Goal: Information Seeking & Learning: Check status

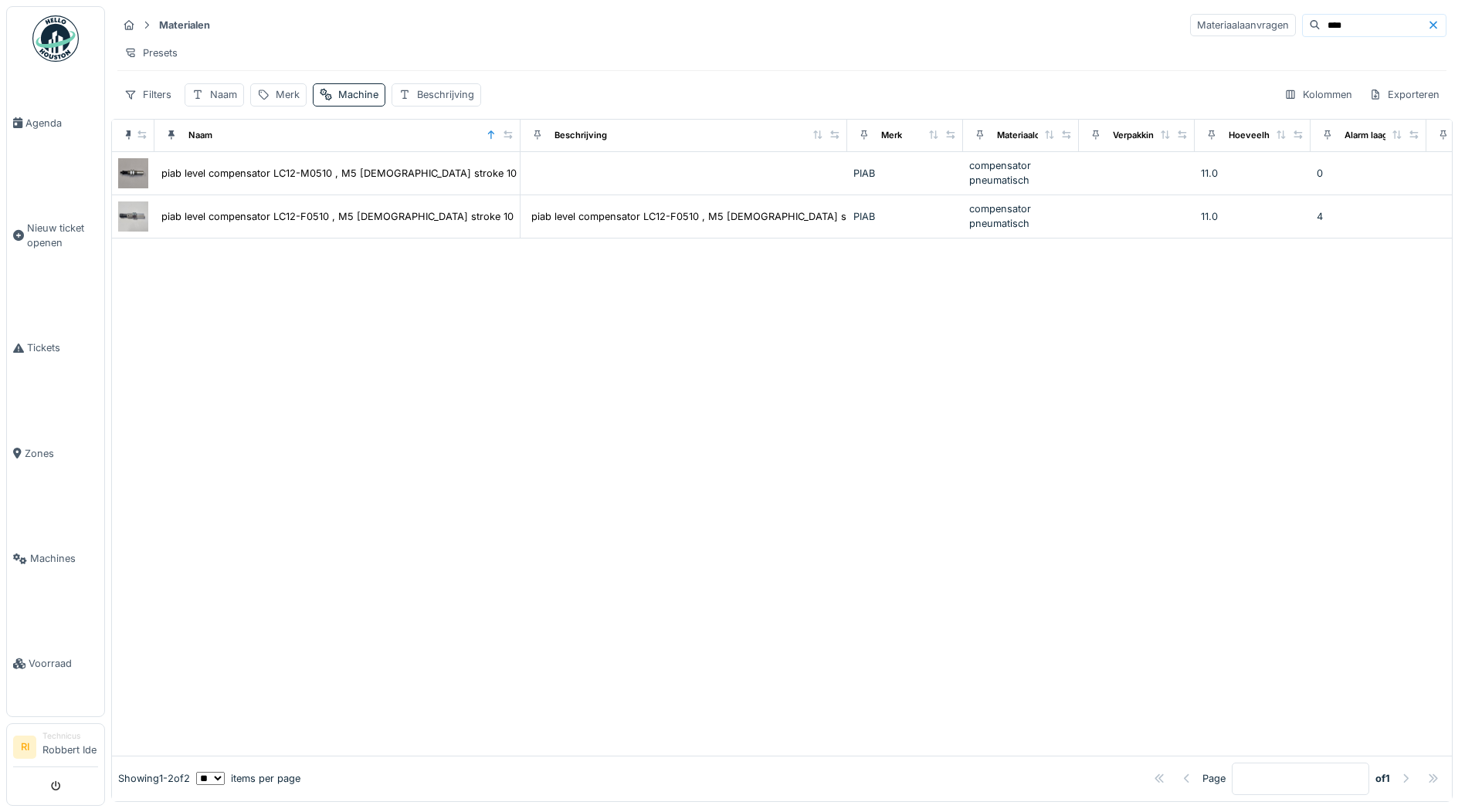
scroll to position [0, 705]
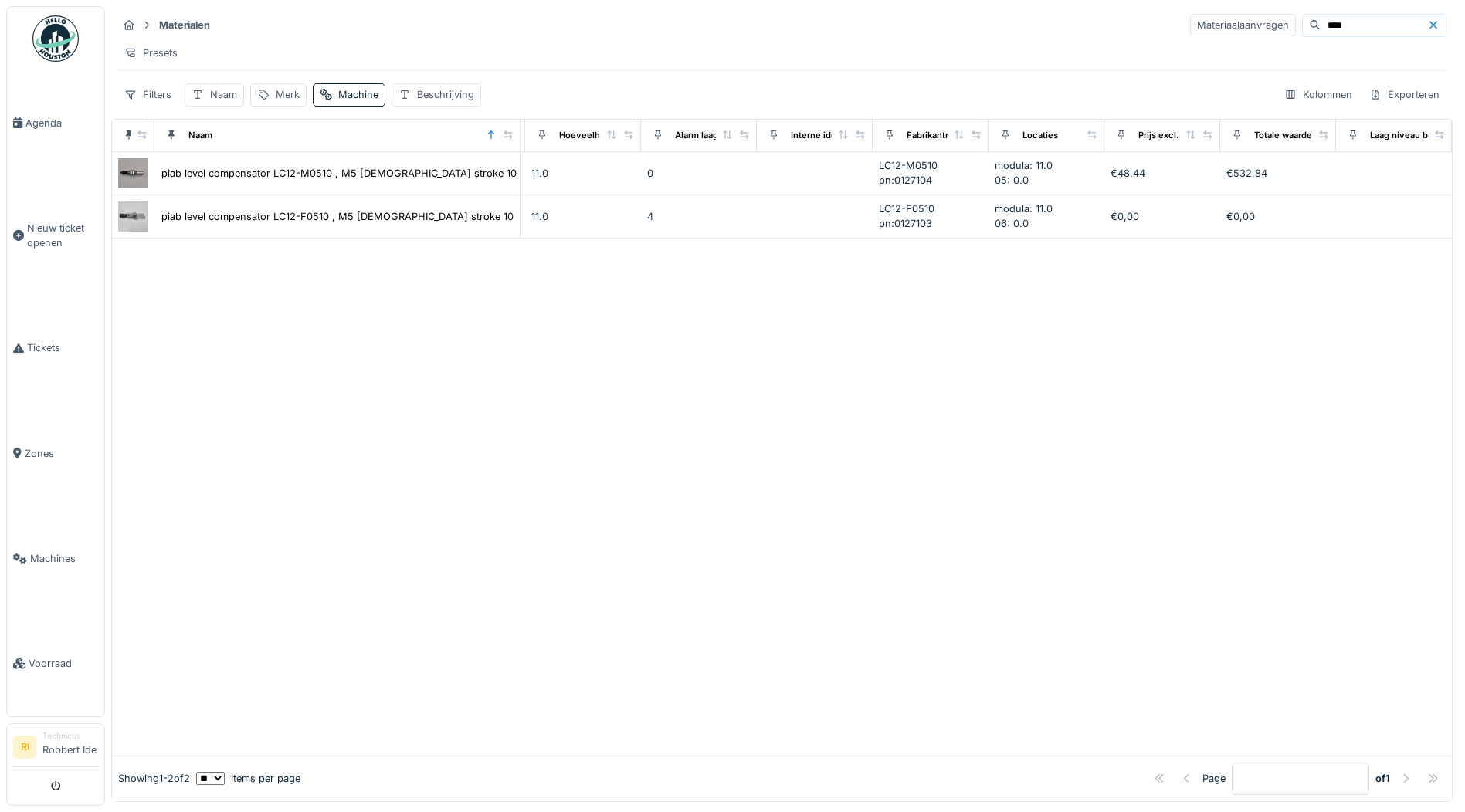
drag, startPoint x: 1296, startPoint y: 17, endPoint x: 1256, endPoint y: 28, distance: 41.5
click at [1302, 28] on div "****" at bounding box center [1375, 25] width 145 height 23
click at [20, 343] on icon at bounding box center [19, 349] width 11 height 11
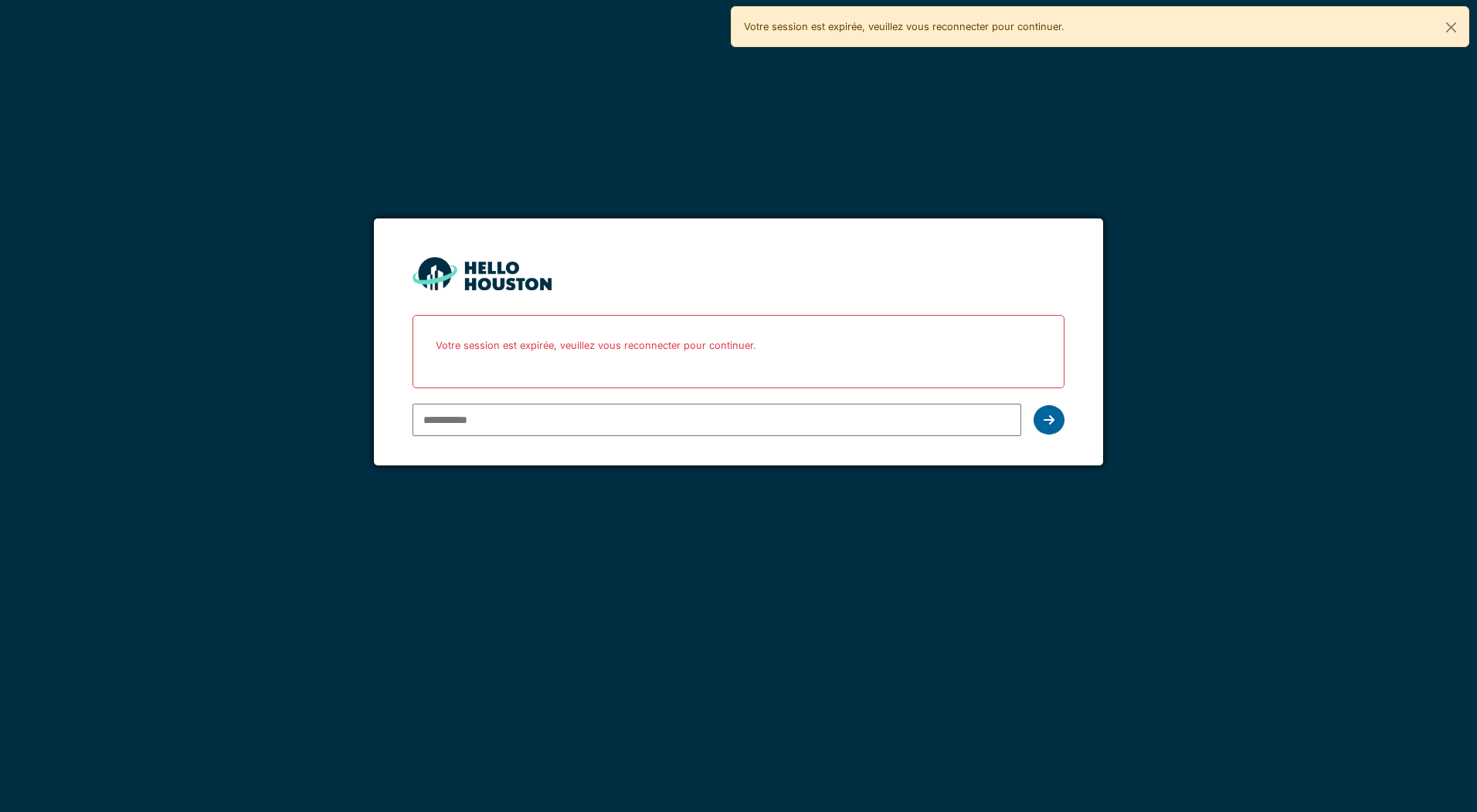
type input "**********"
click at [1059, 416] on div at bounding box center [1049, 419] width 31 height 29
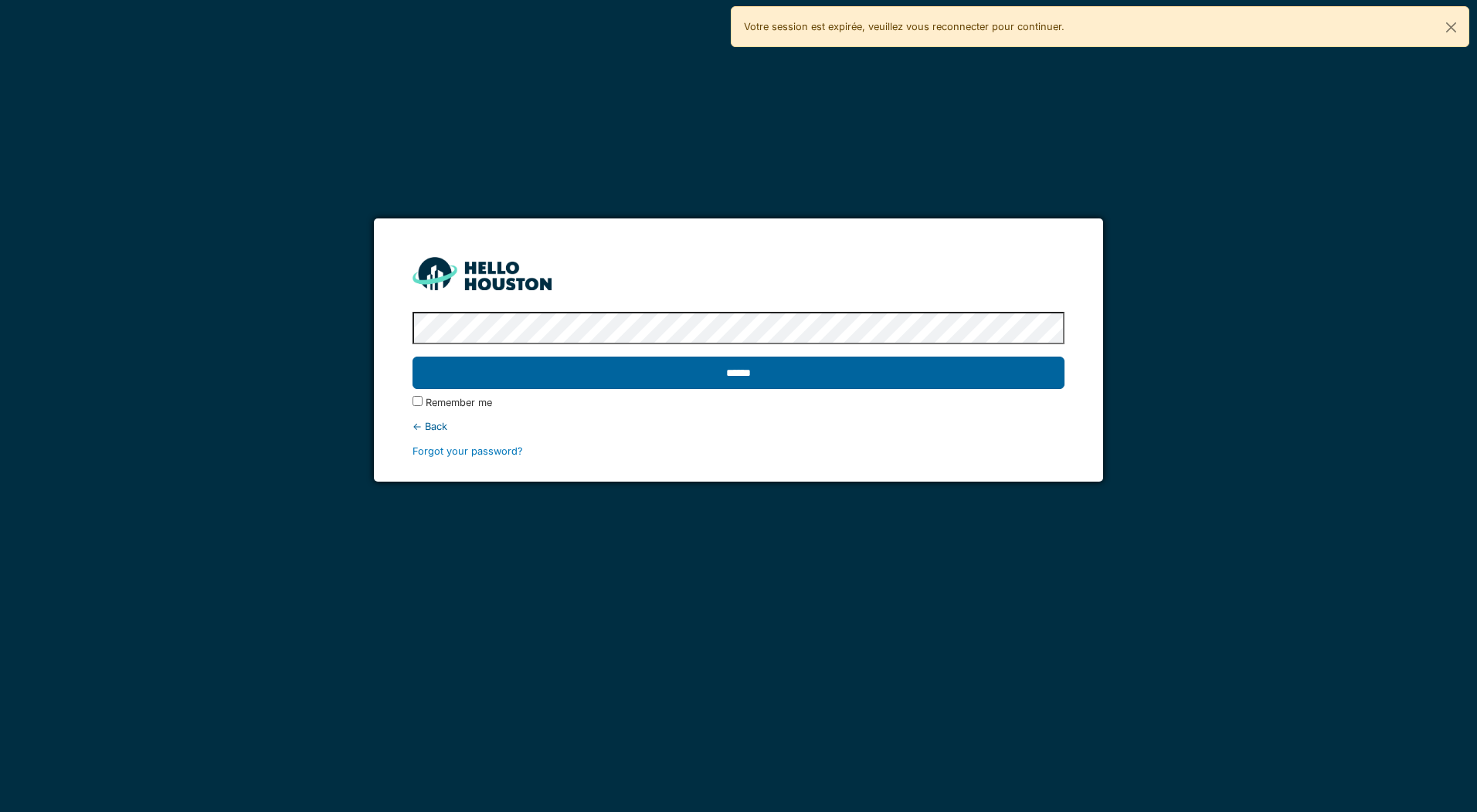
click at [817, 362] on input "******" at bounding box center [738, 372] width 651 height 32
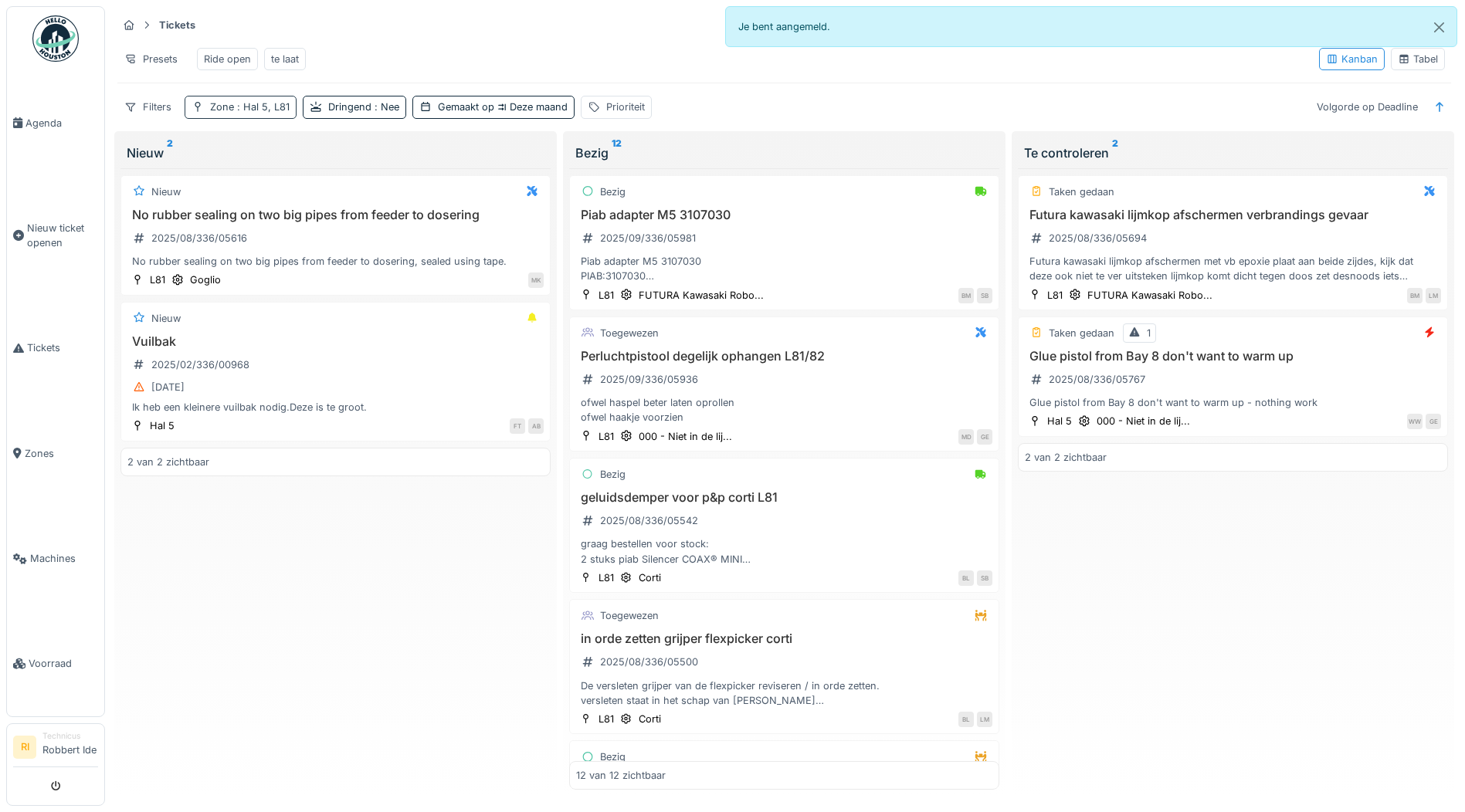
click at [277, 113] on span ": Hal 5, L81" at bounding box center [262, 107] width 56 height 12
click at [232, 60] on div "Ride open" at bounding box center [228, 59] width 47 height 15
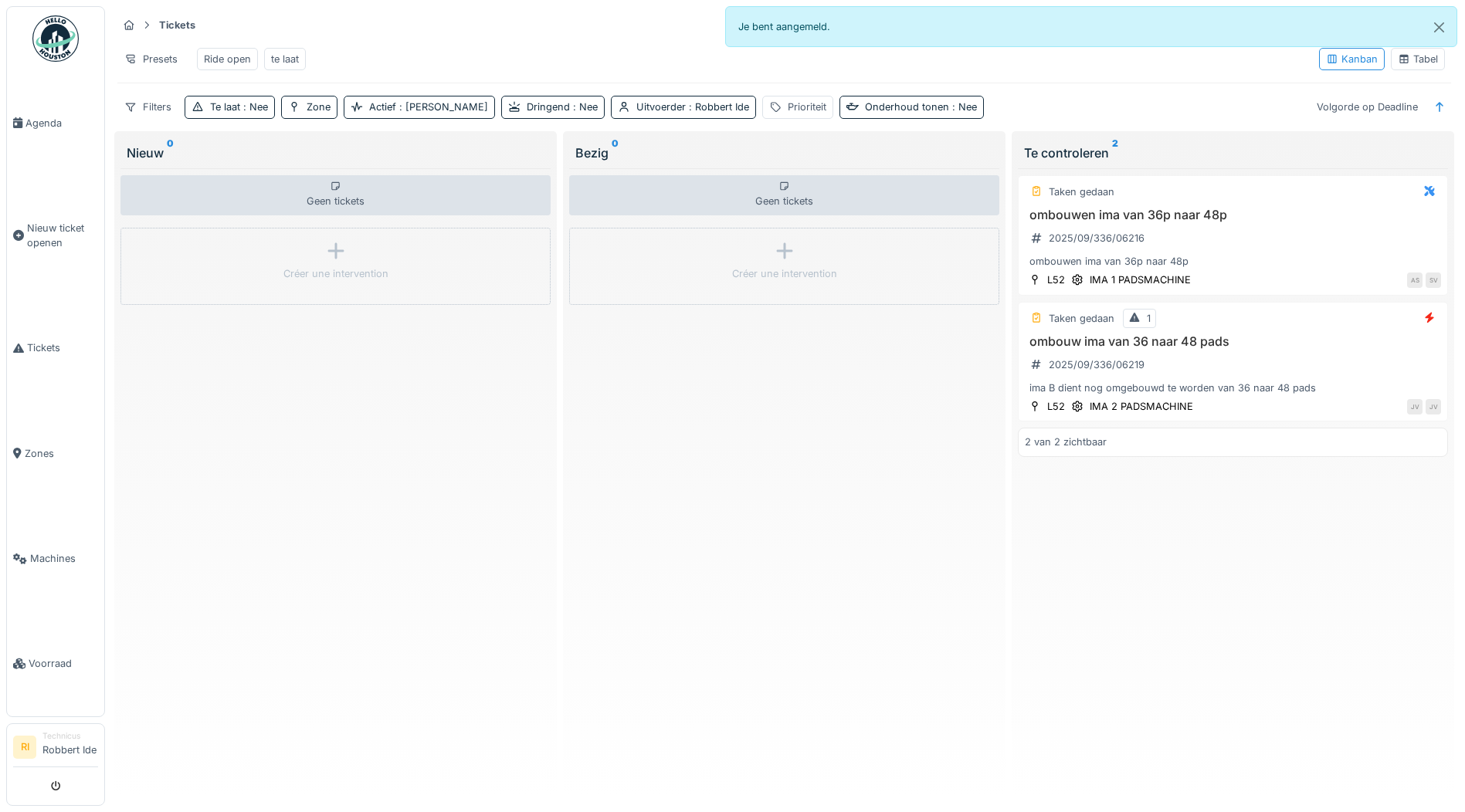
click at [215, 59] on div "Ride open" at bounding box center [228, 59] width 47 height 15
drag, startPoint x: 215, startPoint y: 59, endPoint x: 726, endPoint y: 74, distance: 511.2
click at [726, 74] on div "Presets Ride open te laat" at bounding box center [712, 59] width 1189 height 35
click at [295, 57] on div "te laat" at bounding box center [284, 59] width 27 height 15
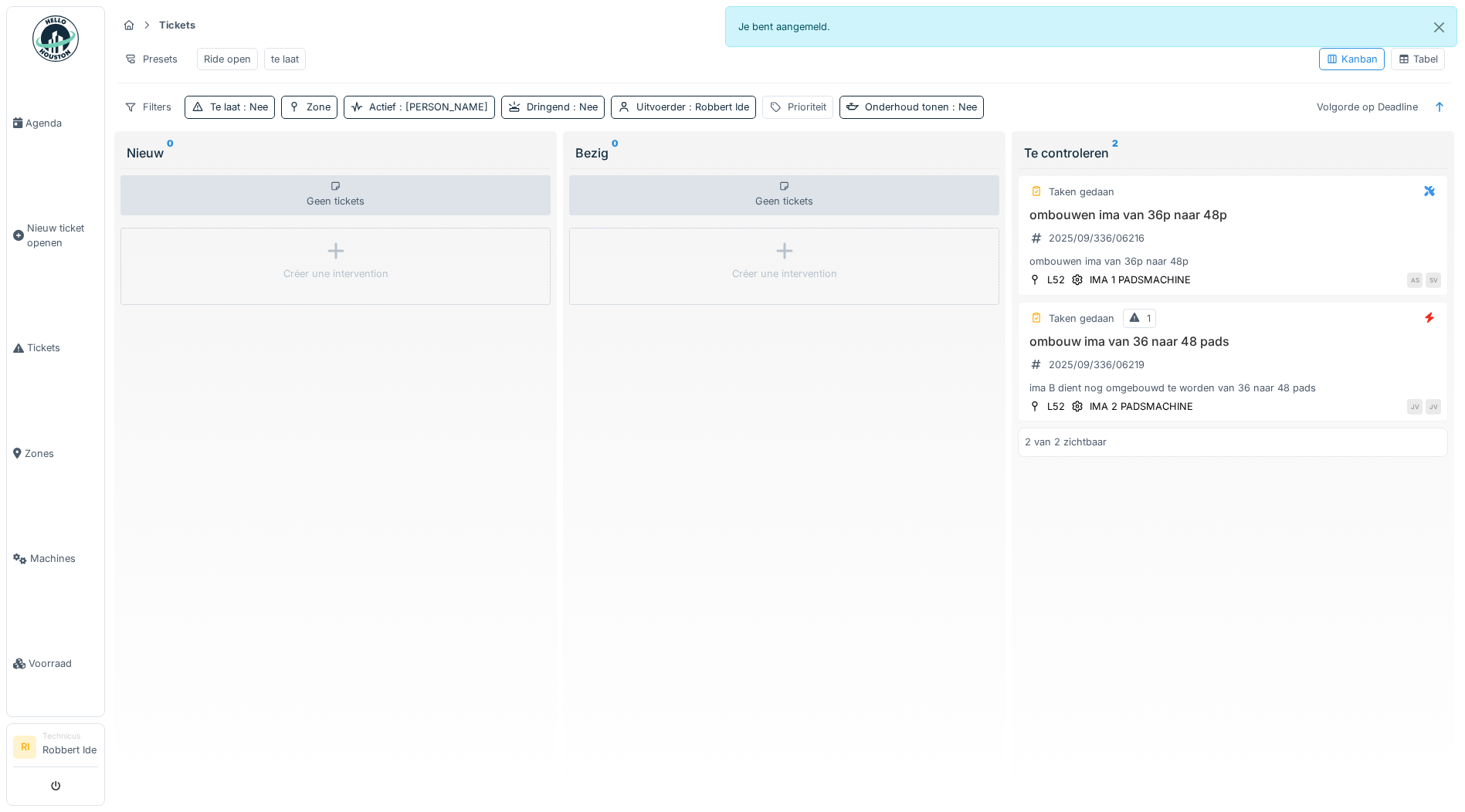
click at [229, 60] on div "Ride open" at bounding box center [228, 59] width 47 height 15
click at [409, 112] on div "Actief : Ja" at bounding box center [428, 107] width 119 height 15
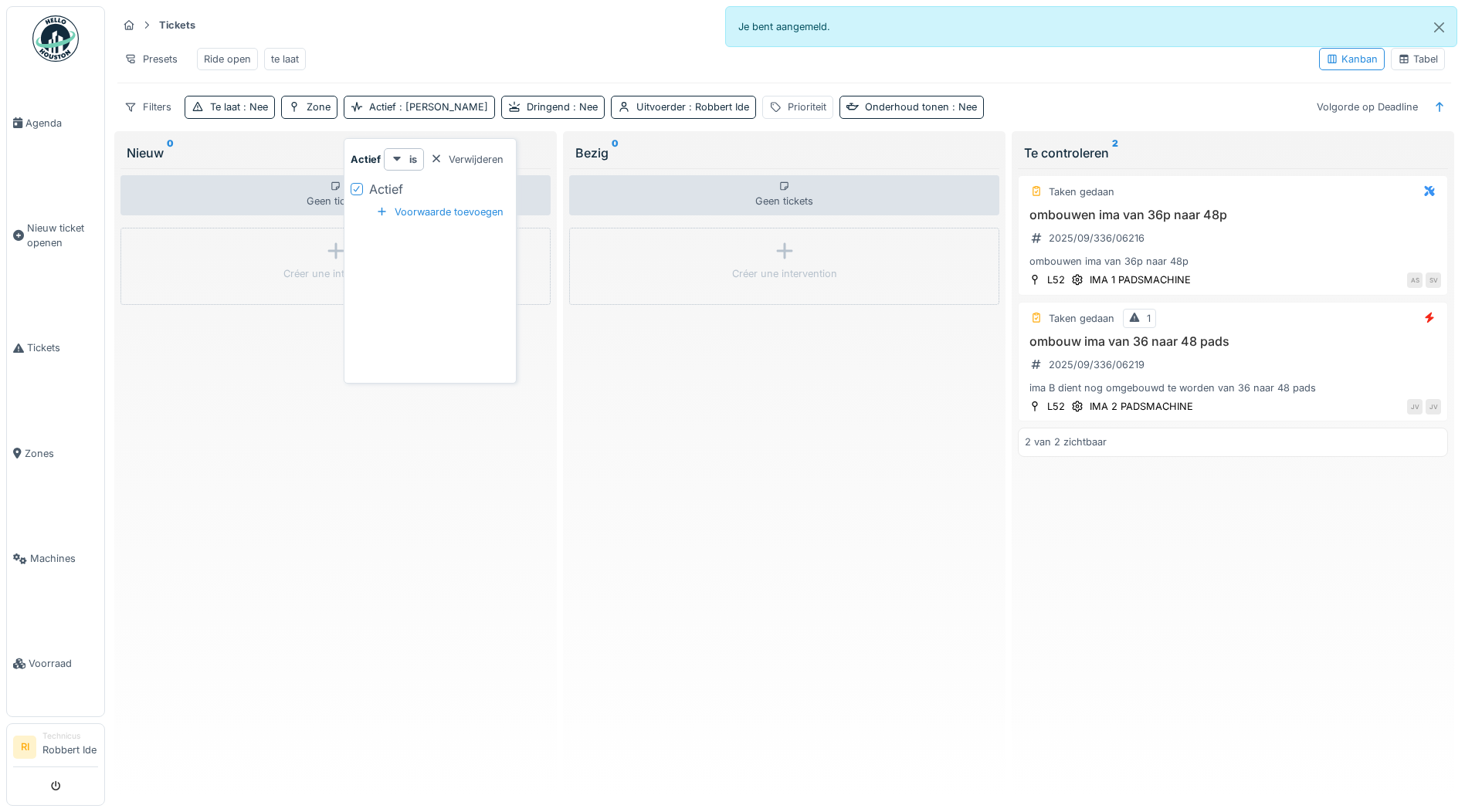
click at [355, 192] on icon at bounding box center [357, 189] width 9 height 8
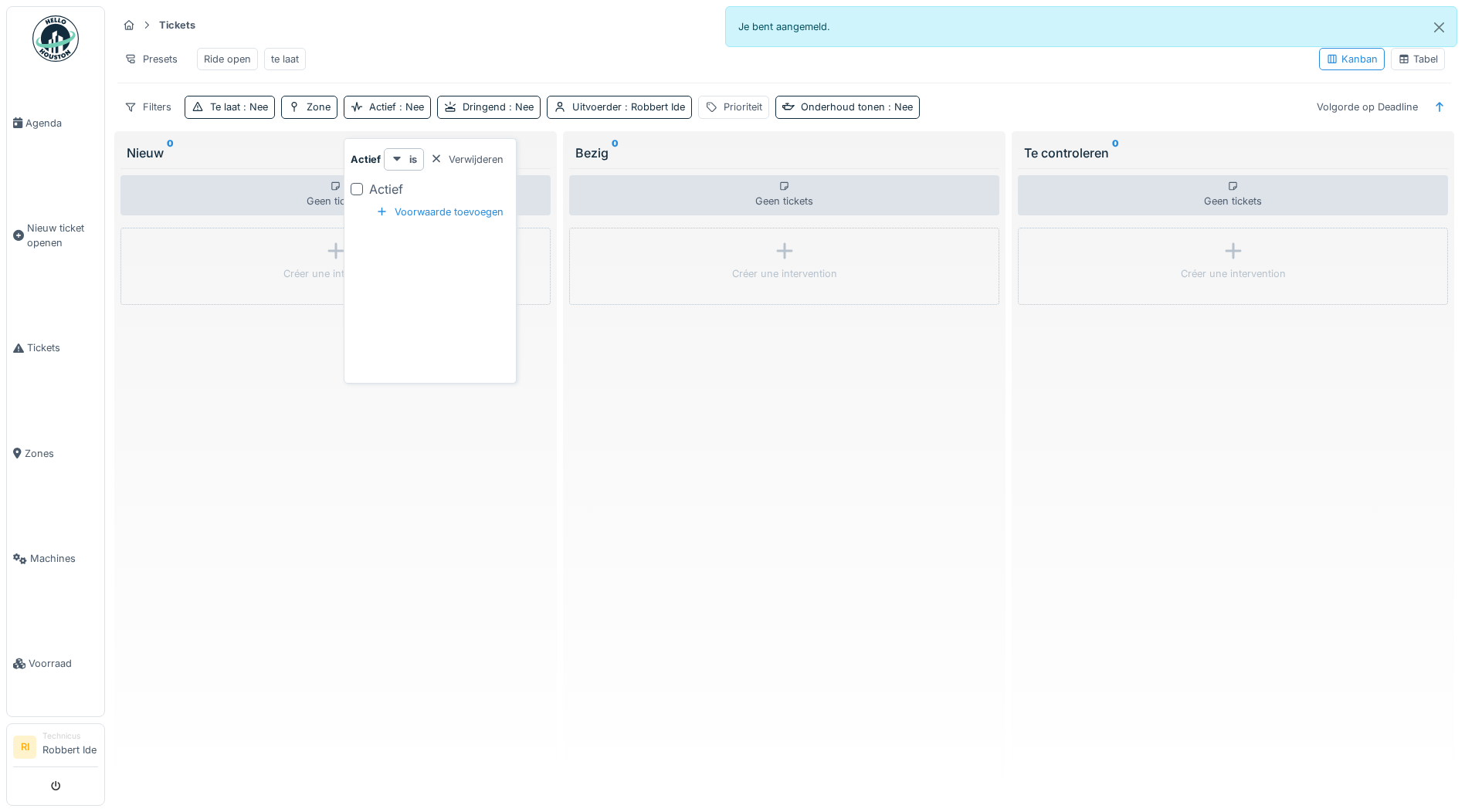
click at [355, 192] on div at bounding box center [357, 189] width 13 height 13
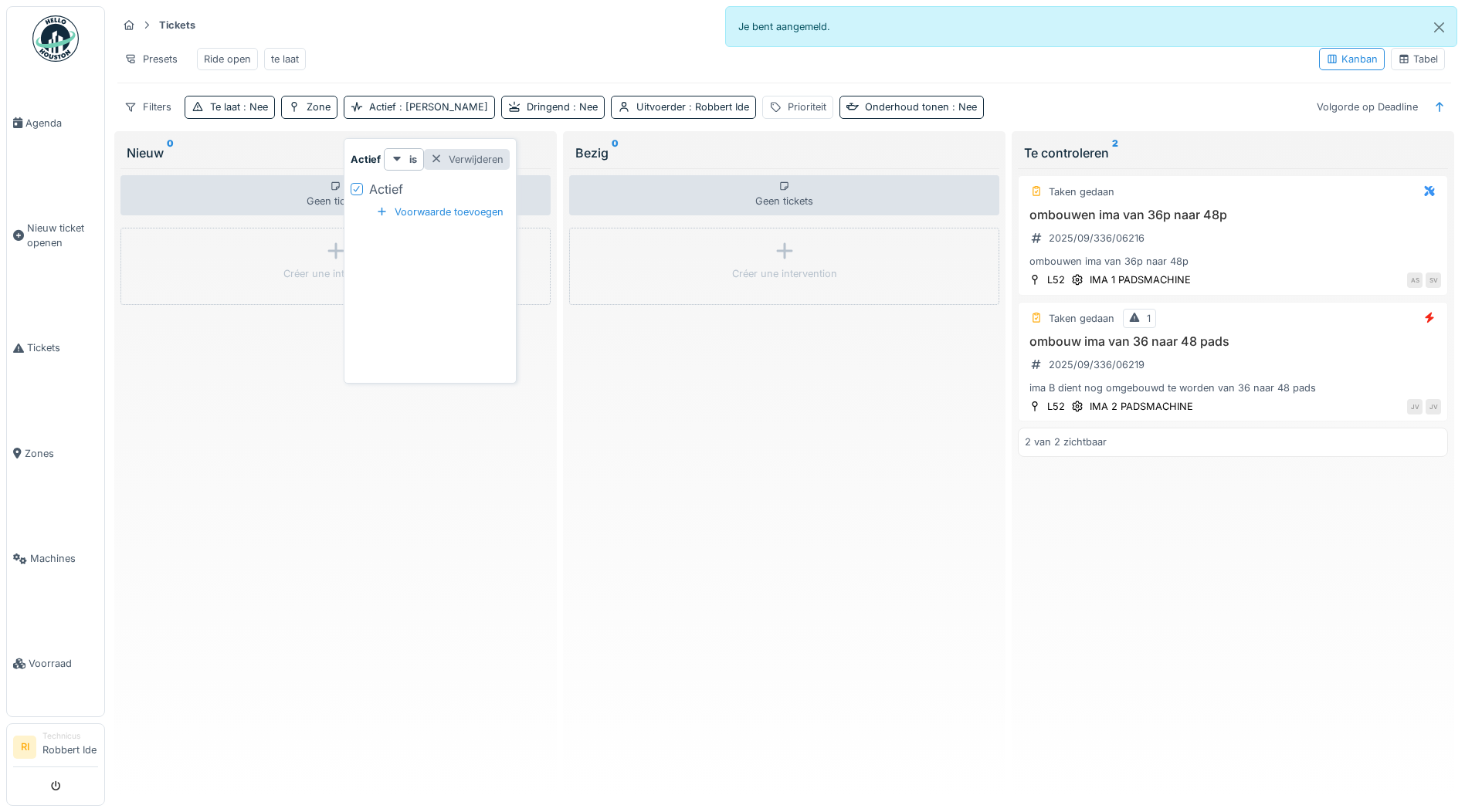
click at [437, 156] on div at bounding box center [437, 159] width 13 height 15
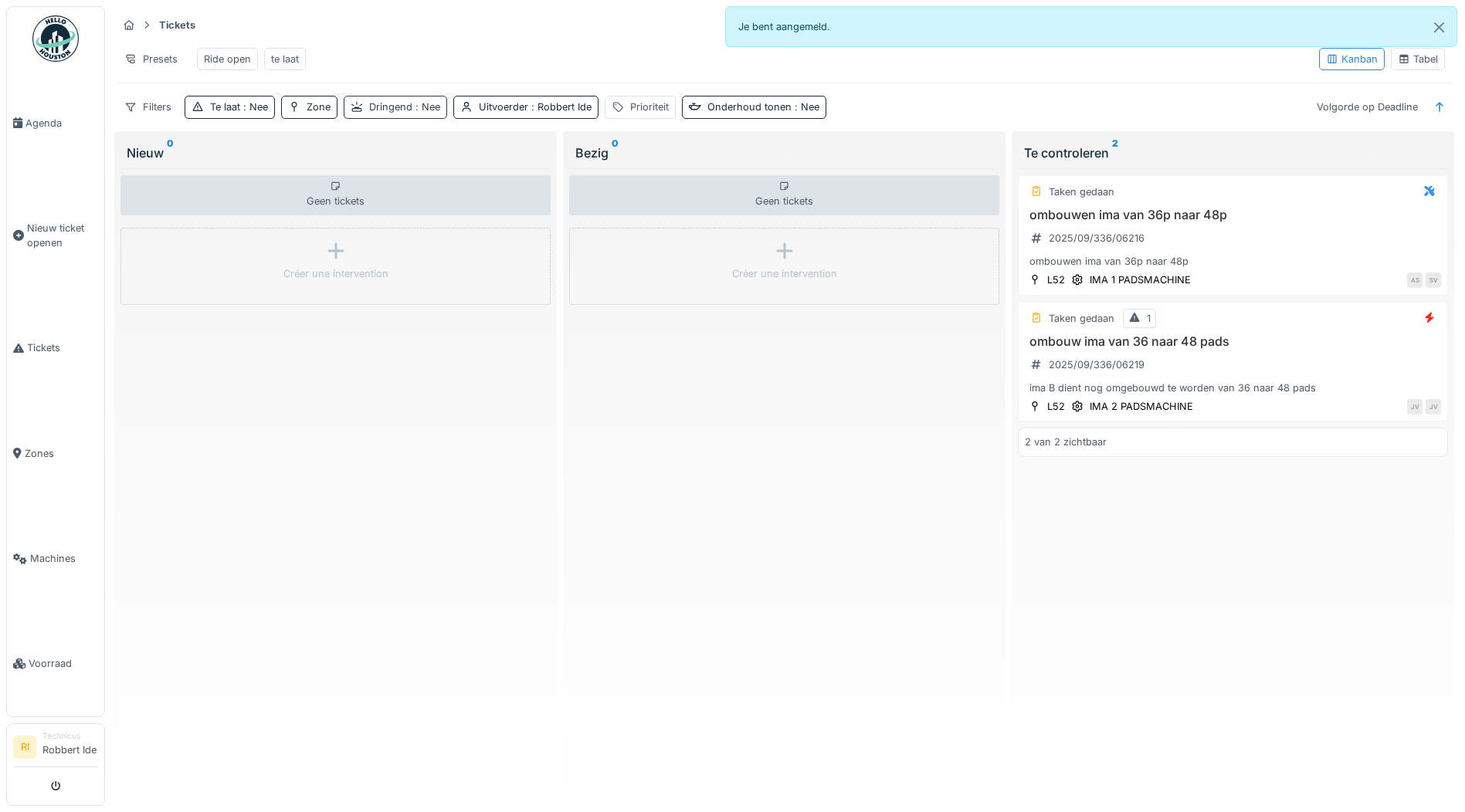
click at [416, 113] on span ": Nee" at bounding box center [426, 107] width 27 height 12
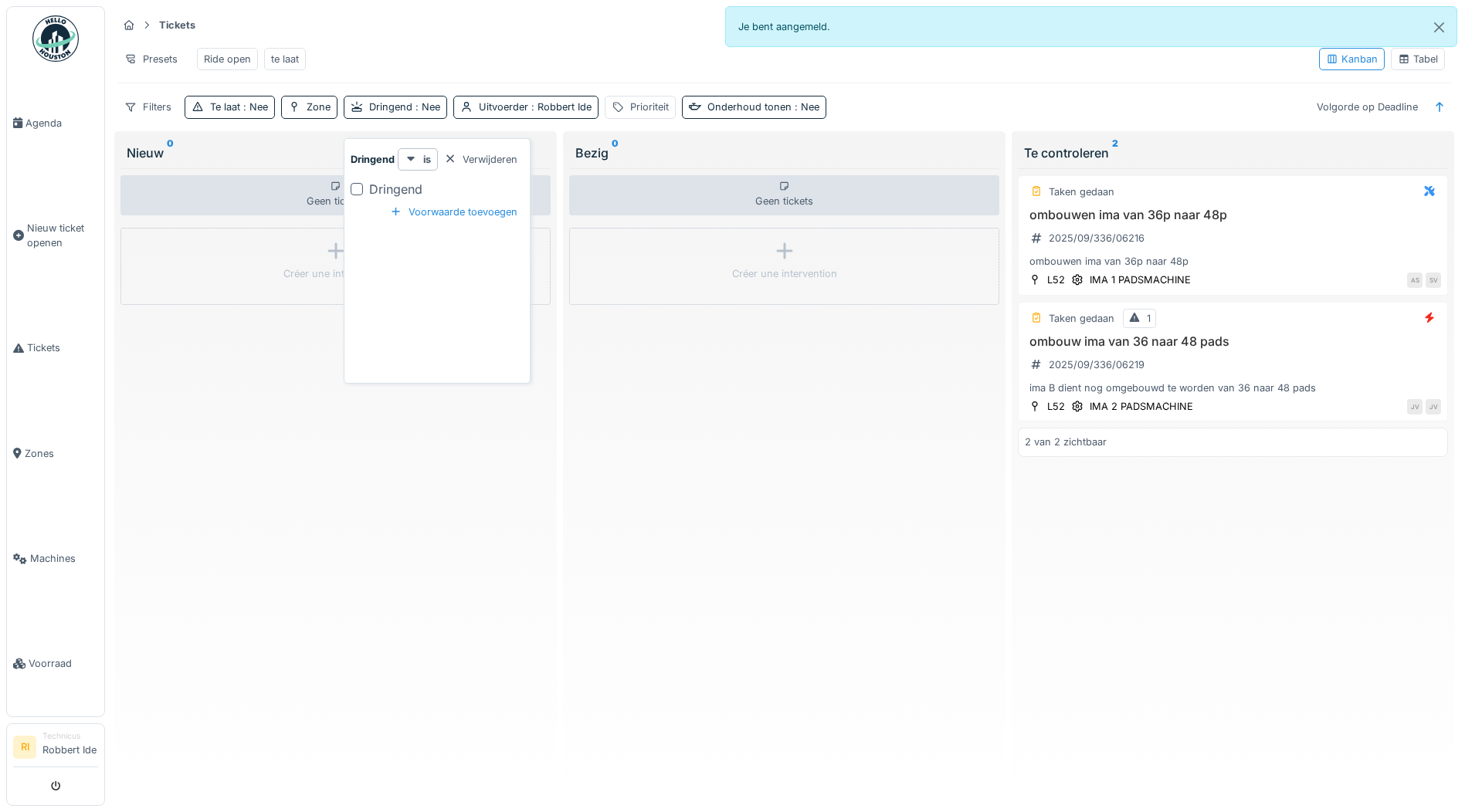
click at [376, 185] on div "Dringend" at bounding box center [396, 189] width 53 height 19
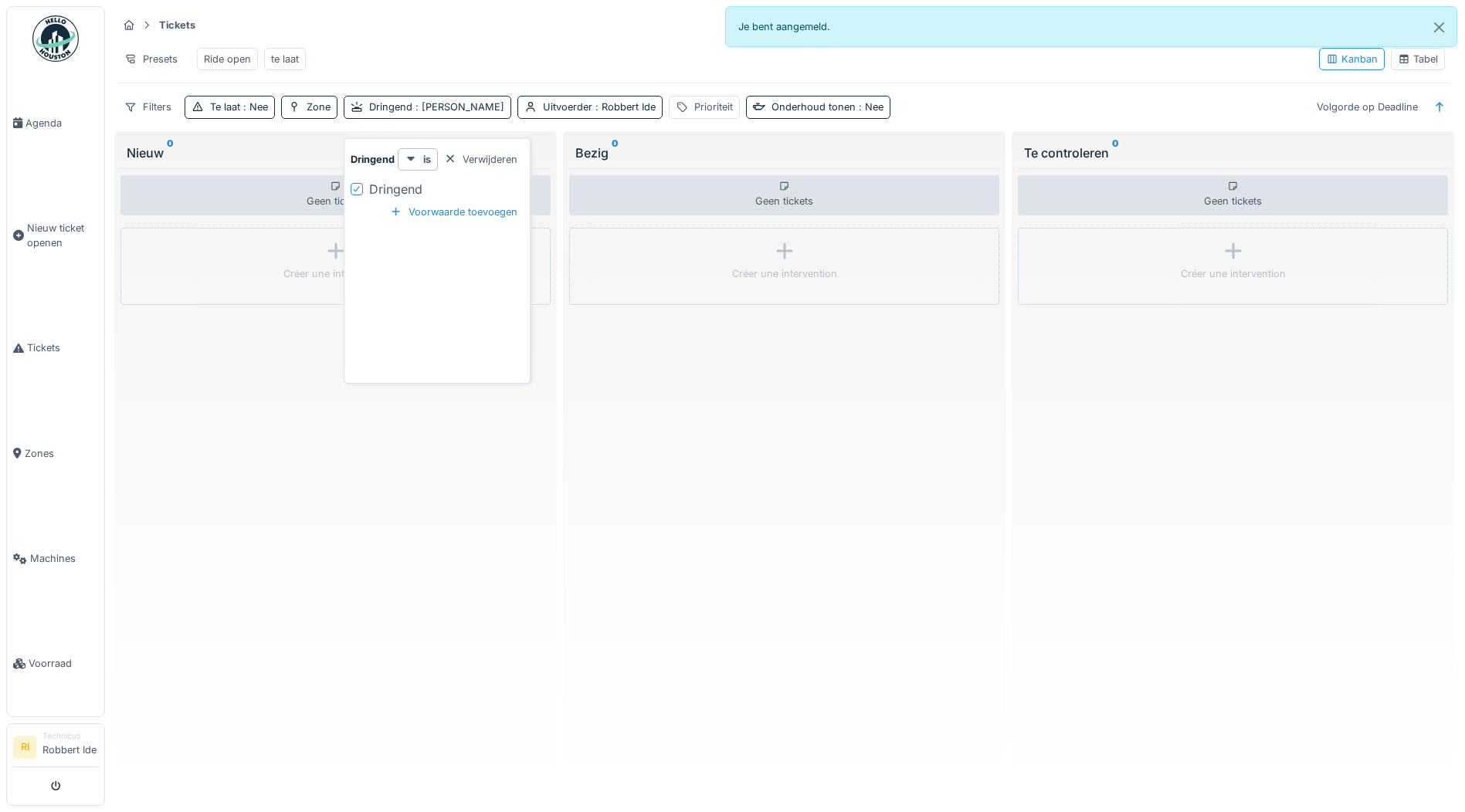
click at [376, 185] on div "Dringend" at bounding box center [396, 189] width 53 height 19
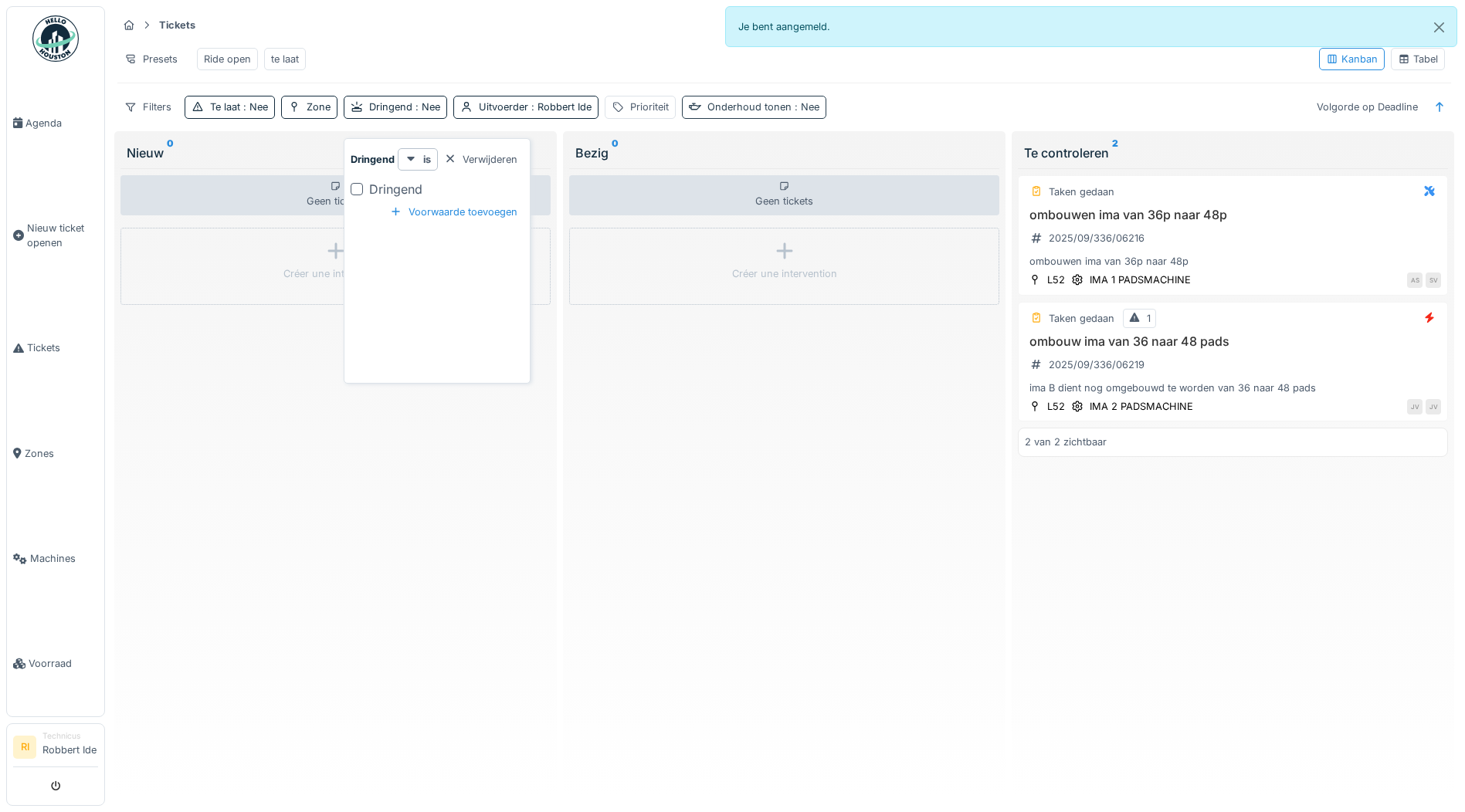
click at [757, 115] on div "Onderhoud tonen : Nee" at bounding box center [764, 107] width 112 height 15
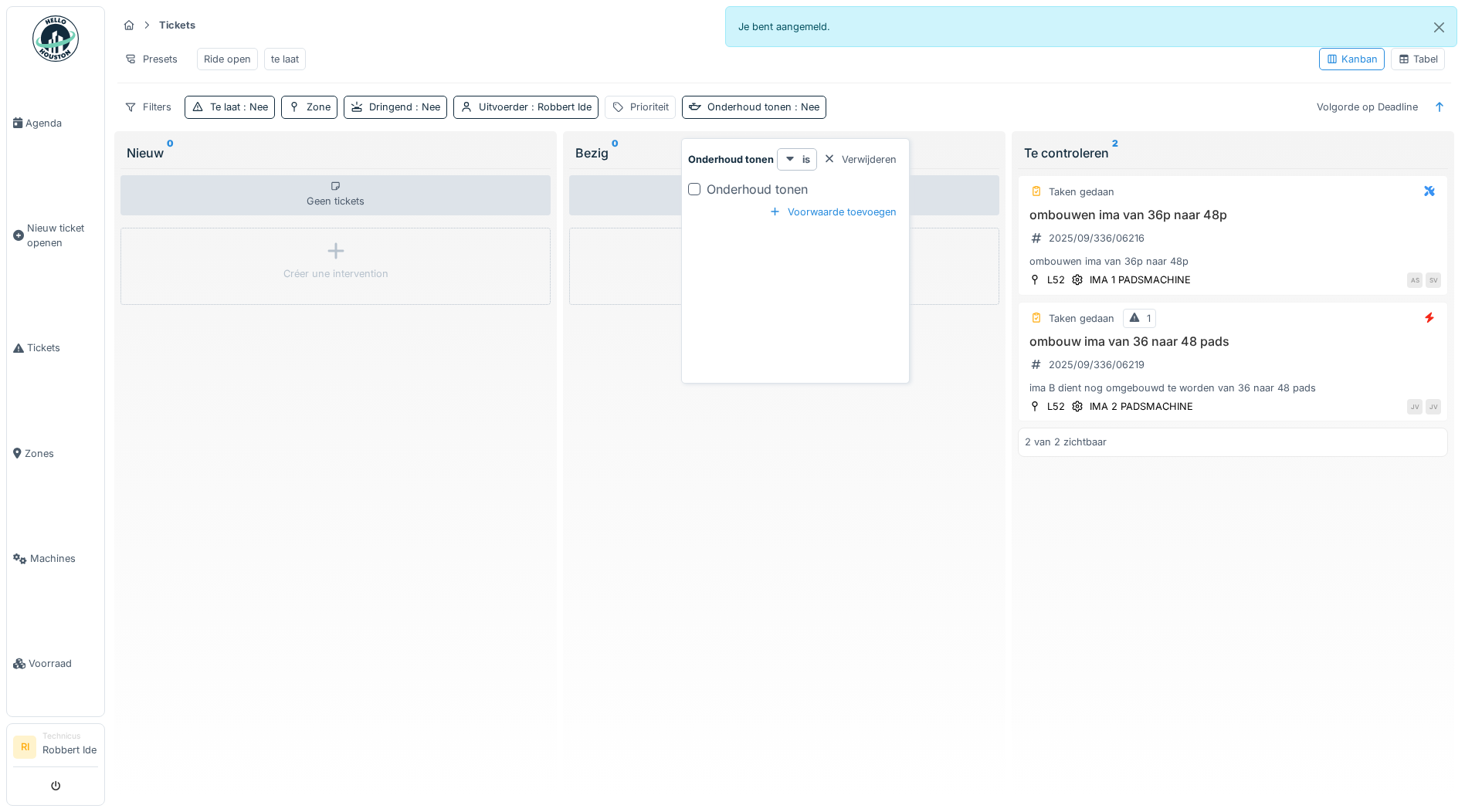
click at [732, 182] on div "Onderhoud tonen" at bounding box center [757, 189] width 101 height 19
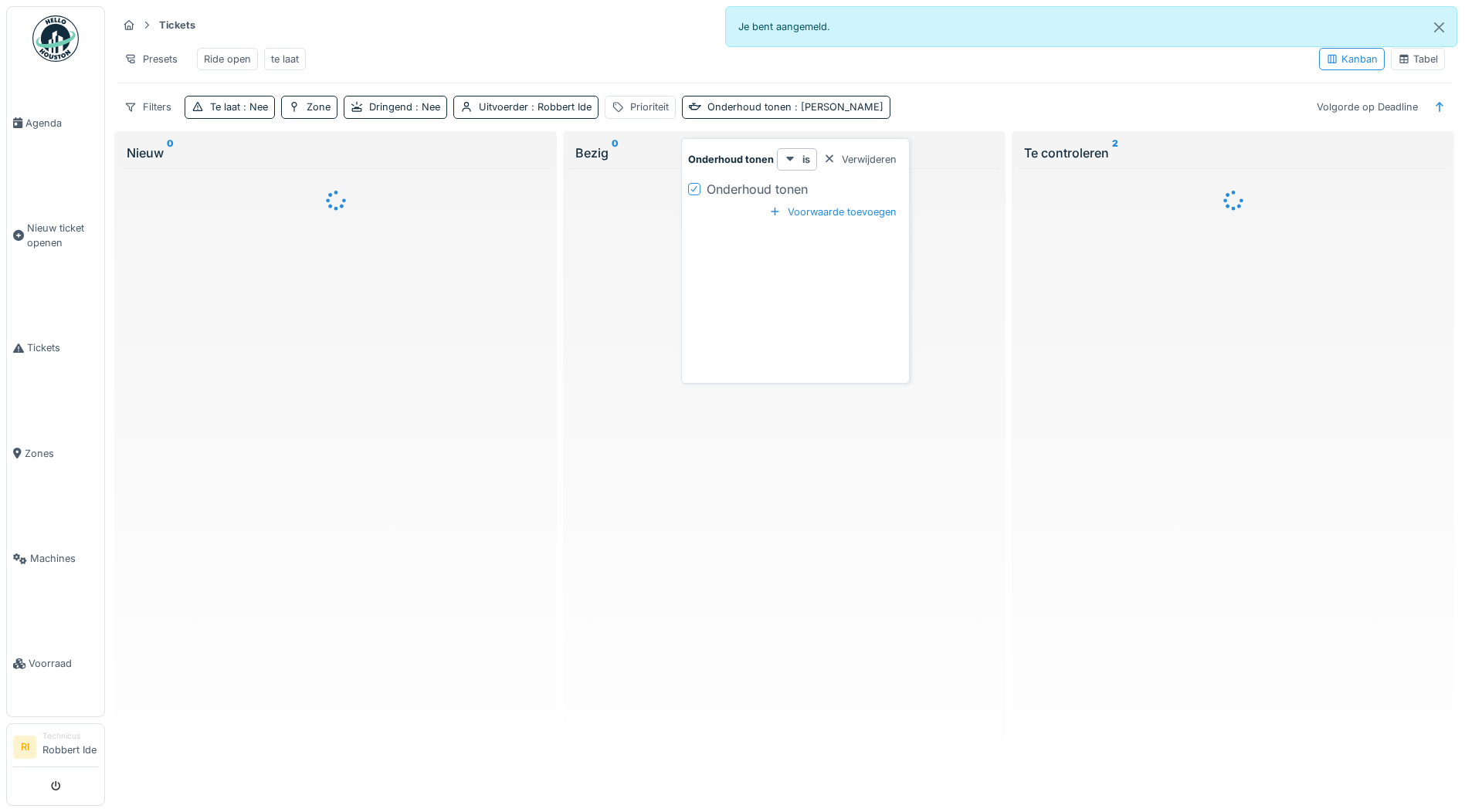
click at [732, 182] on div "Onderhoud tonen" at bounding box center [757, 189] width 101 height 19
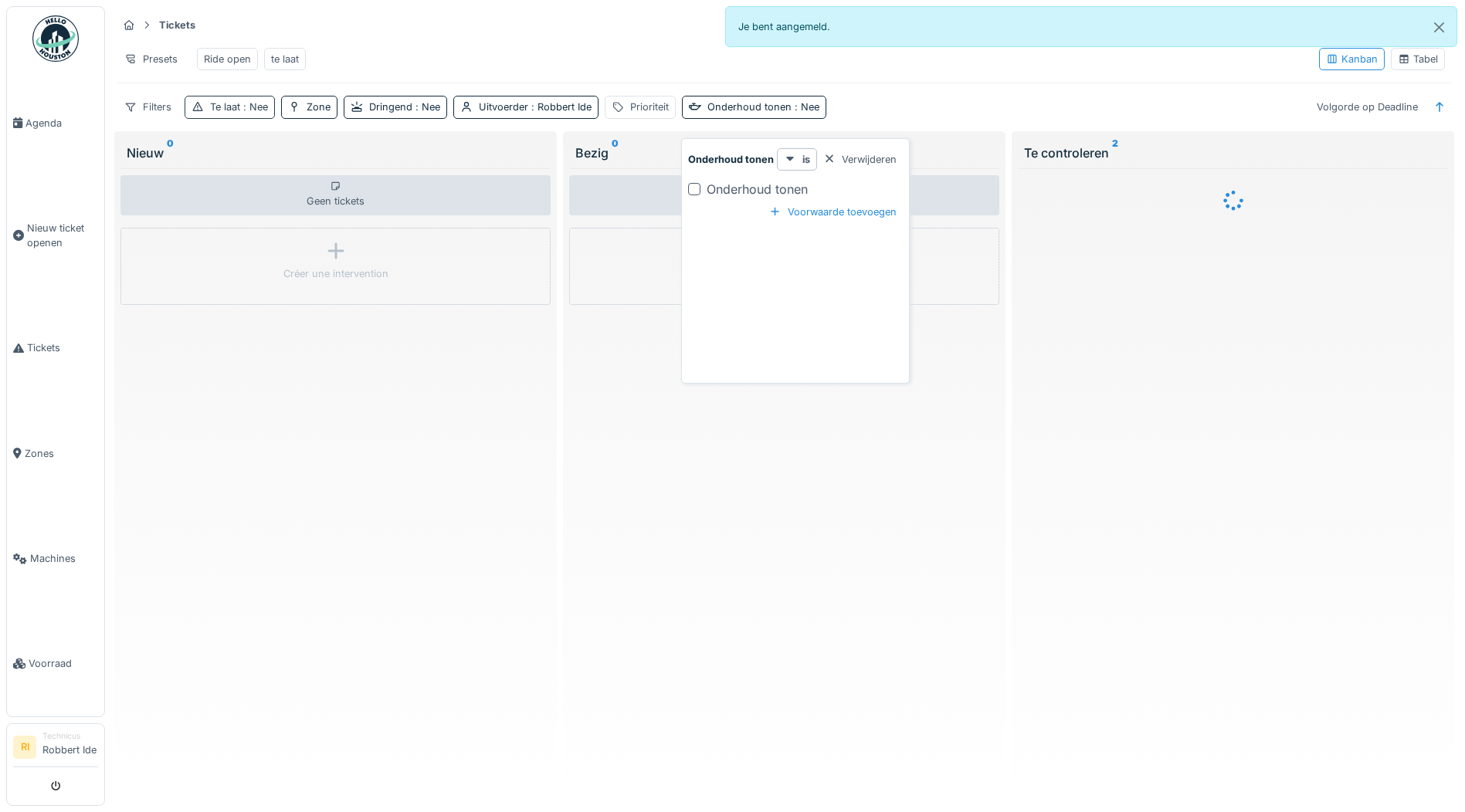
click at [225, 115] on div "Te laat : Nee" at bounding box center [239, 107] width 58 height 15
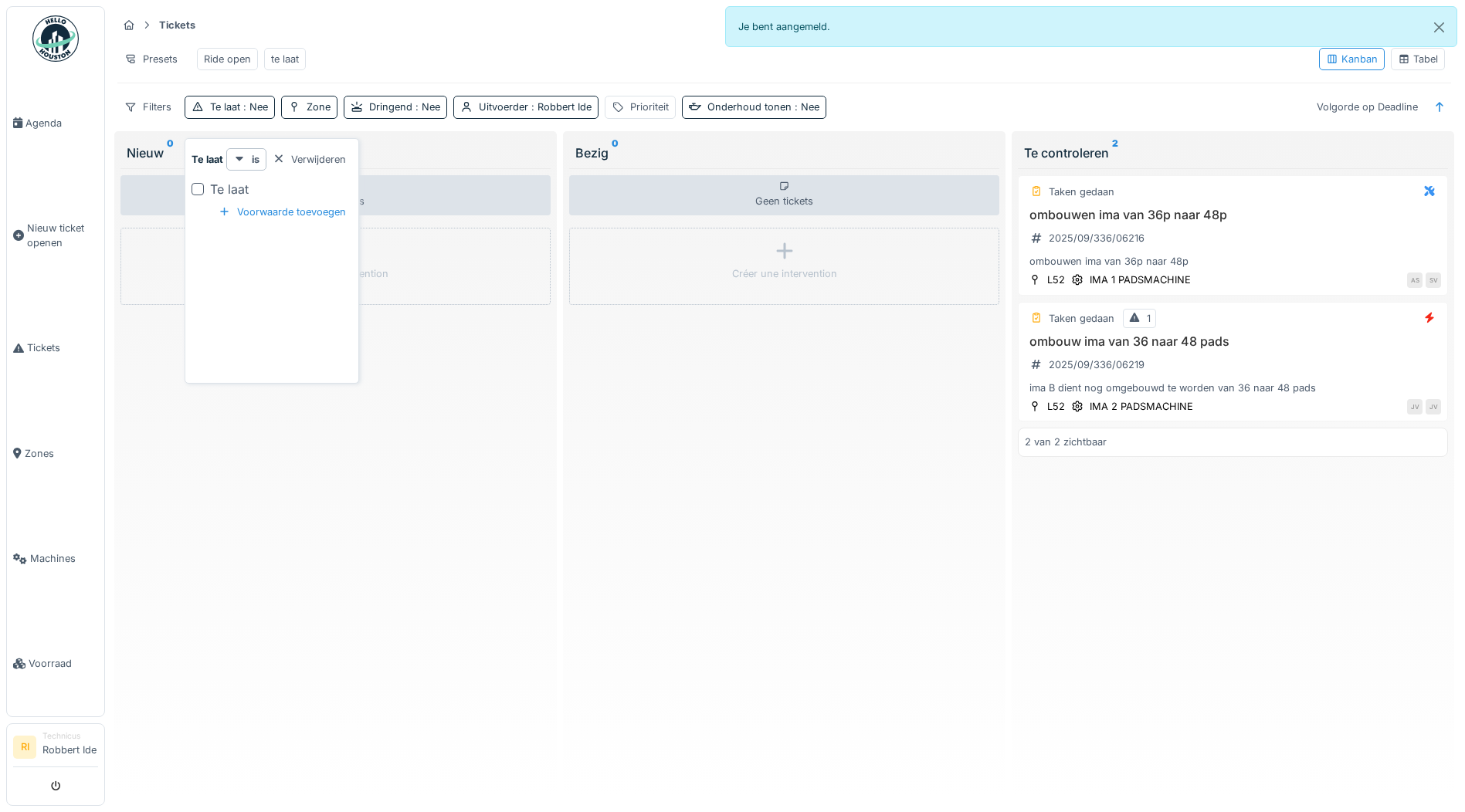
click at [275, 62] on div "te laat" at bounding box center [284, 59] width 27 height 15
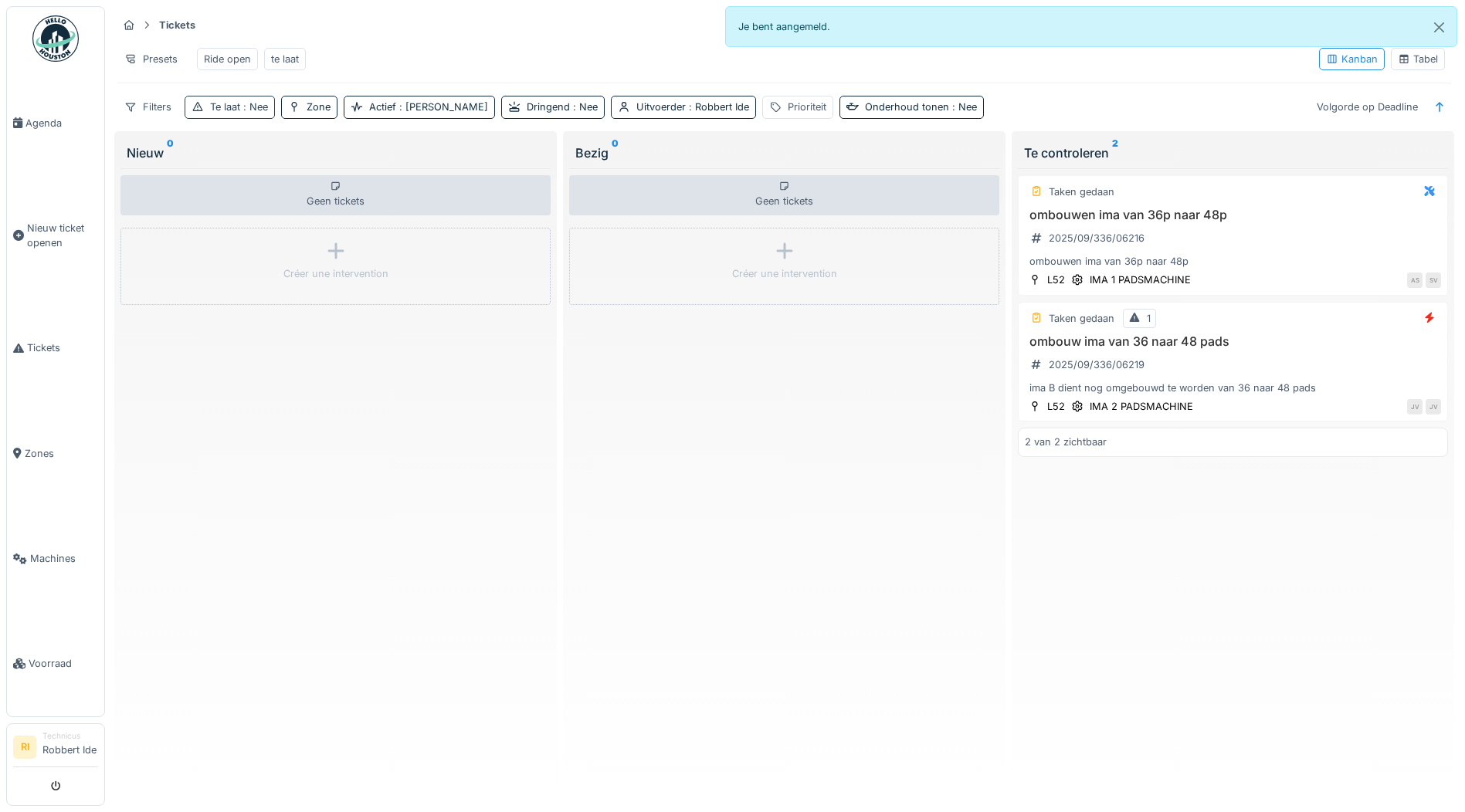
click at [247, 118] on div "Te laat : Nee" at bounding box center [229, 107] width 90 height 23
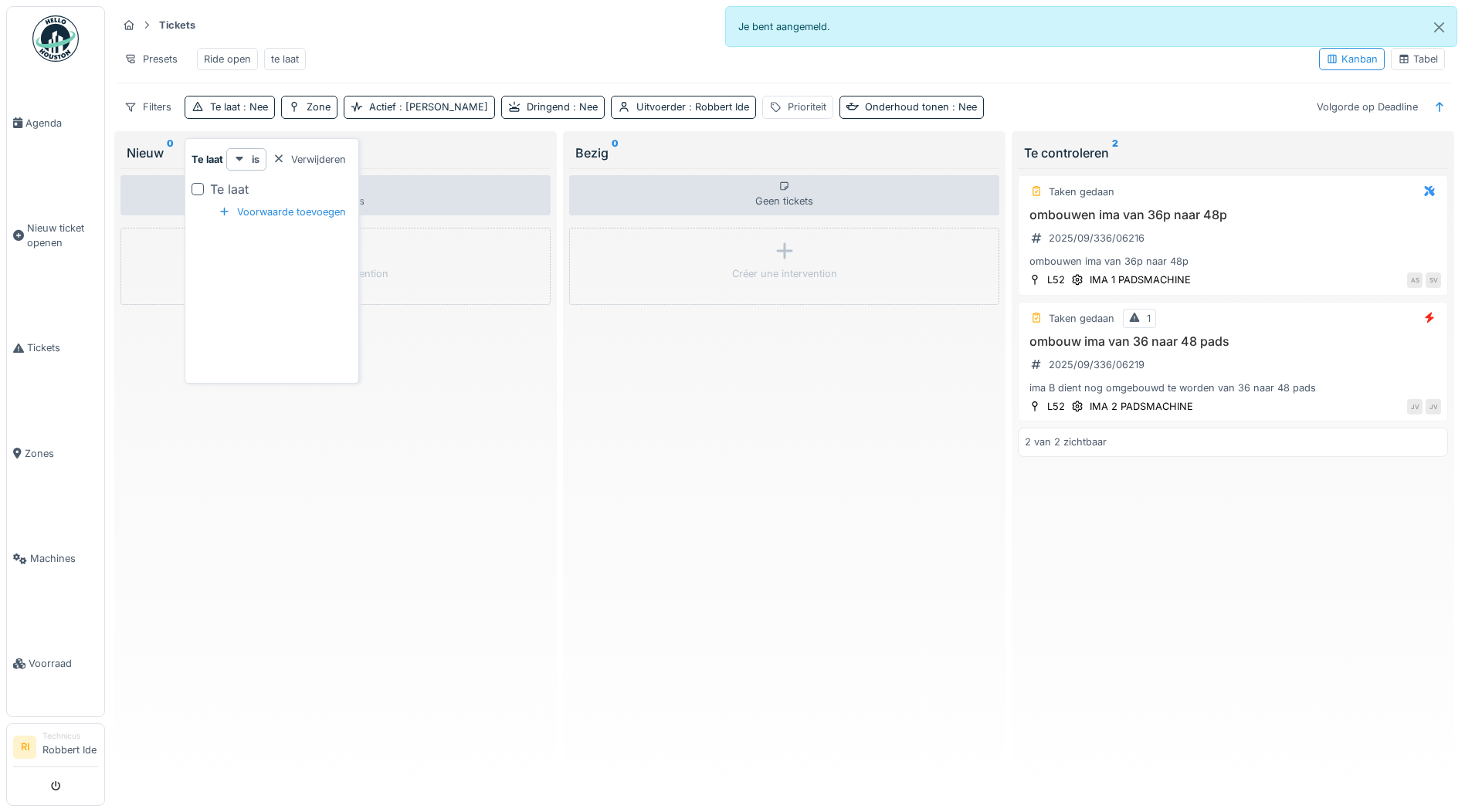
click at [204, 180] on div "Te laat" at bounding box center [272, 189] width 161 height 19
click at [199, 188] on div at bounding box center [198, 189] width 13 height 13
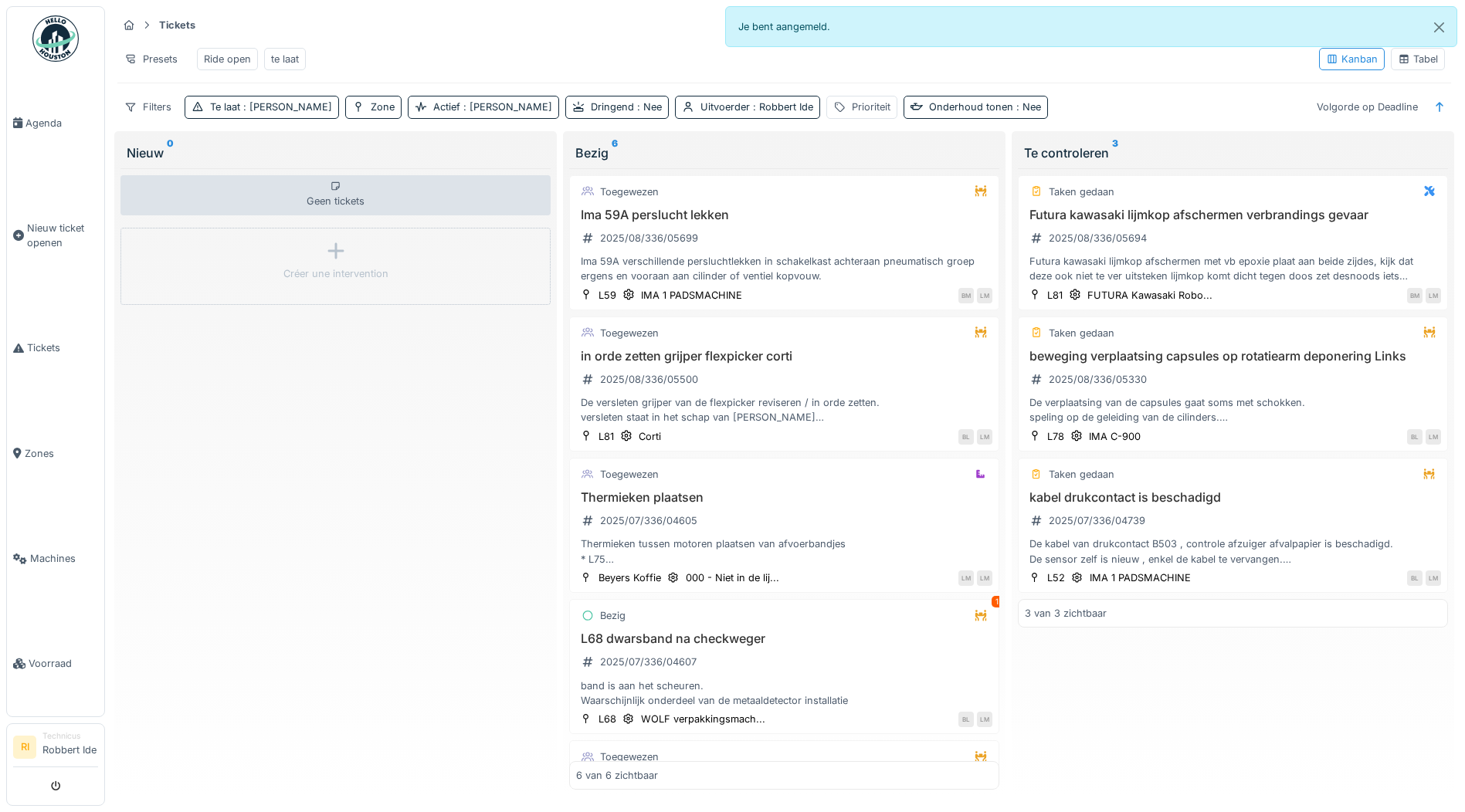
click at [409, 637] on div "Geen tickets Créer une intervention" at bounding box center [335, 479] width 430 height 622
click at [256, 113] on span ": Ja" at bounding box center [286, 107] width 92 height 12
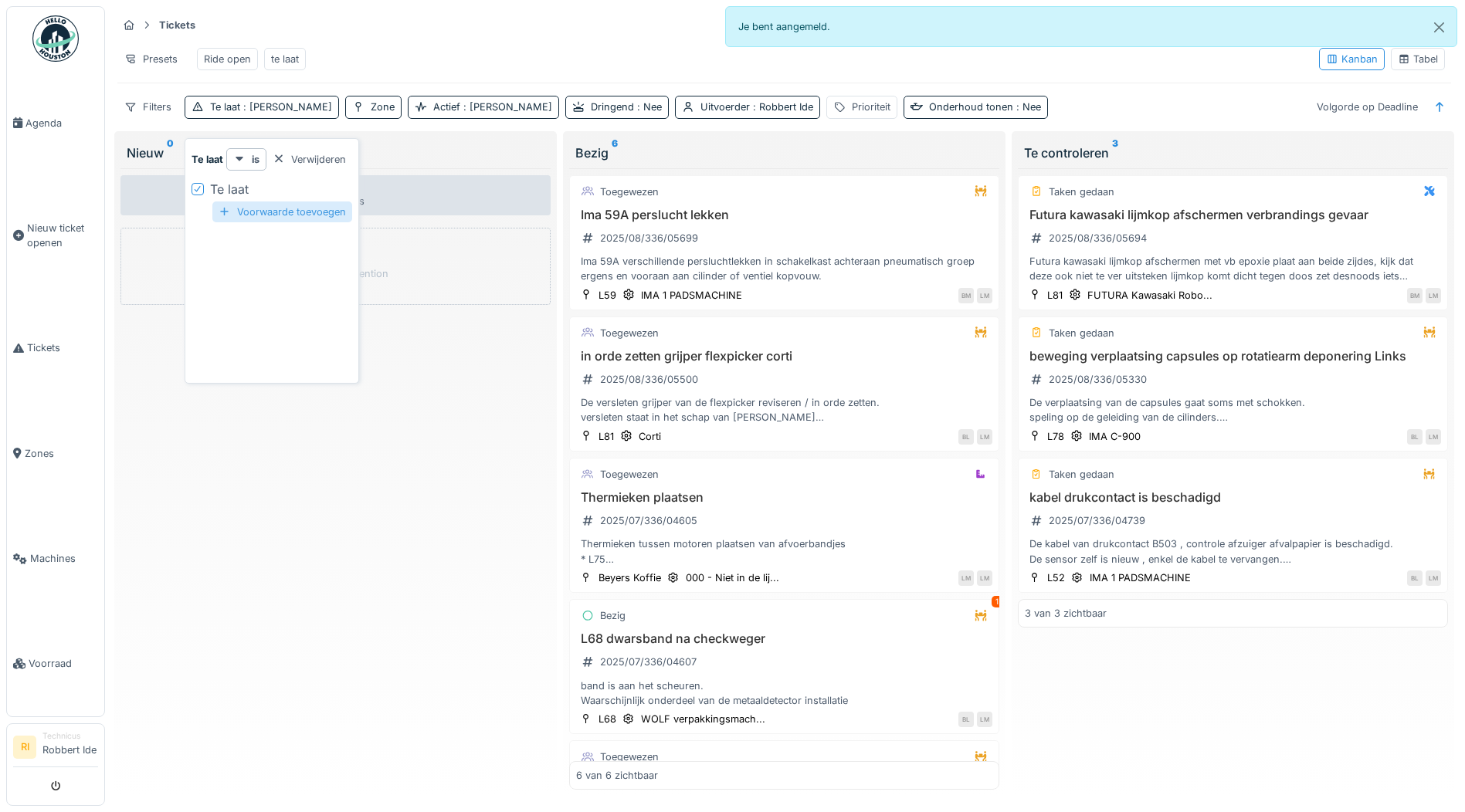
click at [228, 205] on div at bounding box center [225, 212] width 13 height 15
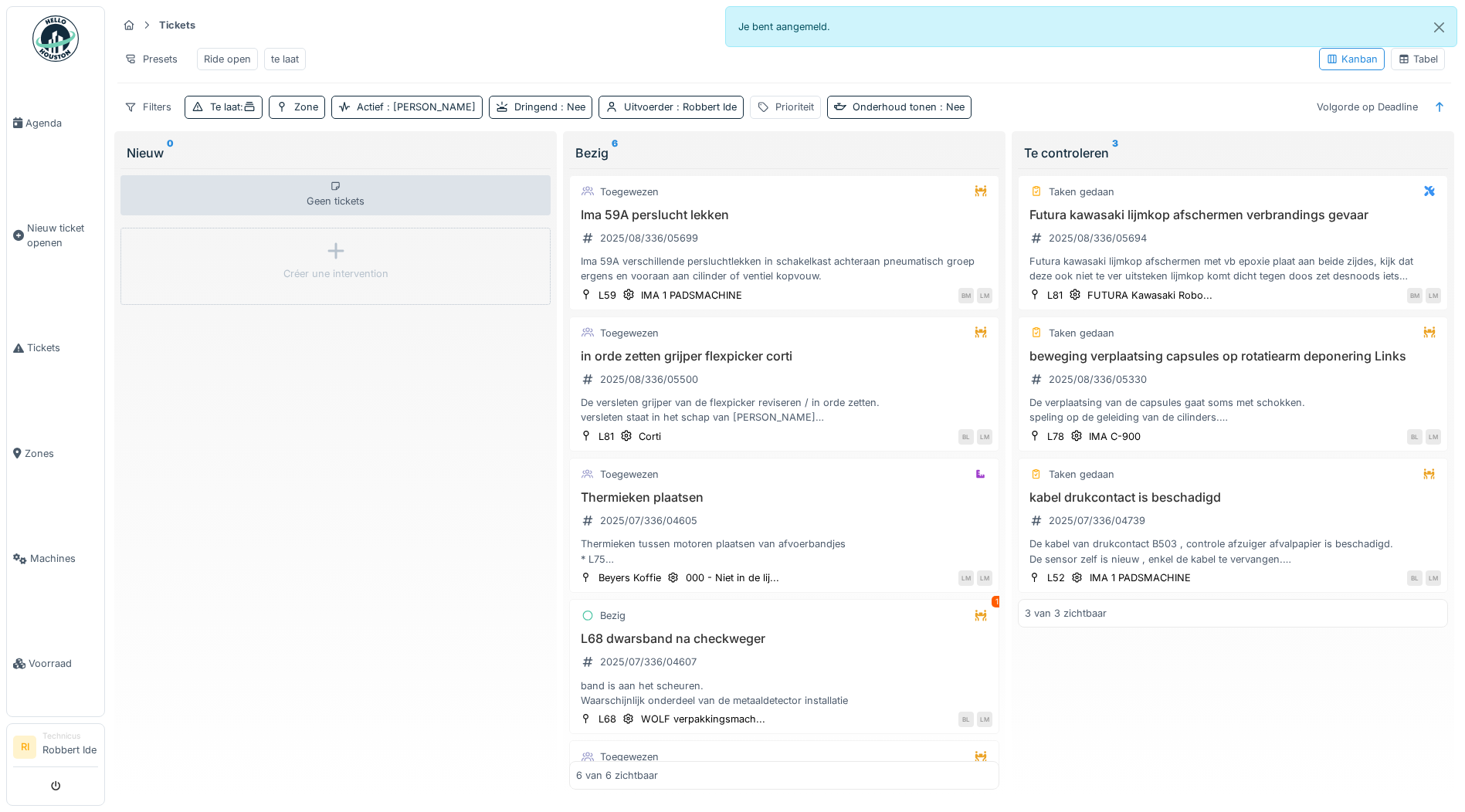
click at [400, 559] on div "Geen tickets Créer une intervention" at bounding box center [335, 479] width 430 height 622
click at [206, 23] on div "Tickets Taken Ticket aanmaken" at bounding box center [784, 25] width 1334 height 25
click at [244, 52] on div "Ride open" at bounding box center [228, 59] width 47 height 15
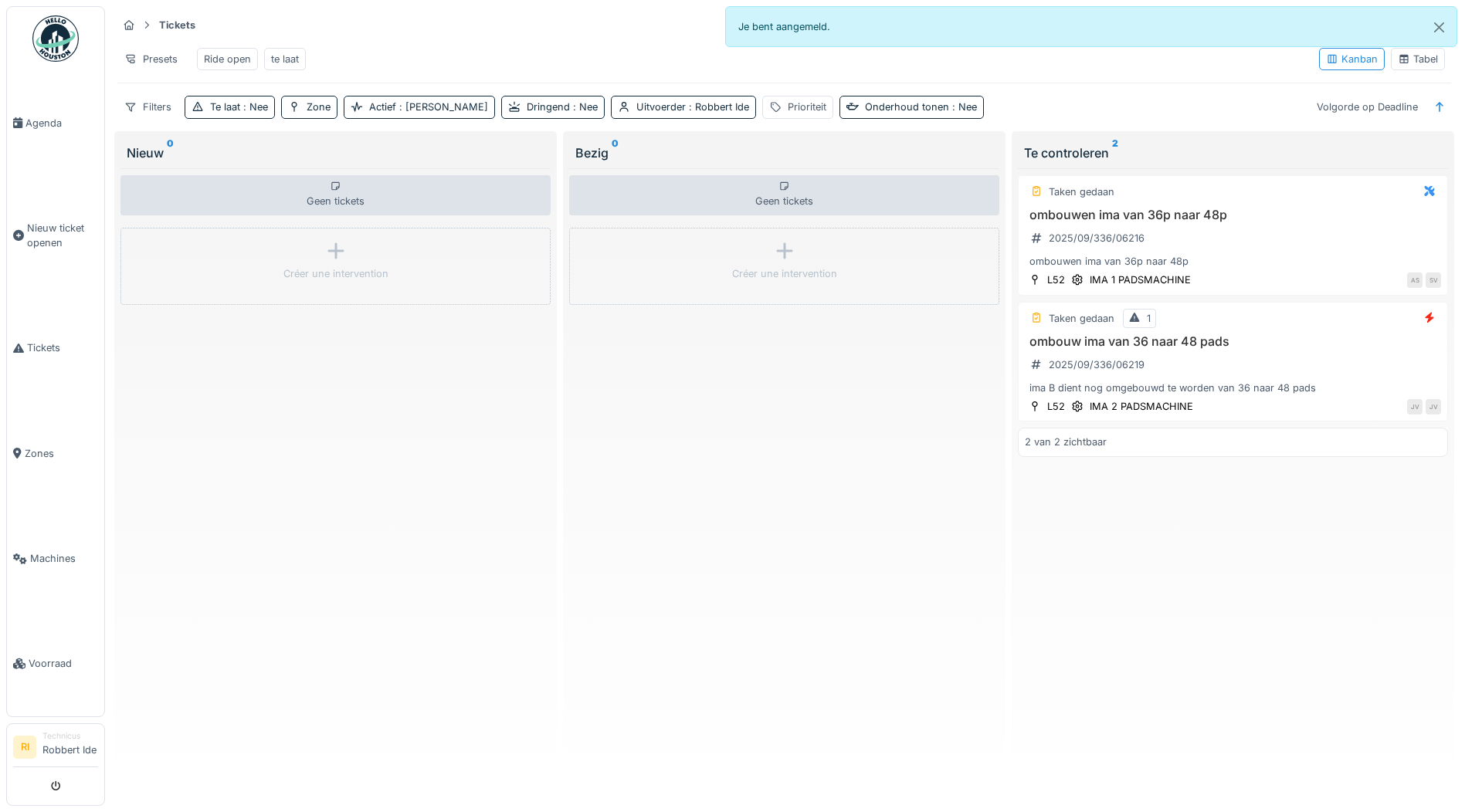
click at [283, 48] on div "te laat" at bounding box center [284, 59] width 42 height 23
click at [243, 104] on div "Te laat : Nee" at bounding box center [239, 107] width 58 height 15
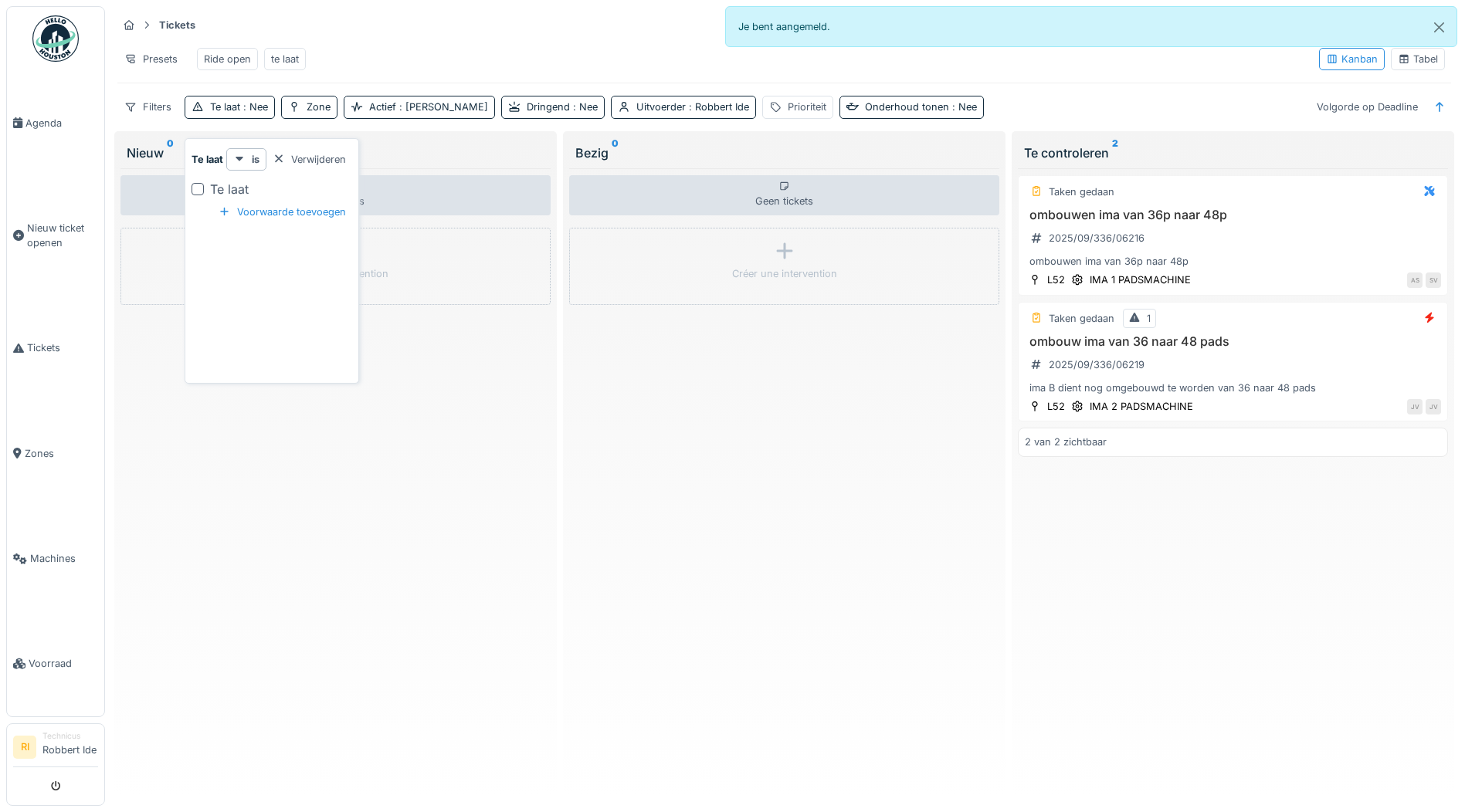
click at [233, 180] on div "Te laat" at bounding box center [229, 189] width 38 height 19
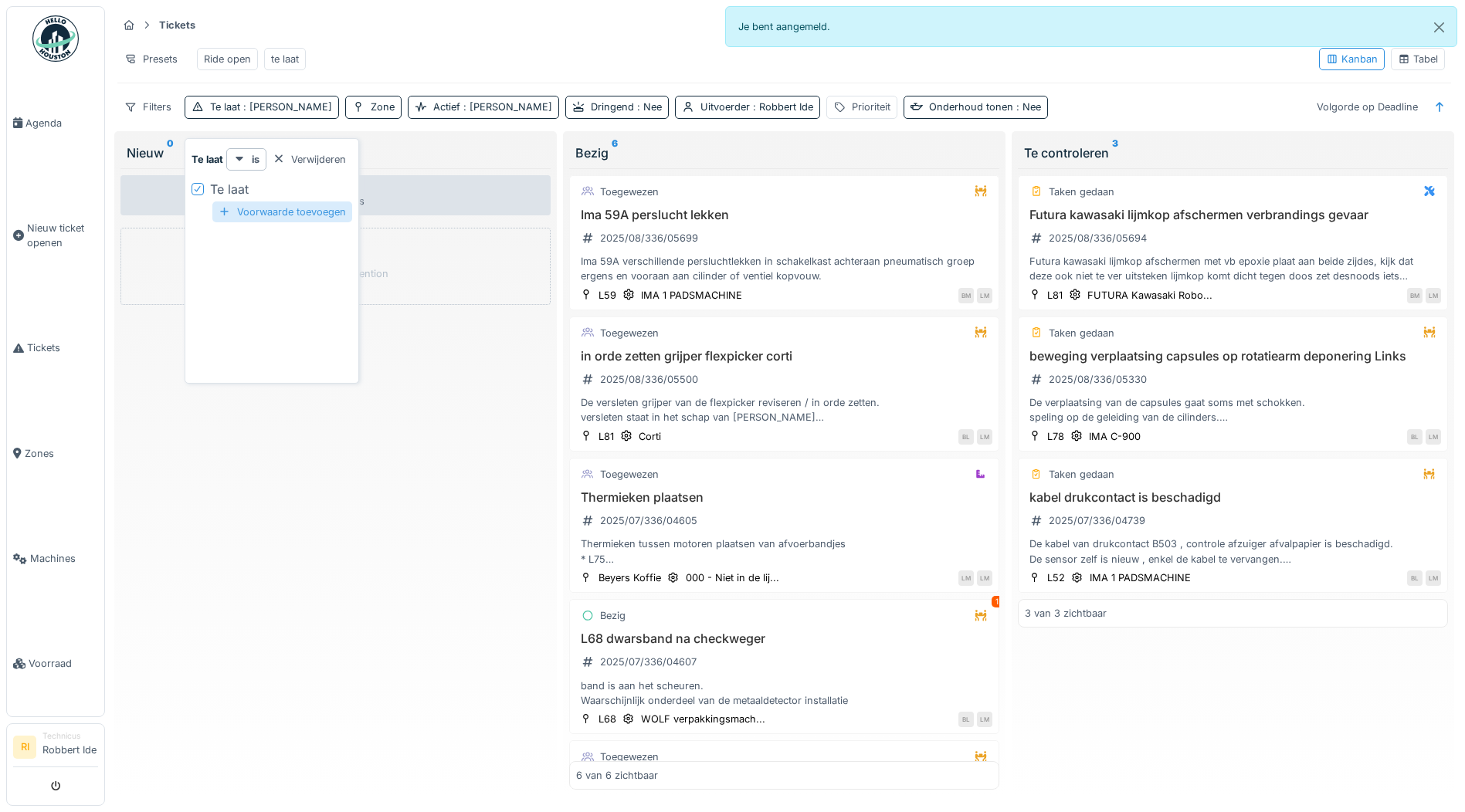
click at [251, 204] on div "Voorwaarde toevoegen" at bounding box center [282, 212] width 140 height 21
click at [260, 412] on div "Geen tickets Créer une intervention" at bounding box center [335, 479] width 430 height 622
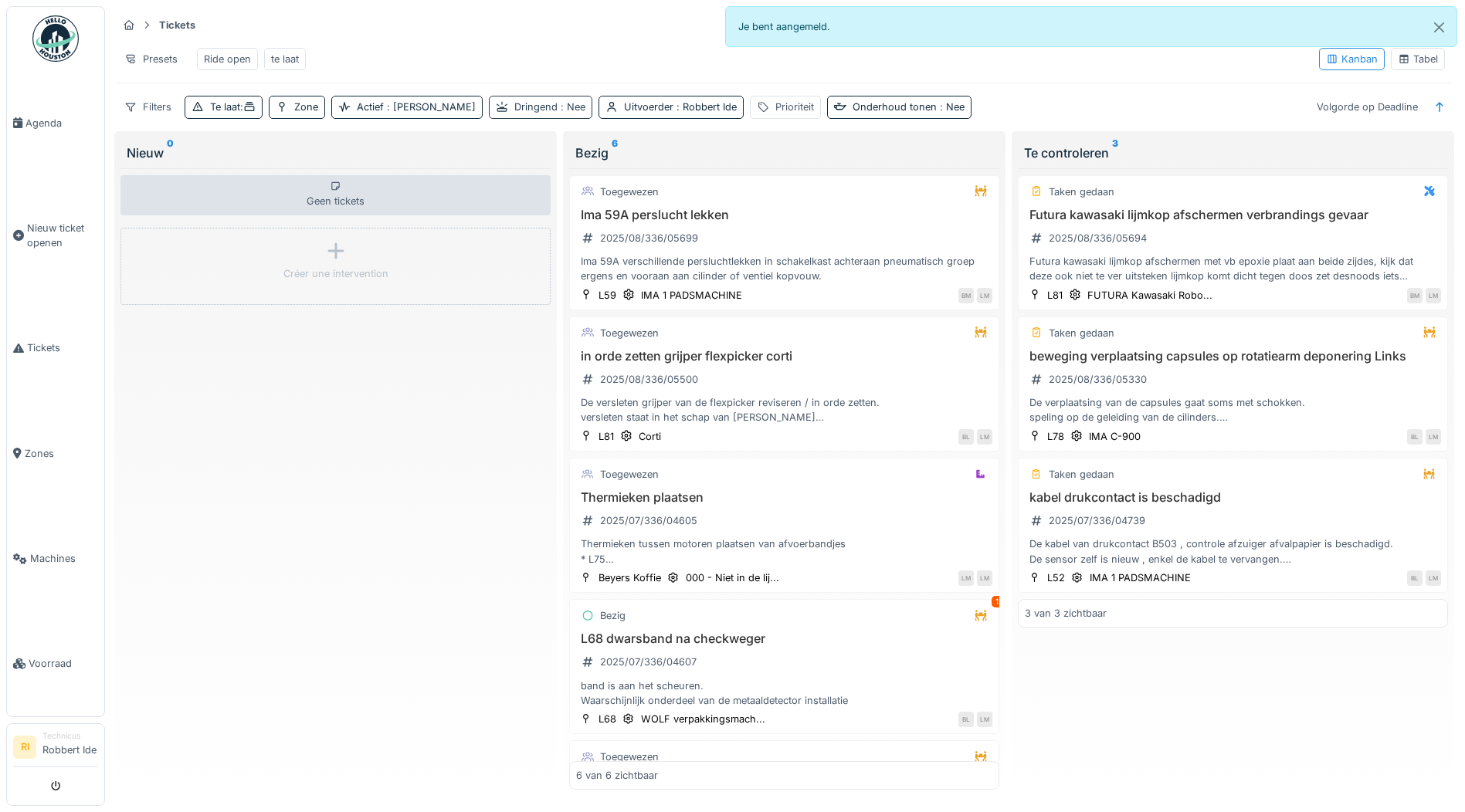
click at [515, 104] on div "Dringend : Nee" at bounding box center [550, 107] width 71 height 15
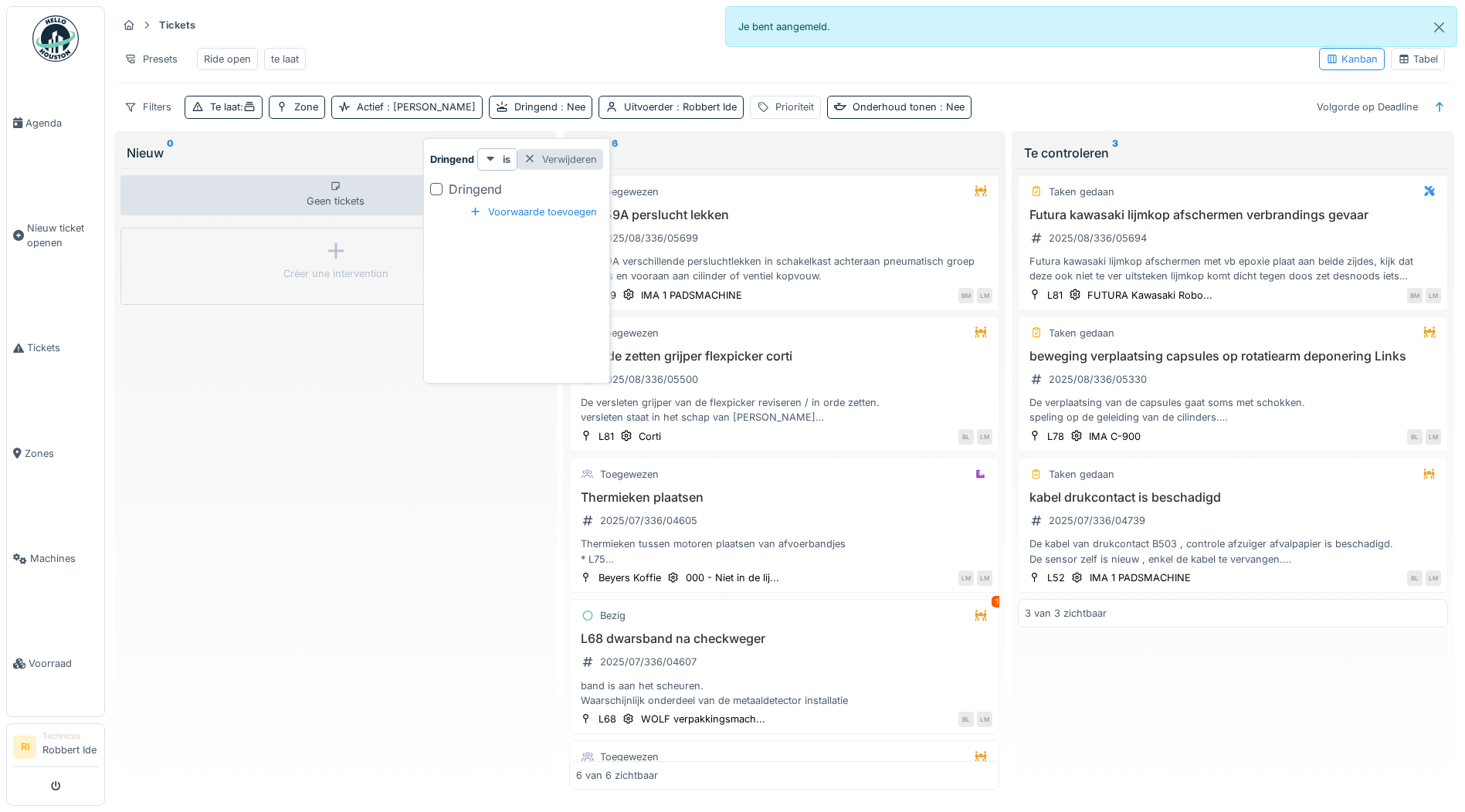
click at [543, 155] on div "Verwijderen" at bounding box center [560, 159] width 86 height 21
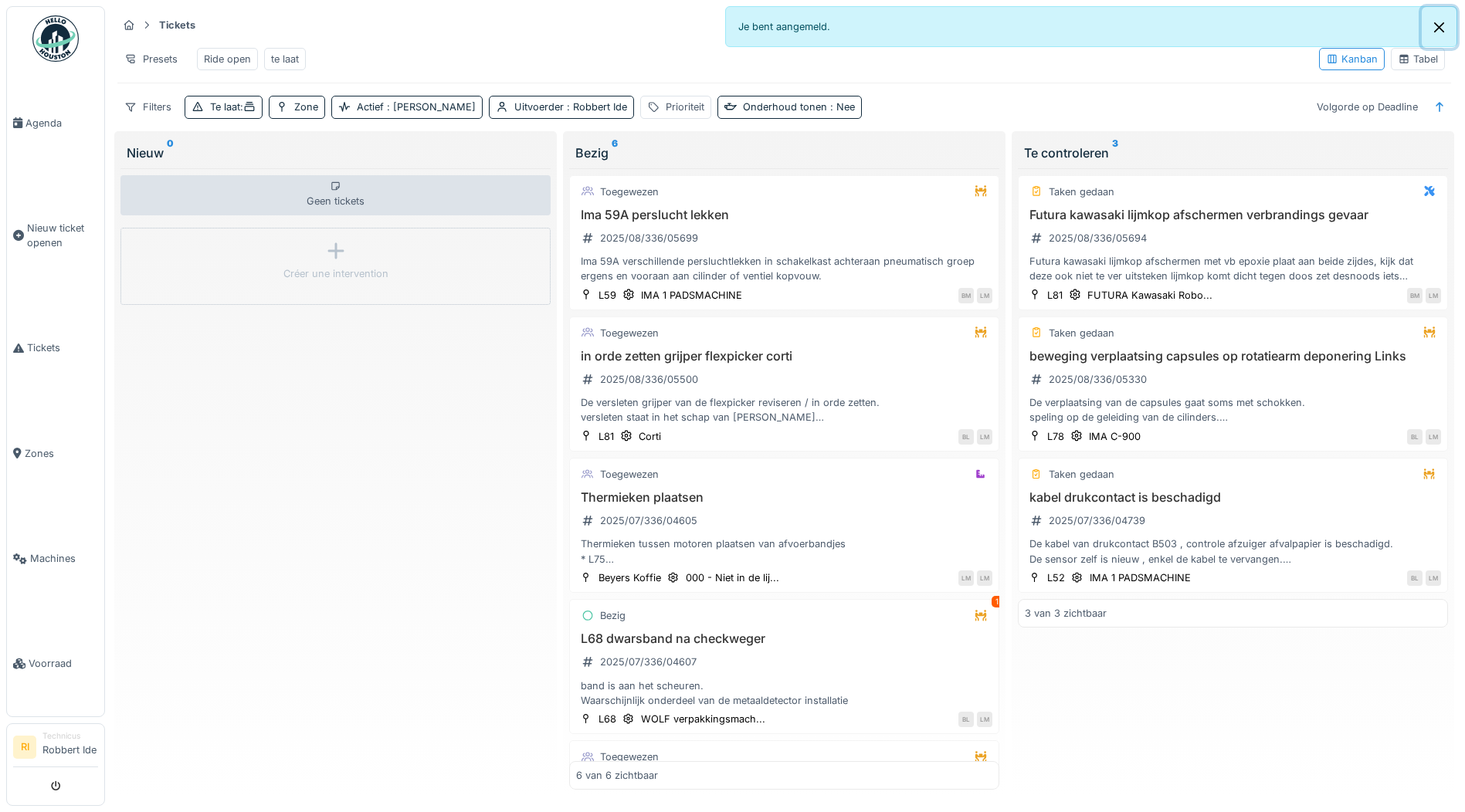
click at [1440, 23] on button "Close" at bounding box center [1439, 27] width 35 height 41
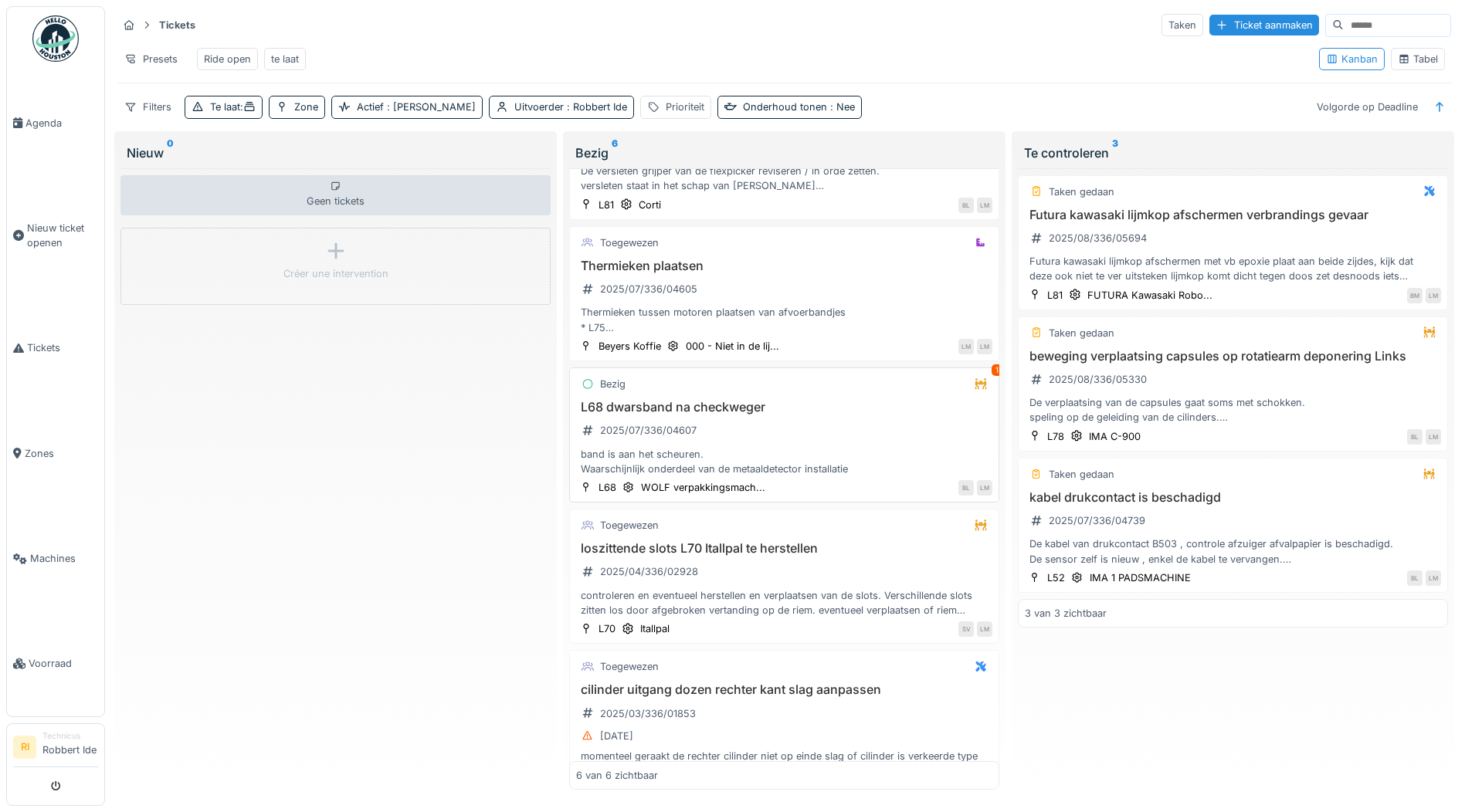
scroll to position [305, 0]
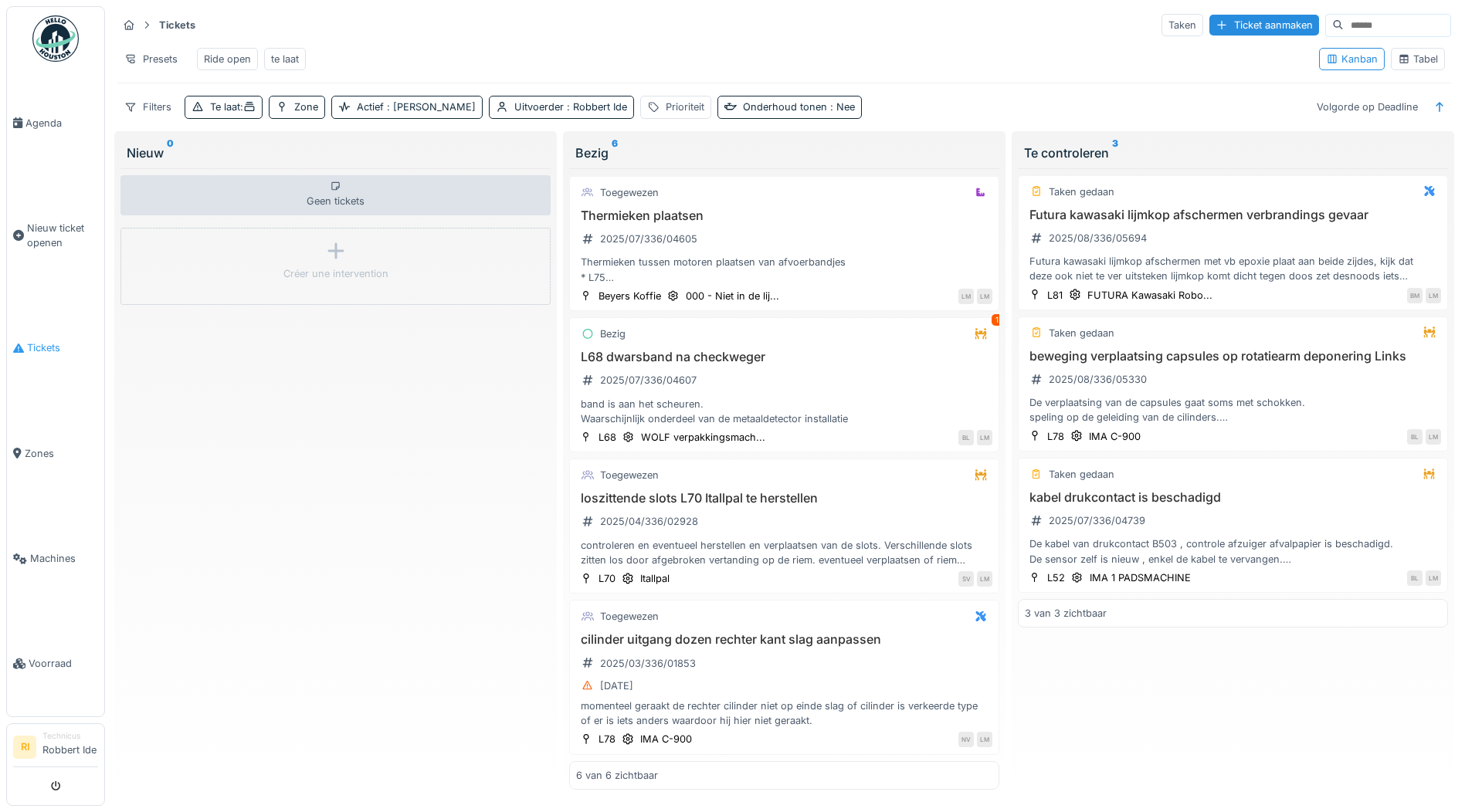
click at [66, 337] on link "Tickets" at bounding box center [56, 349] width 97 height 105
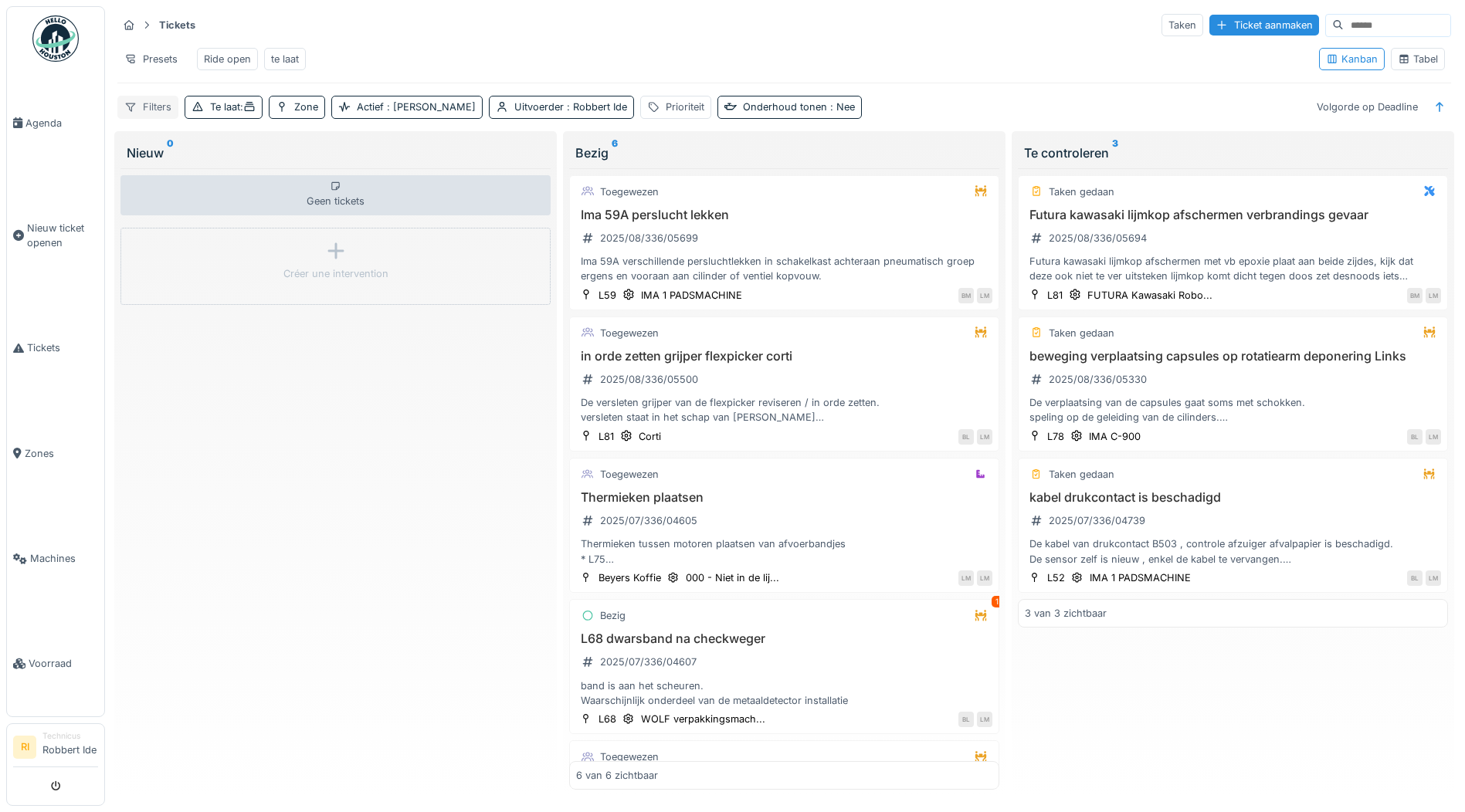
click at [159, 118] on div "Filters" at bounding box center [148, 107] width 61 height 23
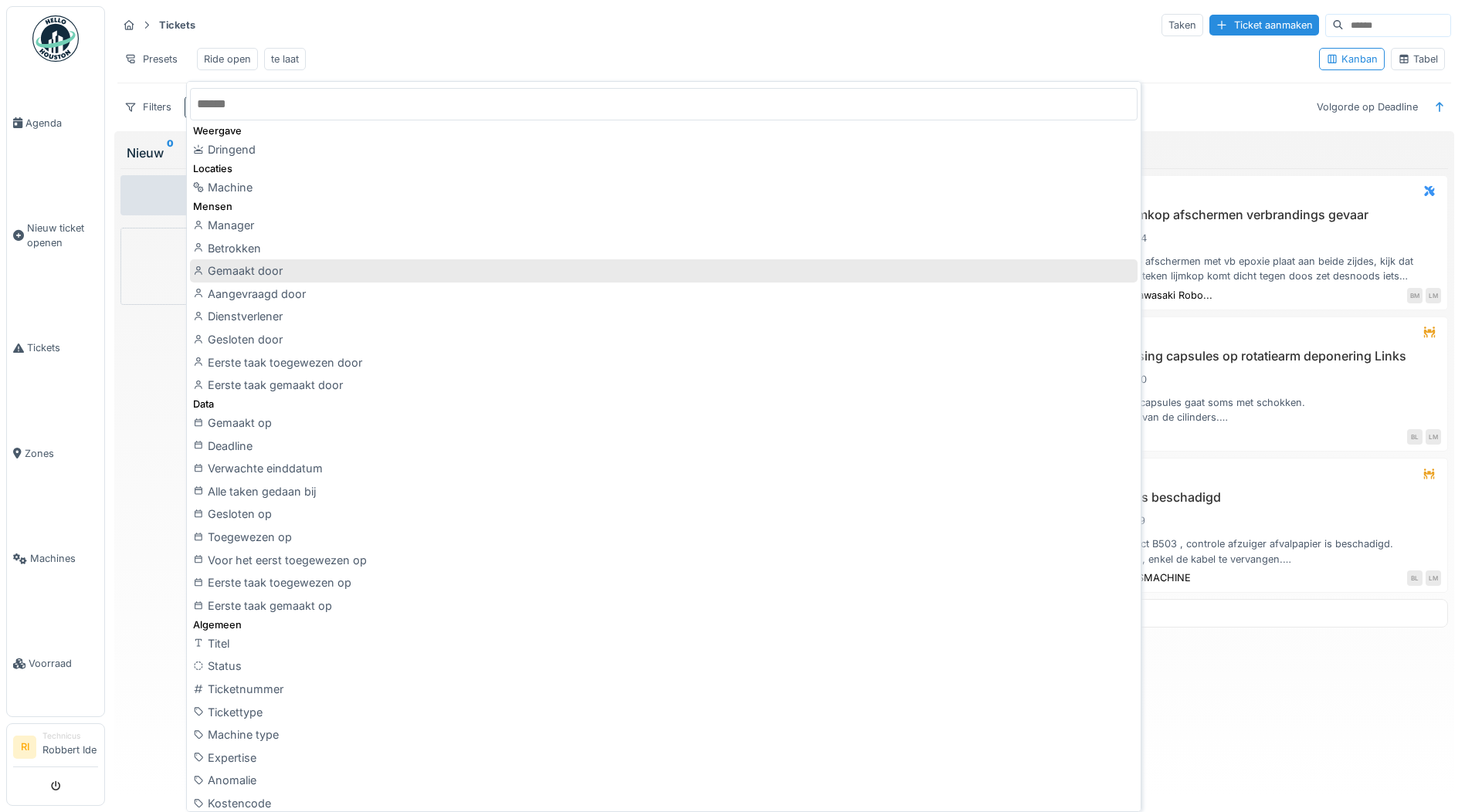
click at [242, 279] on div "Gemaakt door" at bounding box center [664, 270] width 947 height 23
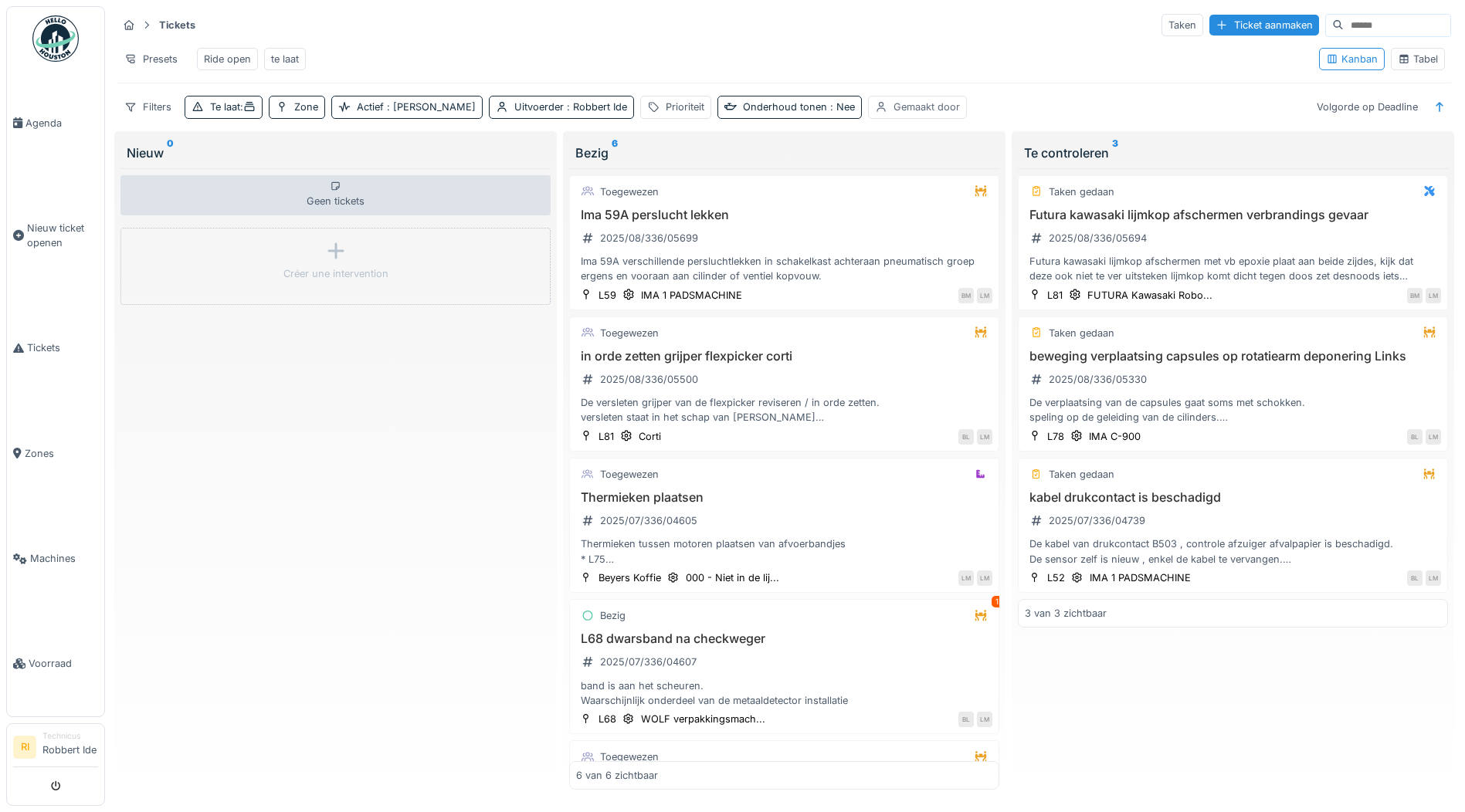
click at [894, 115] on div "Gemaakt door" at bounding box center [927, 107] width 67 height 15
click at [818, 216] on icon at bounding box center [816, 220] width 9 height 8
type input "*****"
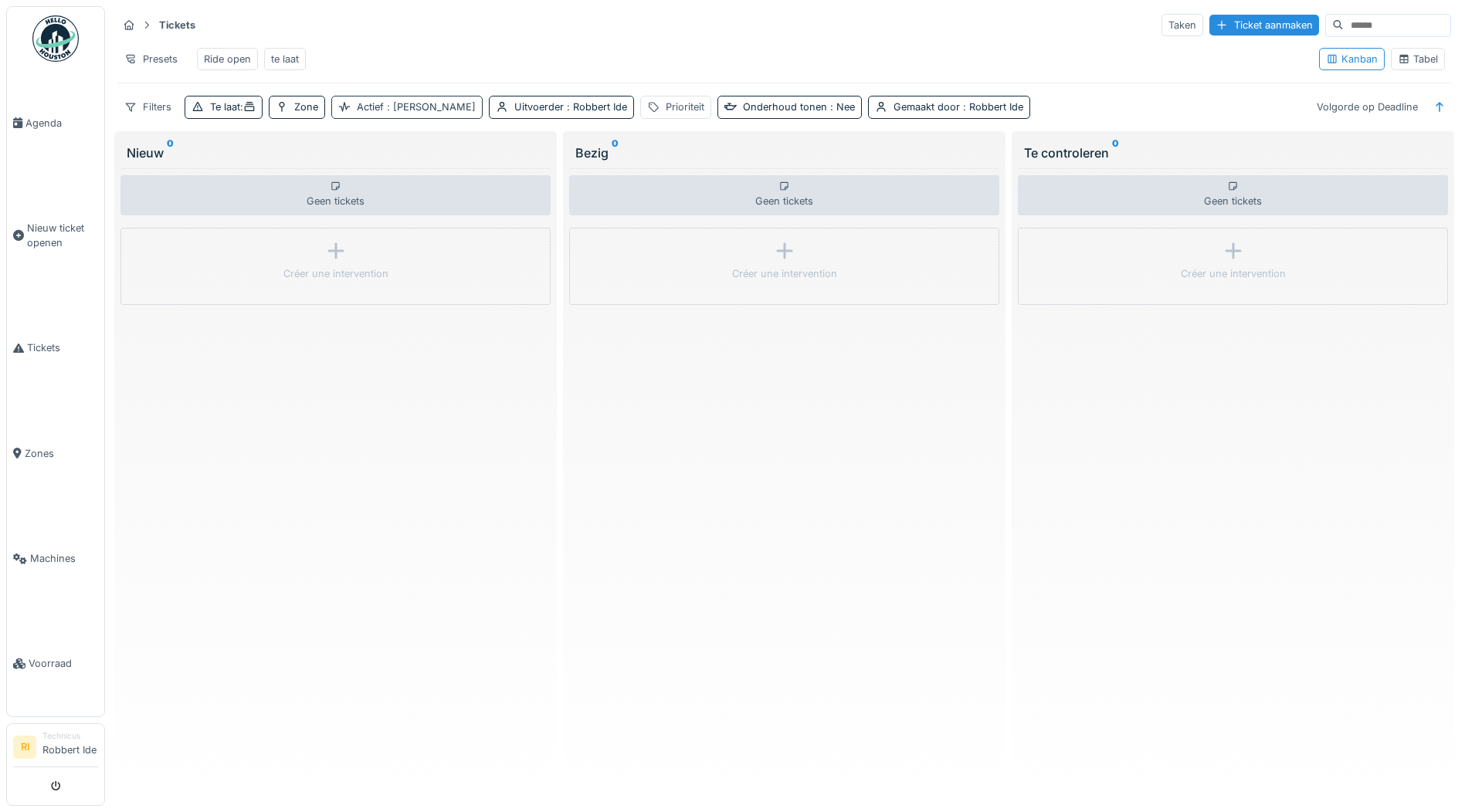
click at [391, 118] on div "Actief : Ja" at bounding box center [407, 107] width 152 height 23
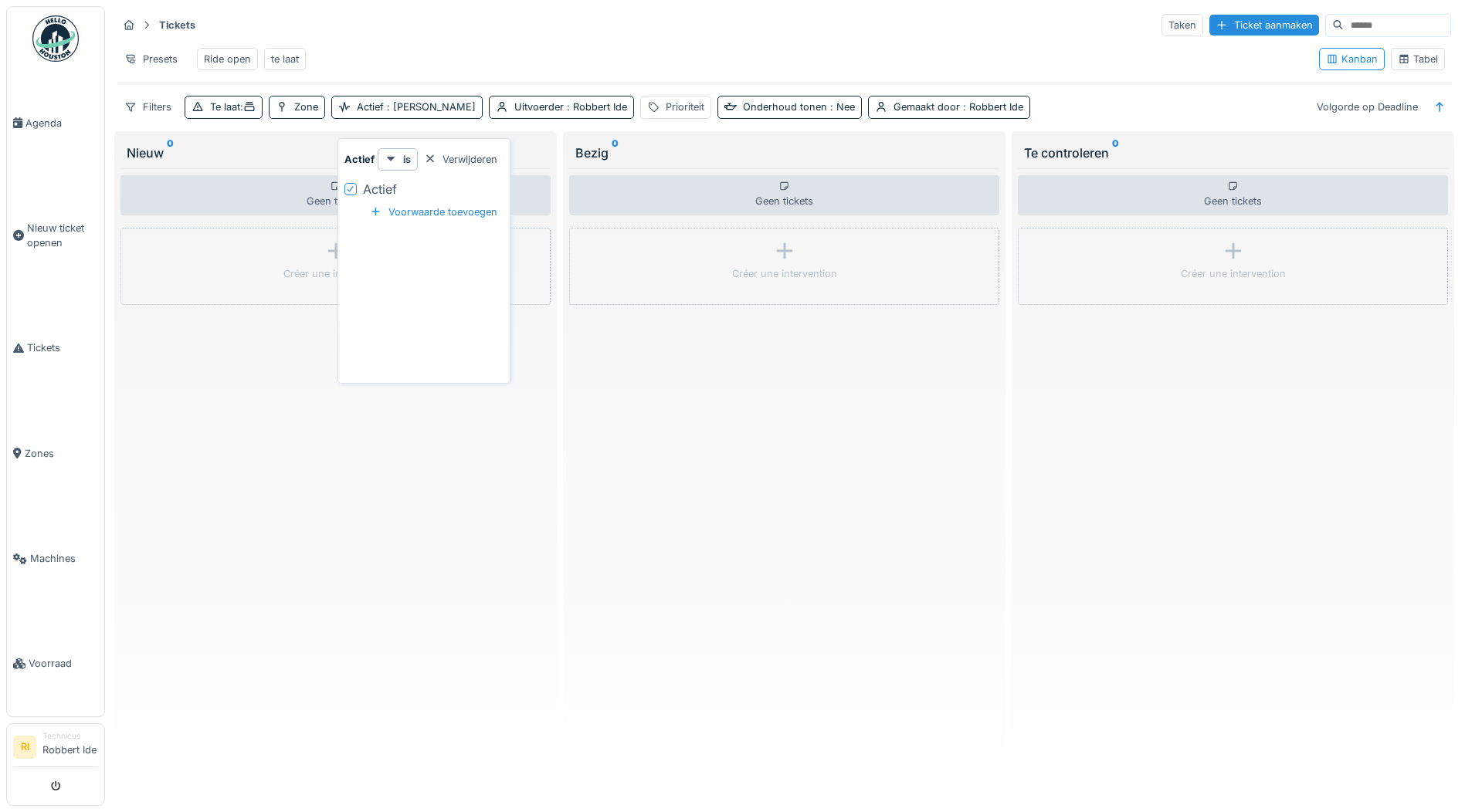
click at [351, 196] on div at bounding box center [350, 188] width 9 height 15
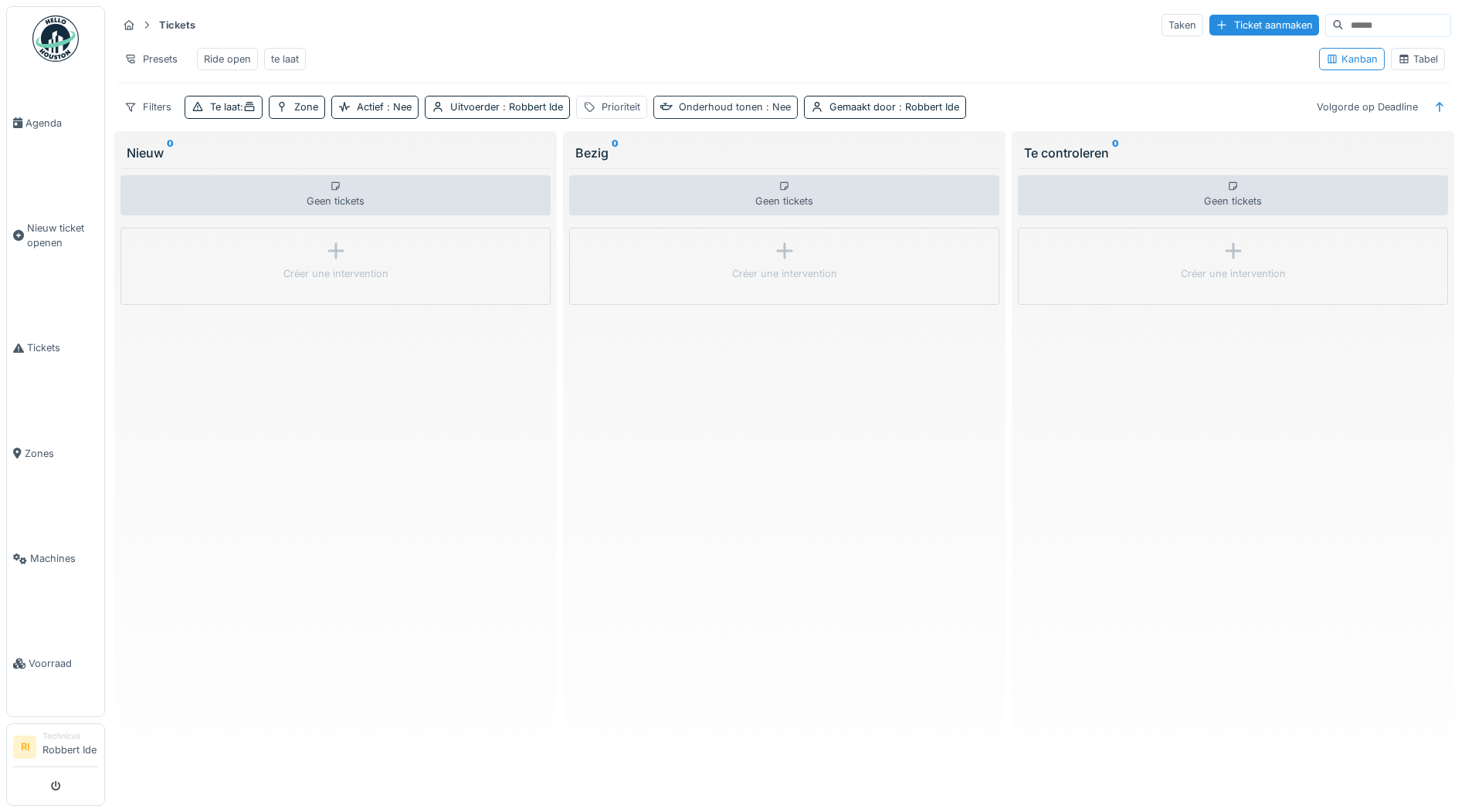
click at [744, 115] on div "Onderhoud tonen : Nee" at bounding box center [734, 107] width 112 height 15
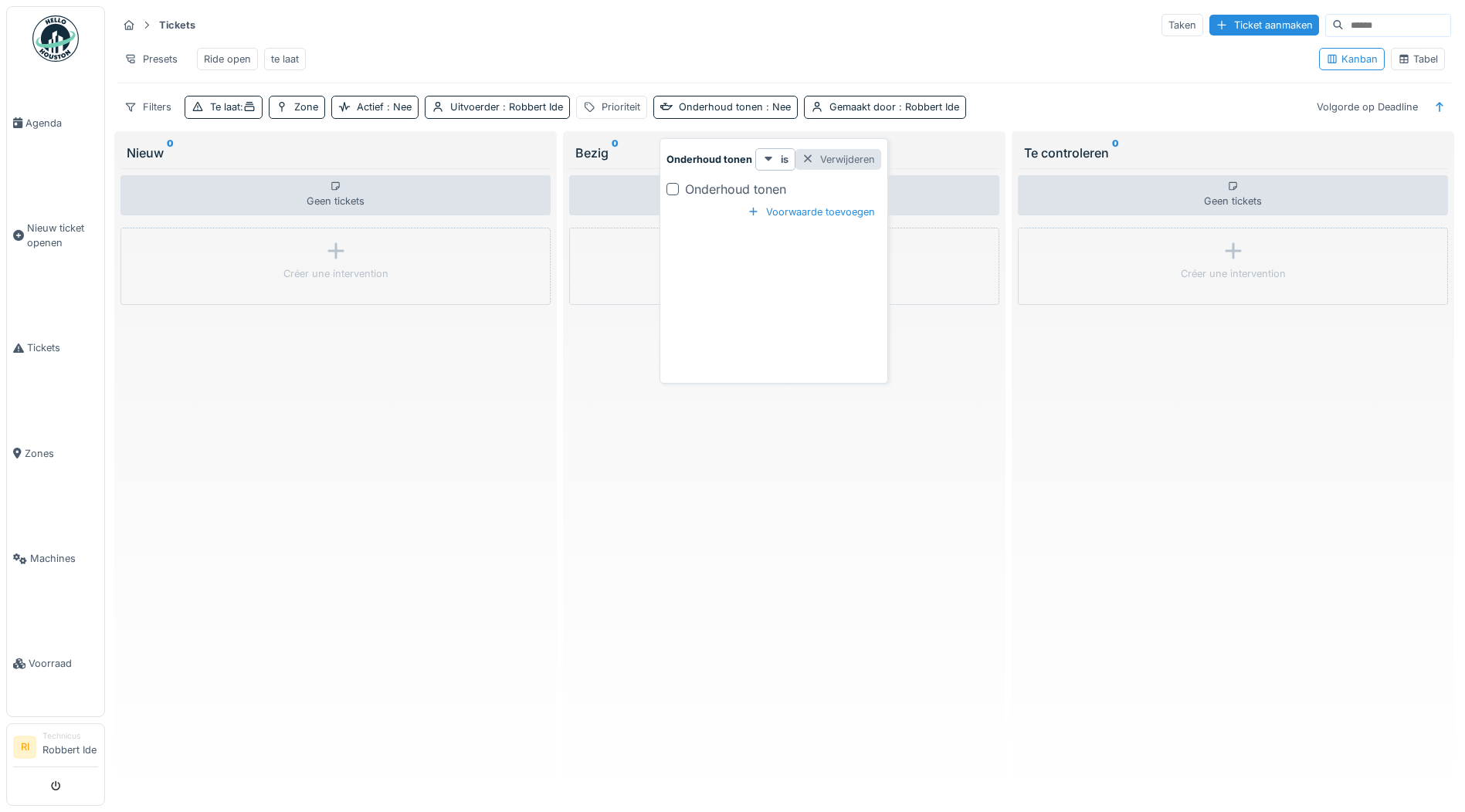
click at [841, 163] on div "Verwijderen" at bounding box center [838, 159] width 86 height 21
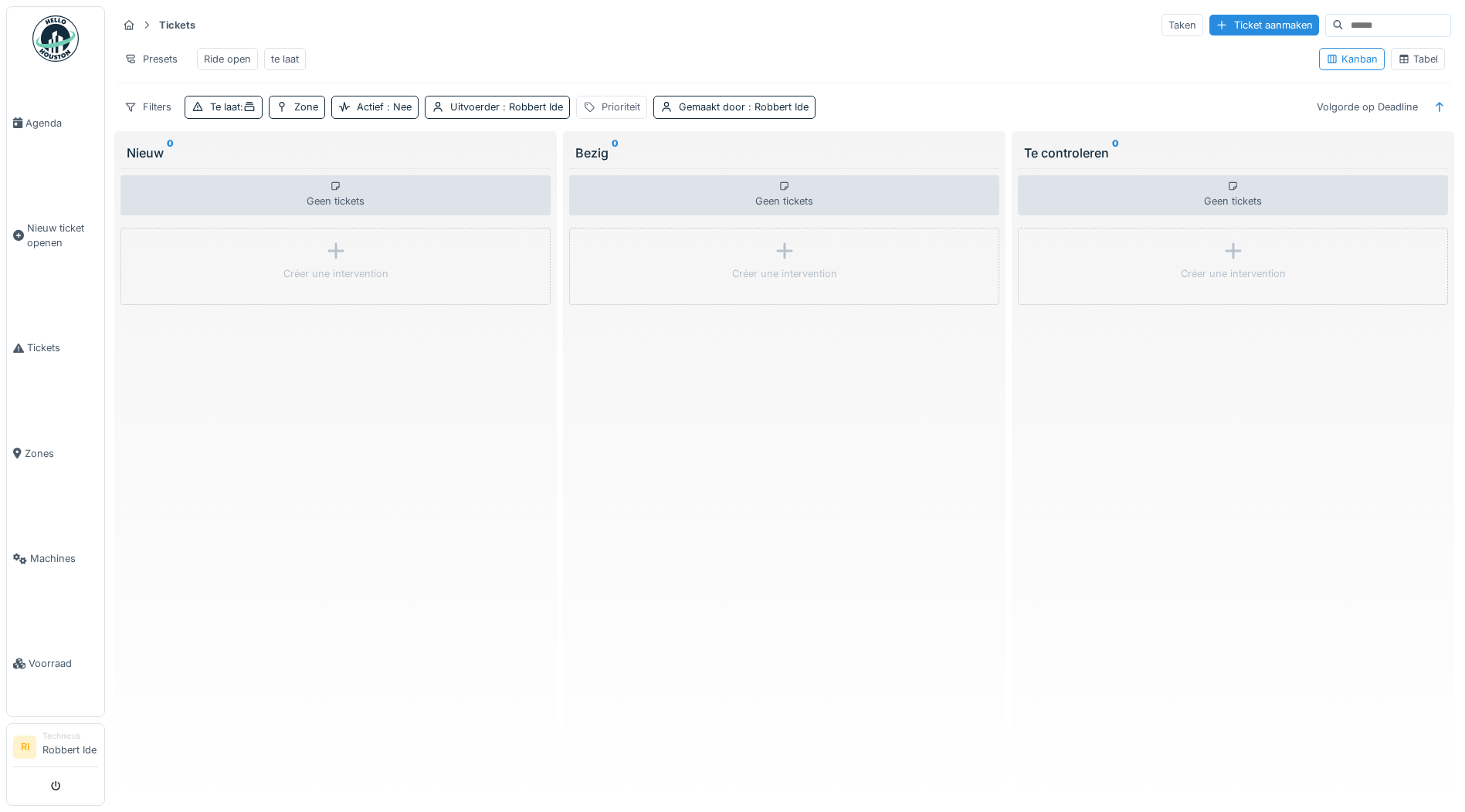
click at [612, 115] on div "Prioriteit" at bounding box center [621, 107] width 38 height 15
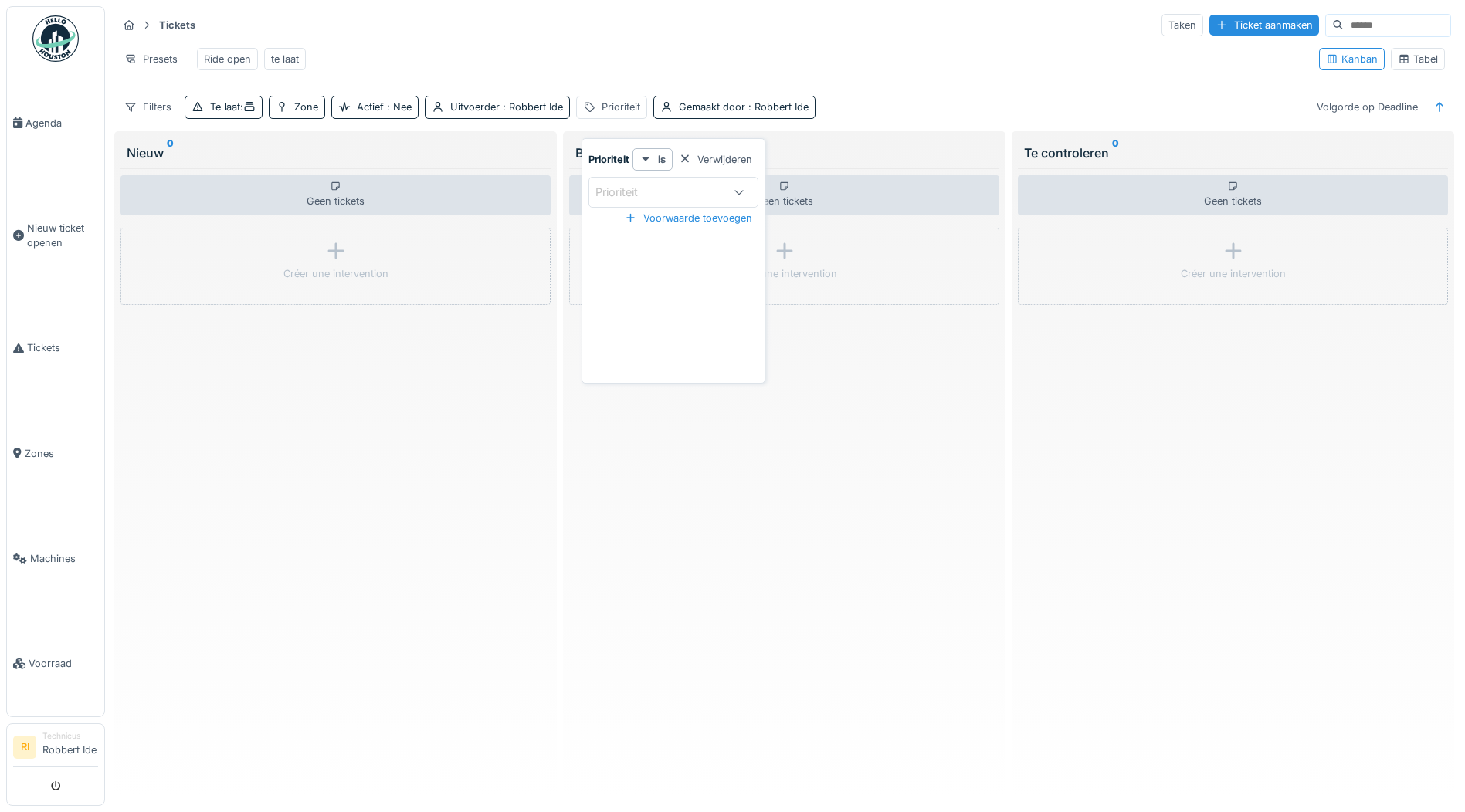
click at [723, 201] on div at bounding box center [738, 192] width 37 height 29
click at [721, 165] on div "Verwijderen" at bounding box center [715, 159] width 86 height 21
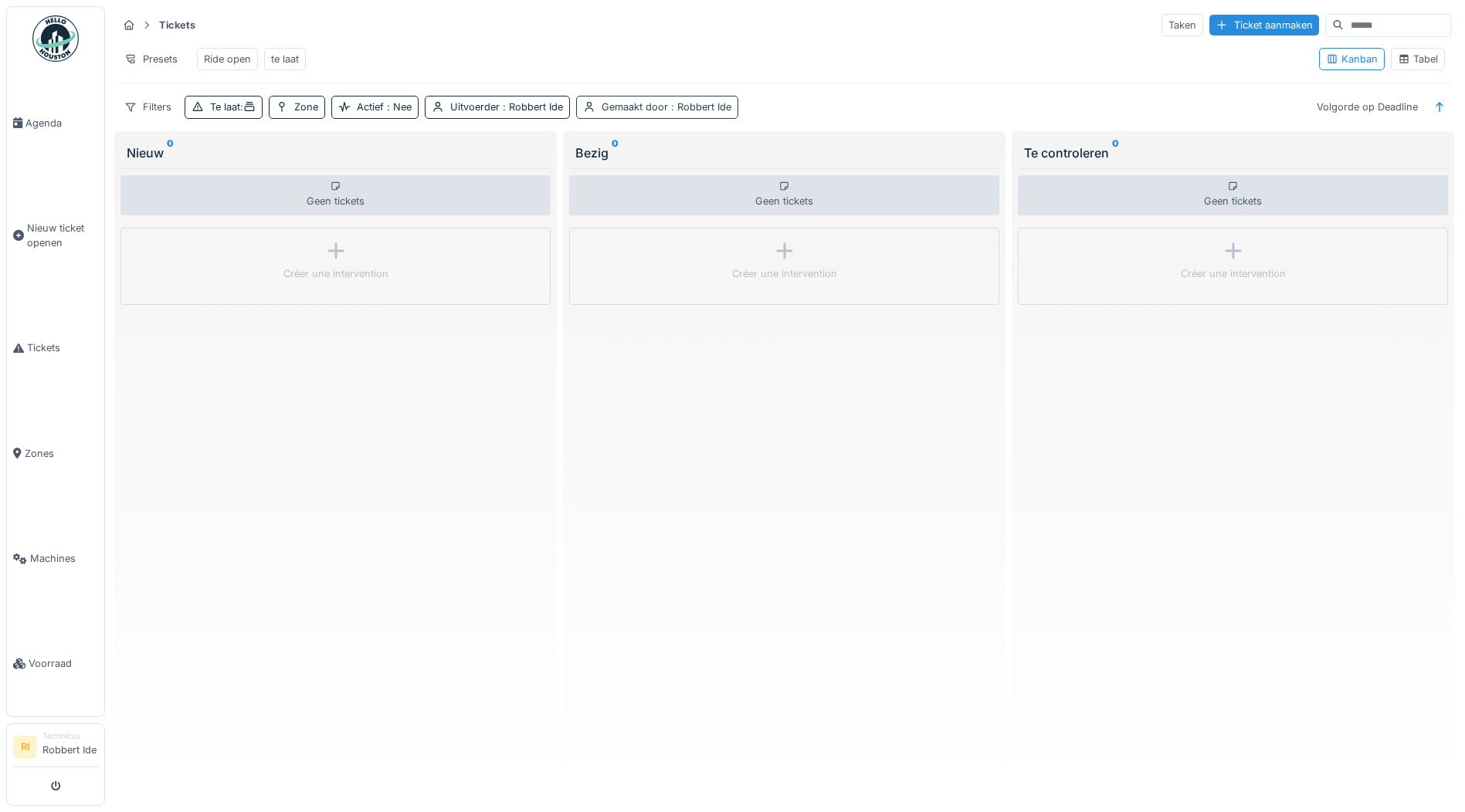
click at [719, 113] on span ": Robbert Ide" at bounding box center [700, 107] width 64 height 12
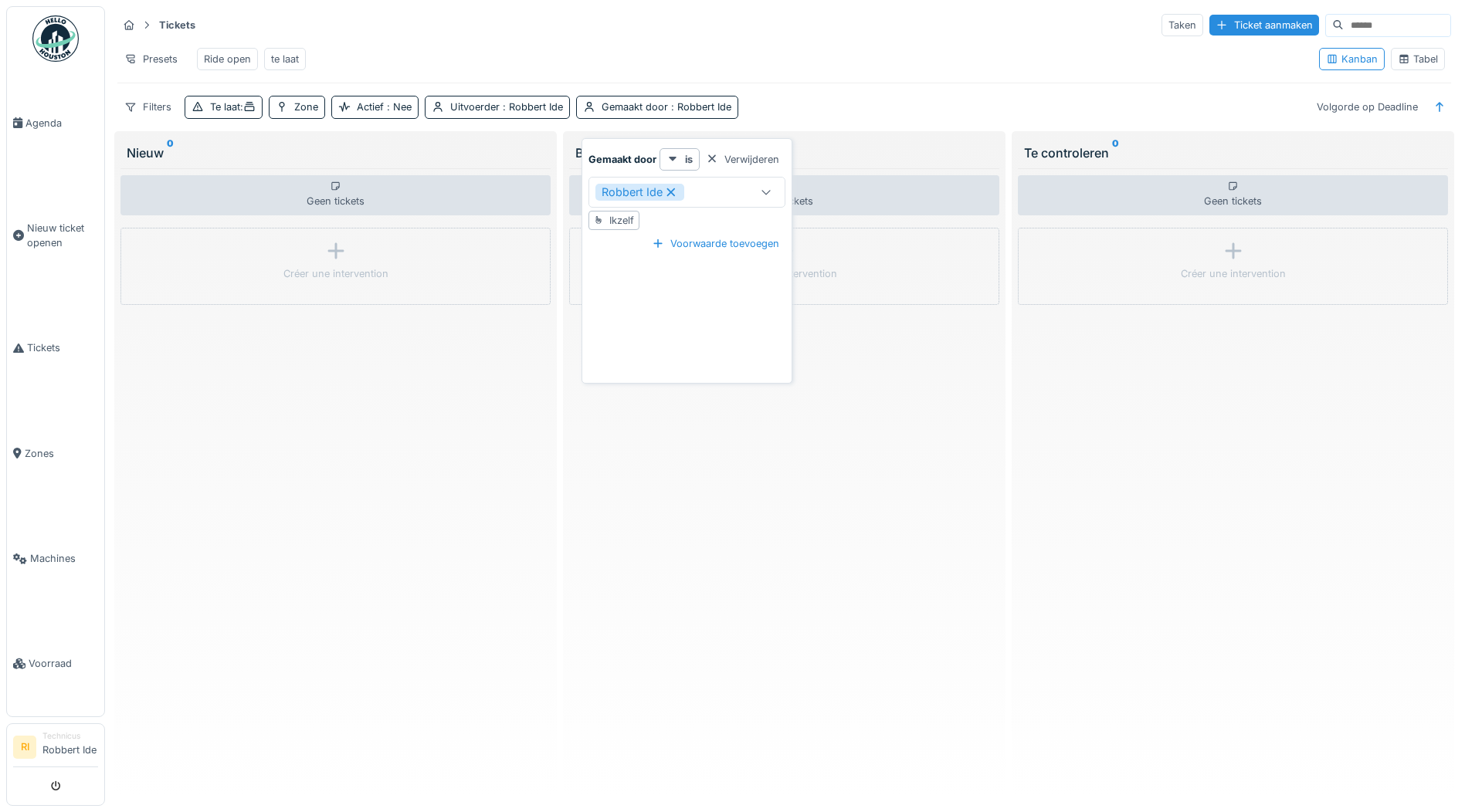
click at [676, 196] on div "Robbert Ide" at bounding box center [639, 192] width 89 height 17
click at [753, 160] on div "Verwijderen" at bounding box center [742, 159] width 86 height 21
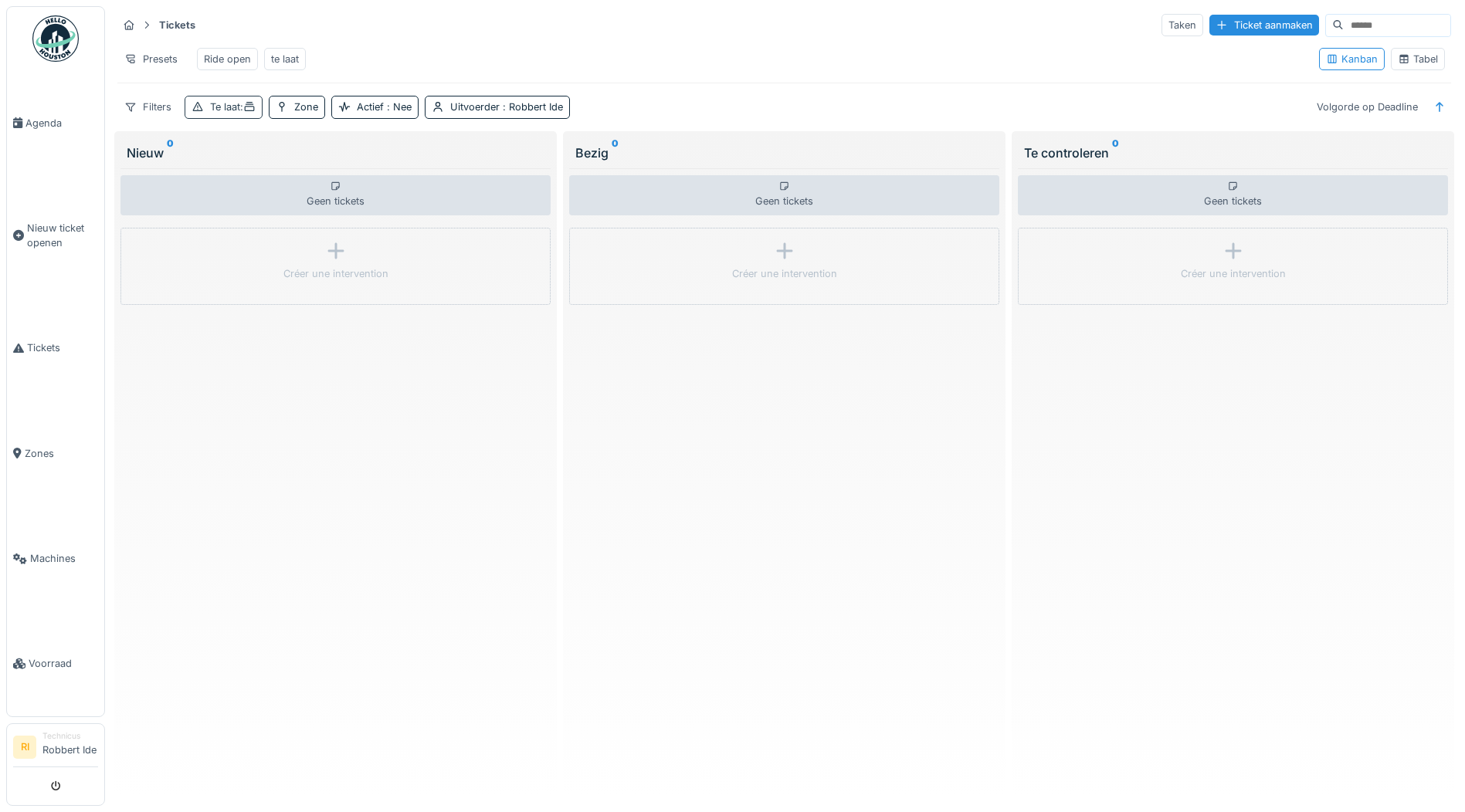
click at [236, 108] on div "Tickets Taken Ticket aanmaken Presets Ride open te laat Kanban Tabel Filters Te…" at bounding box center [785, 65] width 1346 height 119
click at [236, 108] on div "Te laat :" at bounding box center [223, 107] width 78 height 23
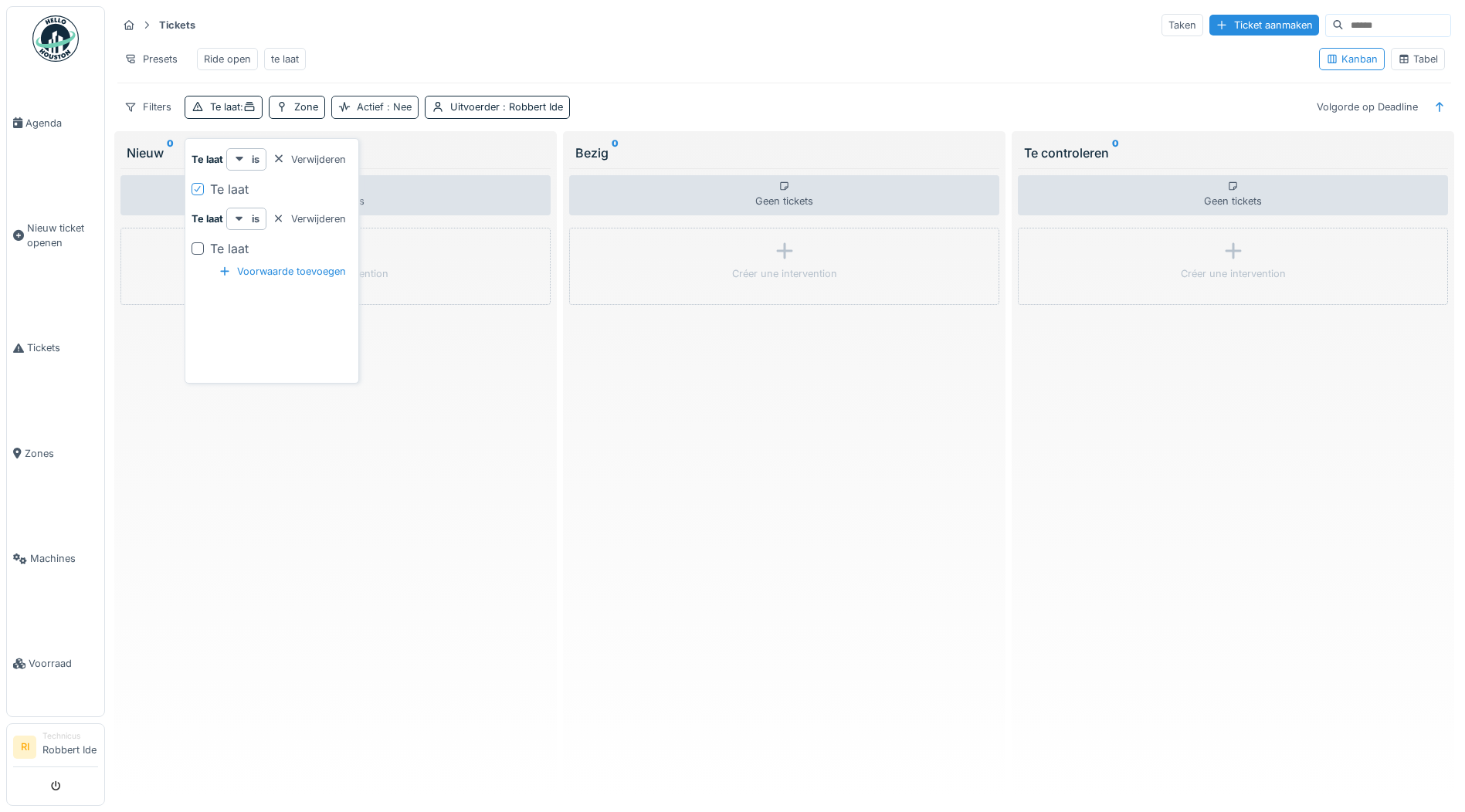
click at [392, 113] on span ": Nee" at bounding box center [397, 107] width 27 height 12
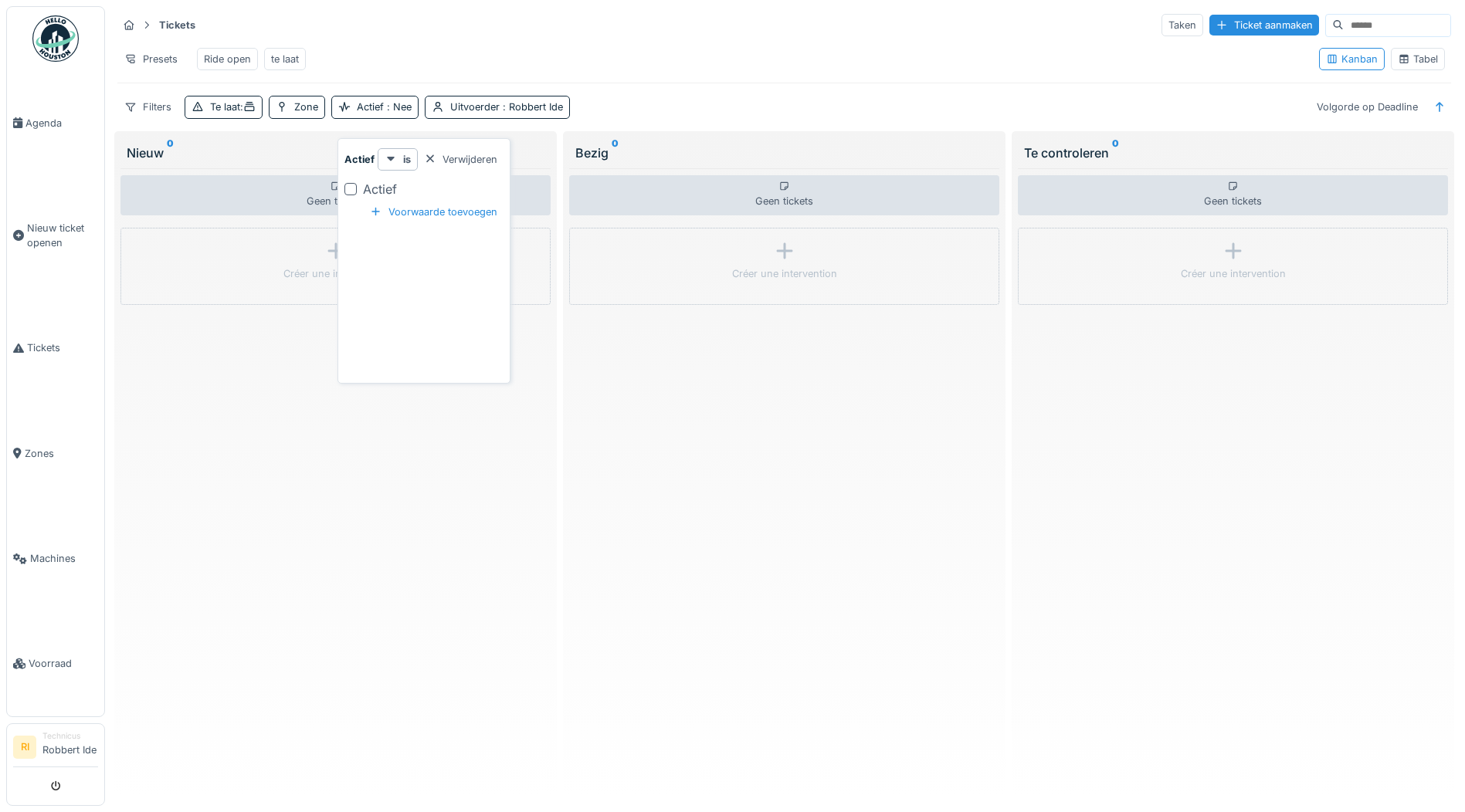
click at [351, 190] on div at bounding box center [351, 189] width 13 height 13
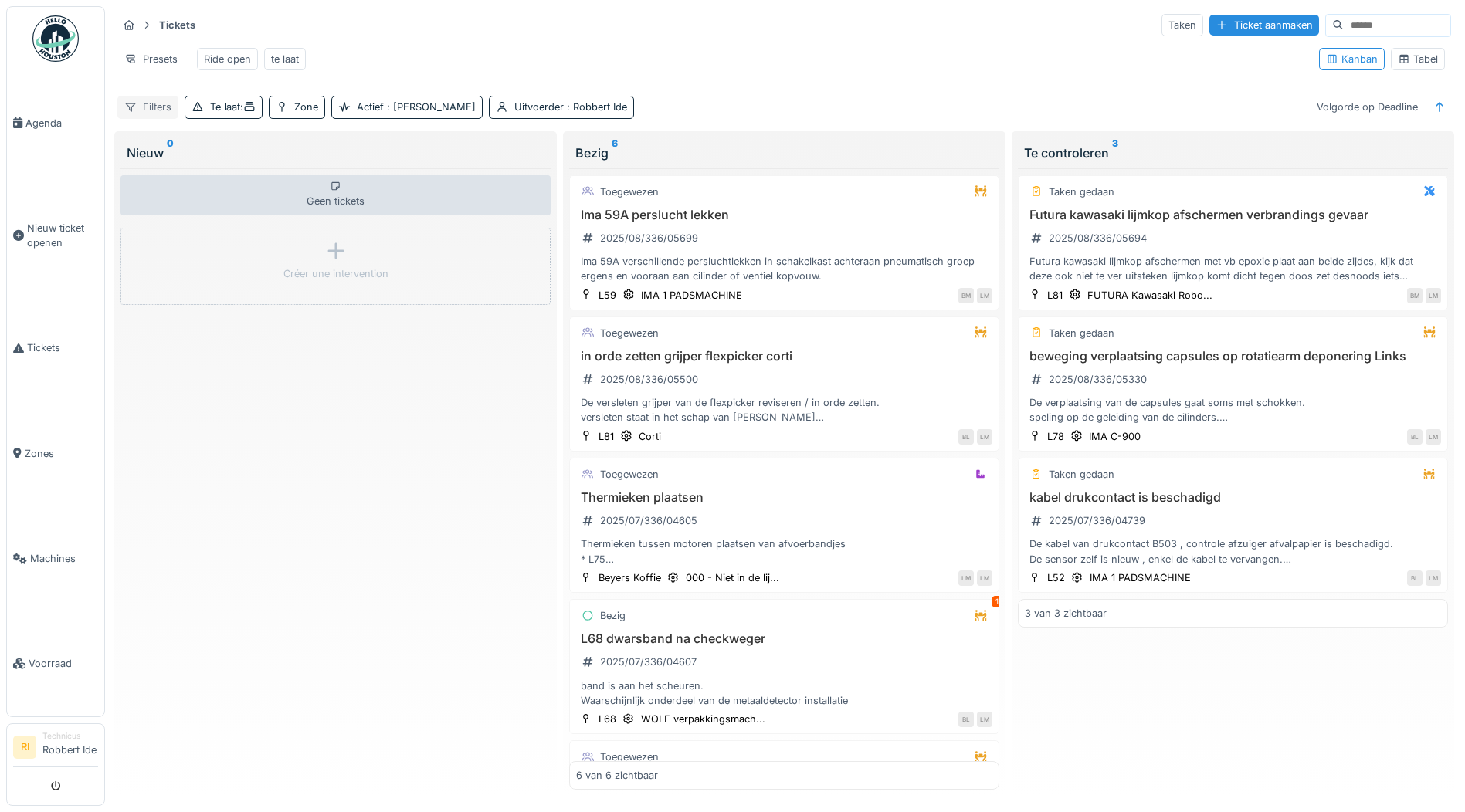
drag, startPoint x: 610, startPoint y: 126, endPoint x: 157, endPoint y: 119, distance: 453.1
click at [157, 118] on div "Filters" at bounding box center [148, 107] width 61 height 23
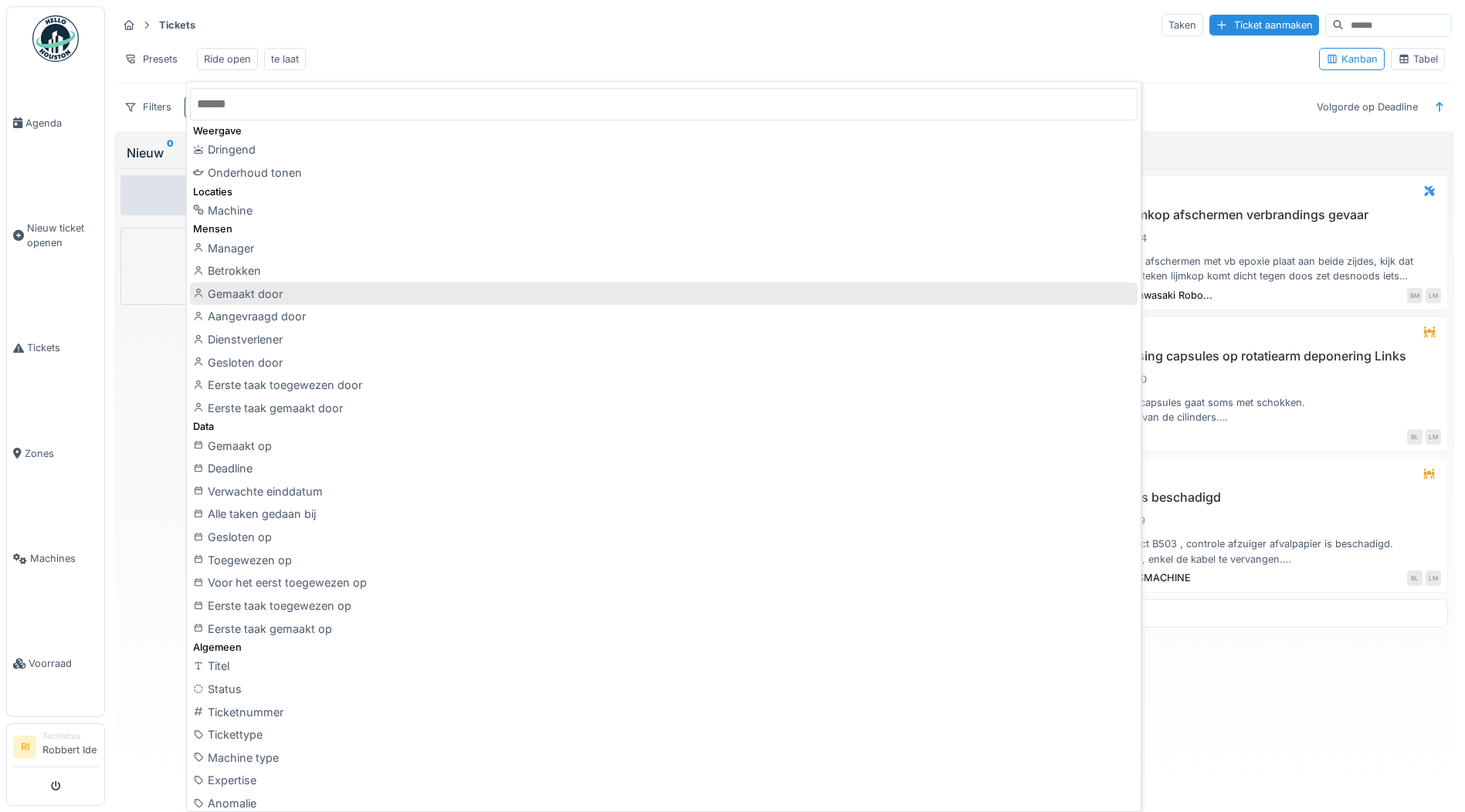
click at [205, 285] on div "Gemaakt door" at bounding box center [664, 294] width 947 height 23
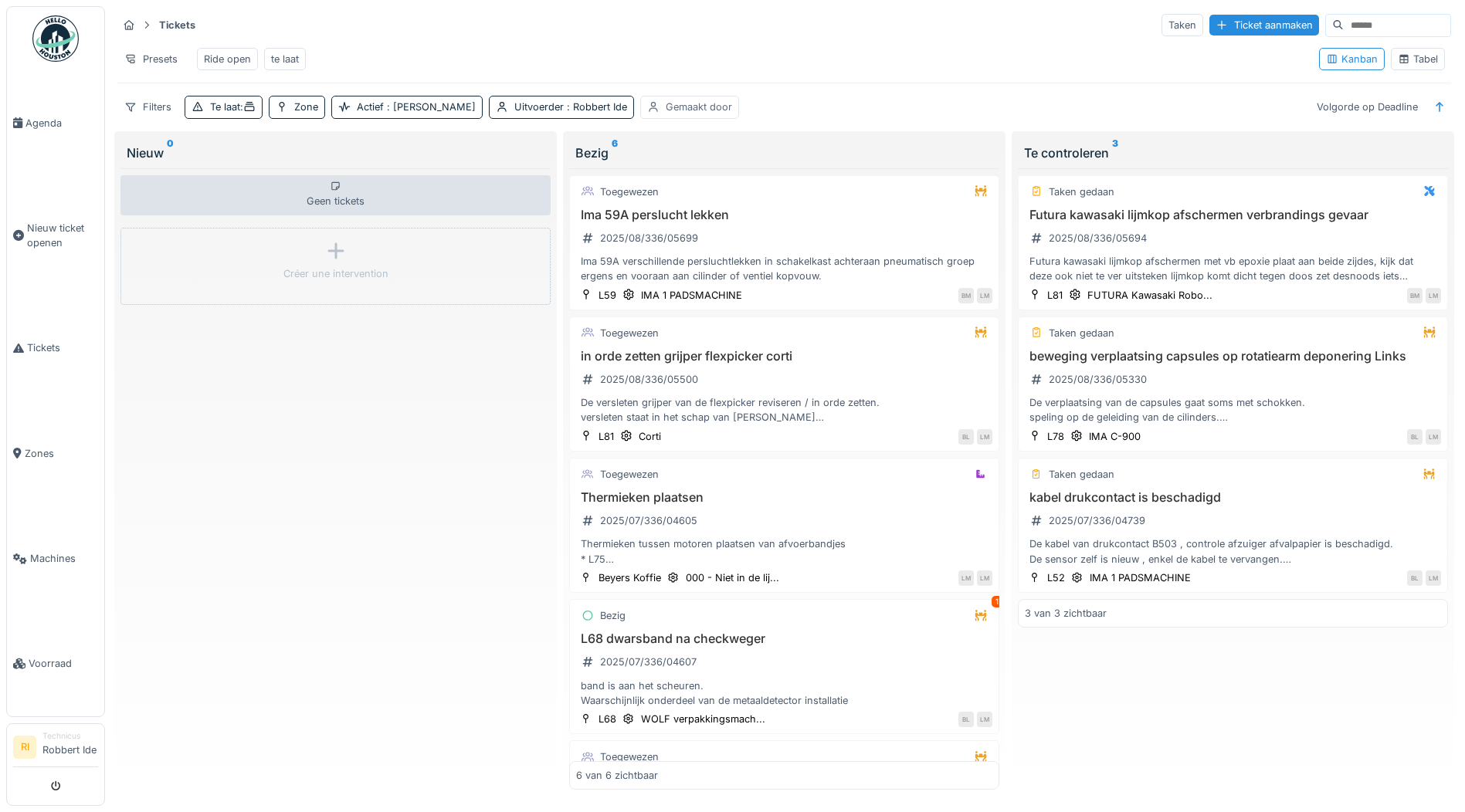
click at [666, 115] on div "Gemaakt door" at bounding box center [699, 107] width 67 height 15
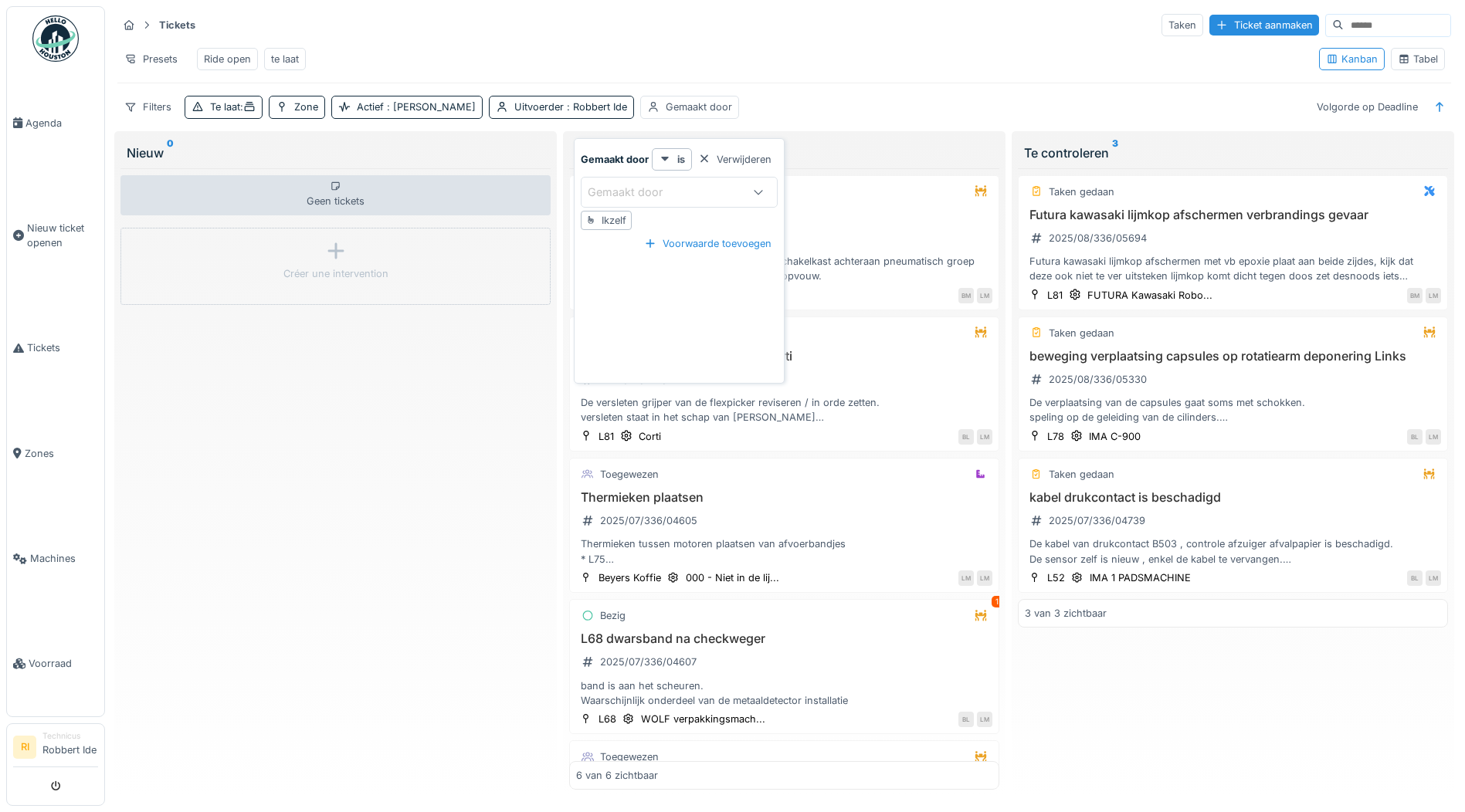
click at [588, 189] on div "Gemaakt door" at bounding box center [635, 192] width 97 height 17
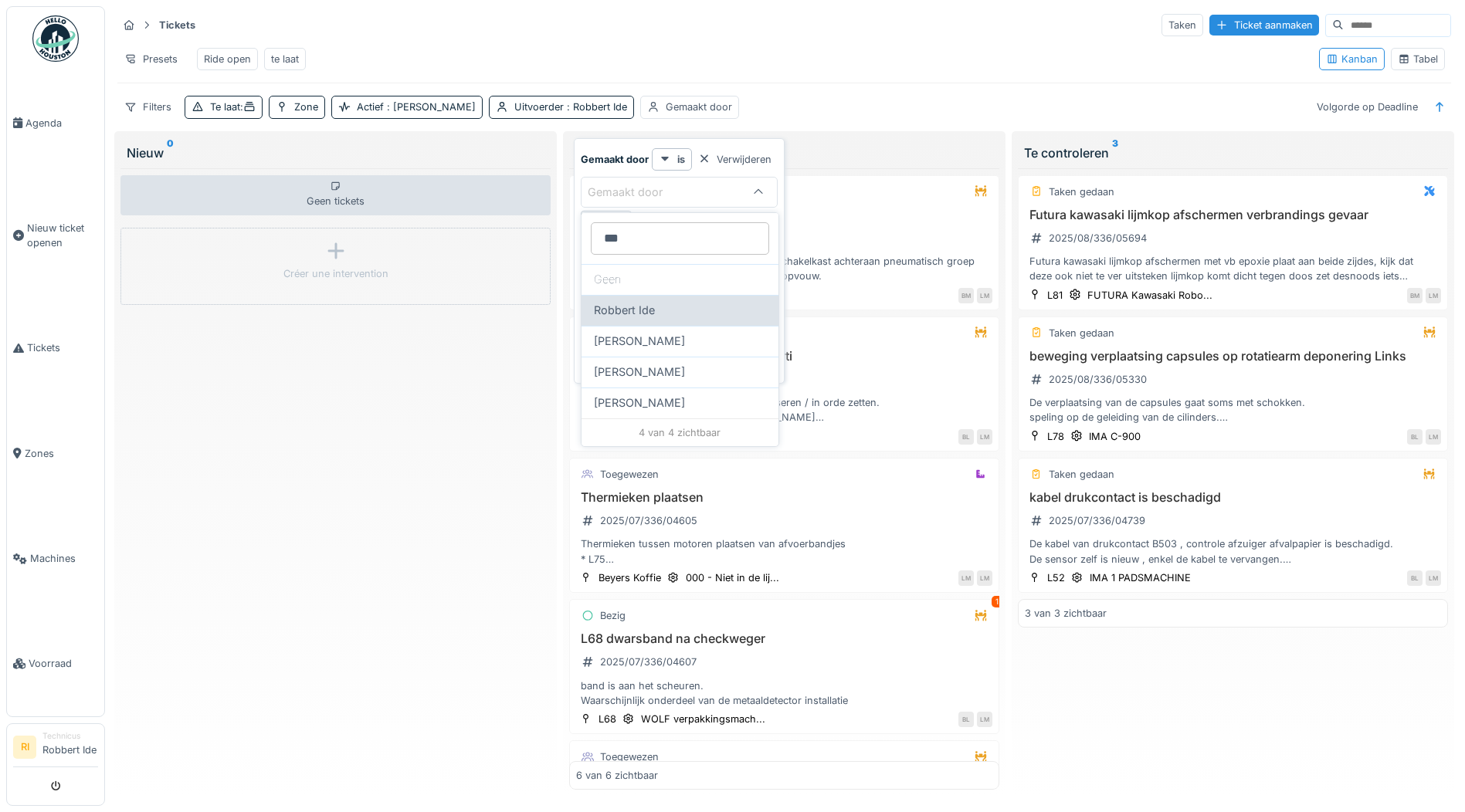
type door_E5MjY "***"
click at [659, 302] on div "Robbert Ide" at bounding box center [679, 310] width 172 height 17
type input "*****"
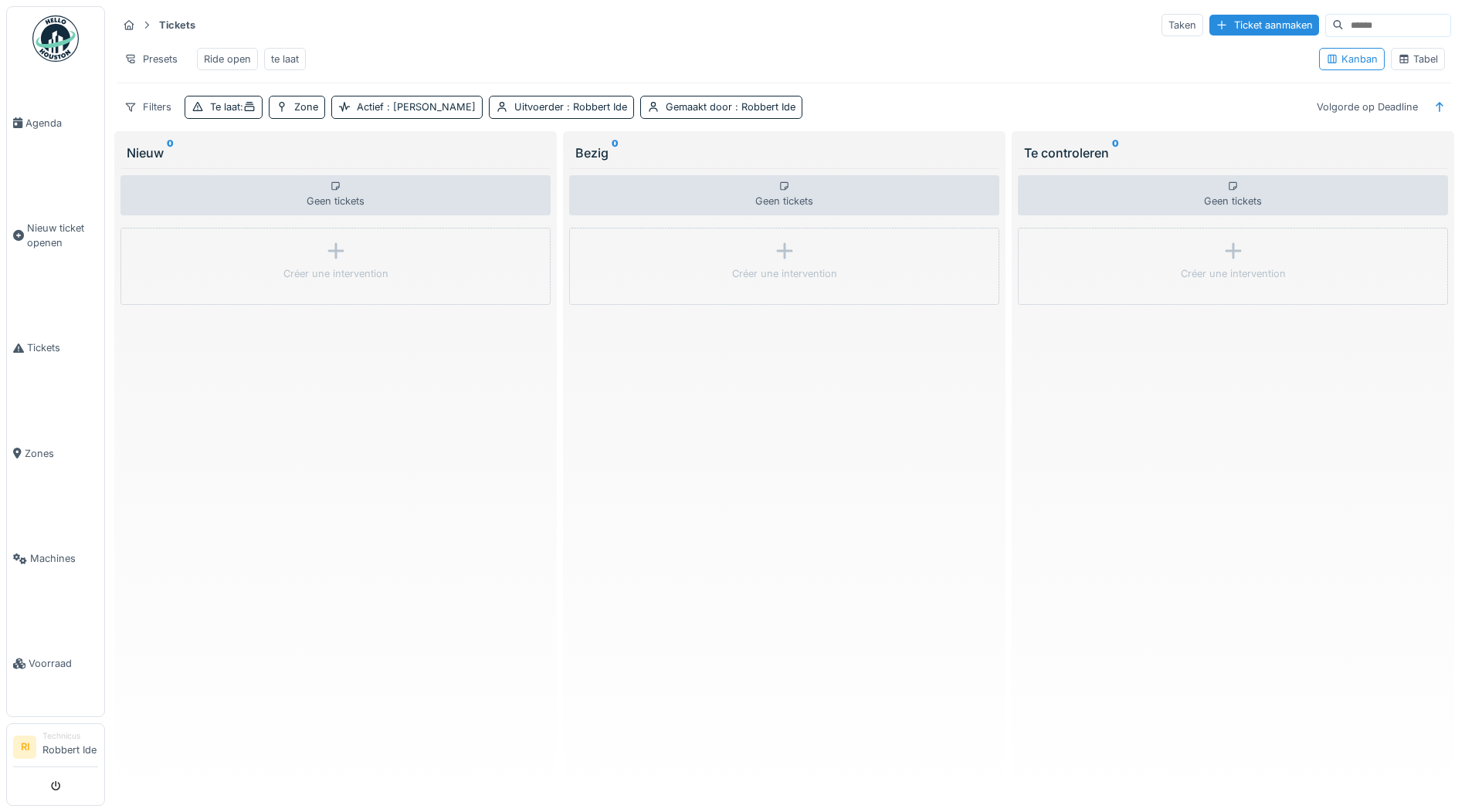
click at [410, 454] on div "Geen tickets Créer une intervention" at bounding box center [335, 479] width 430 height 622
click at [280, 62] on div "te laat" at bounding box center [284, 59] width 27 height 15
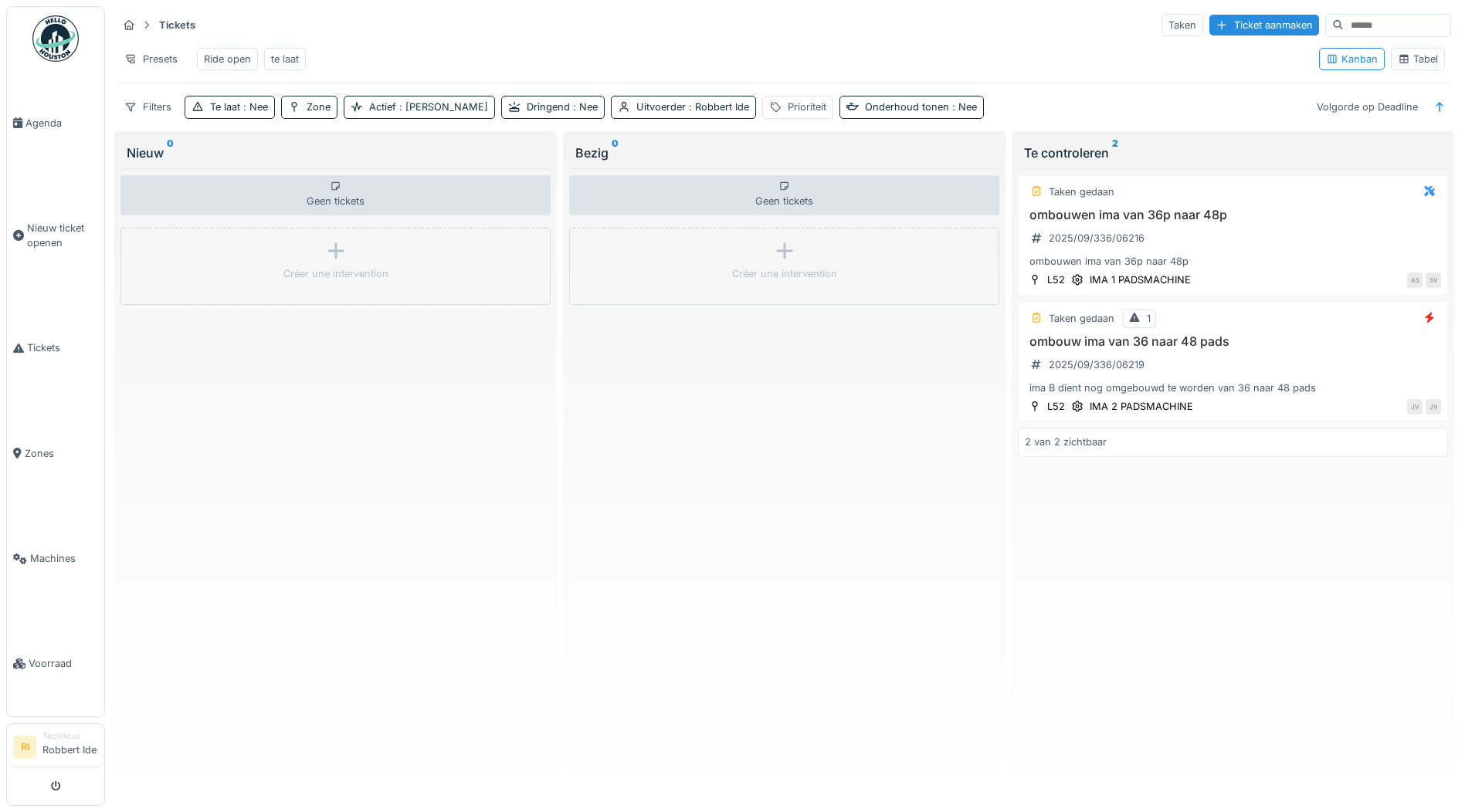
click at [229, 60] on div "Ride open" at bounding box center [228, 59] width 47 height 15
click at [229, 59] on div "Ride open" at bounding box center [228, 59] width 47 height 15
click at [295, 65] on div "te laat" at bounding box center [284, 59] width 27 height 15
click at [159, 60] on div "Presets" at bounding box center [151, 59] width 68 height 23
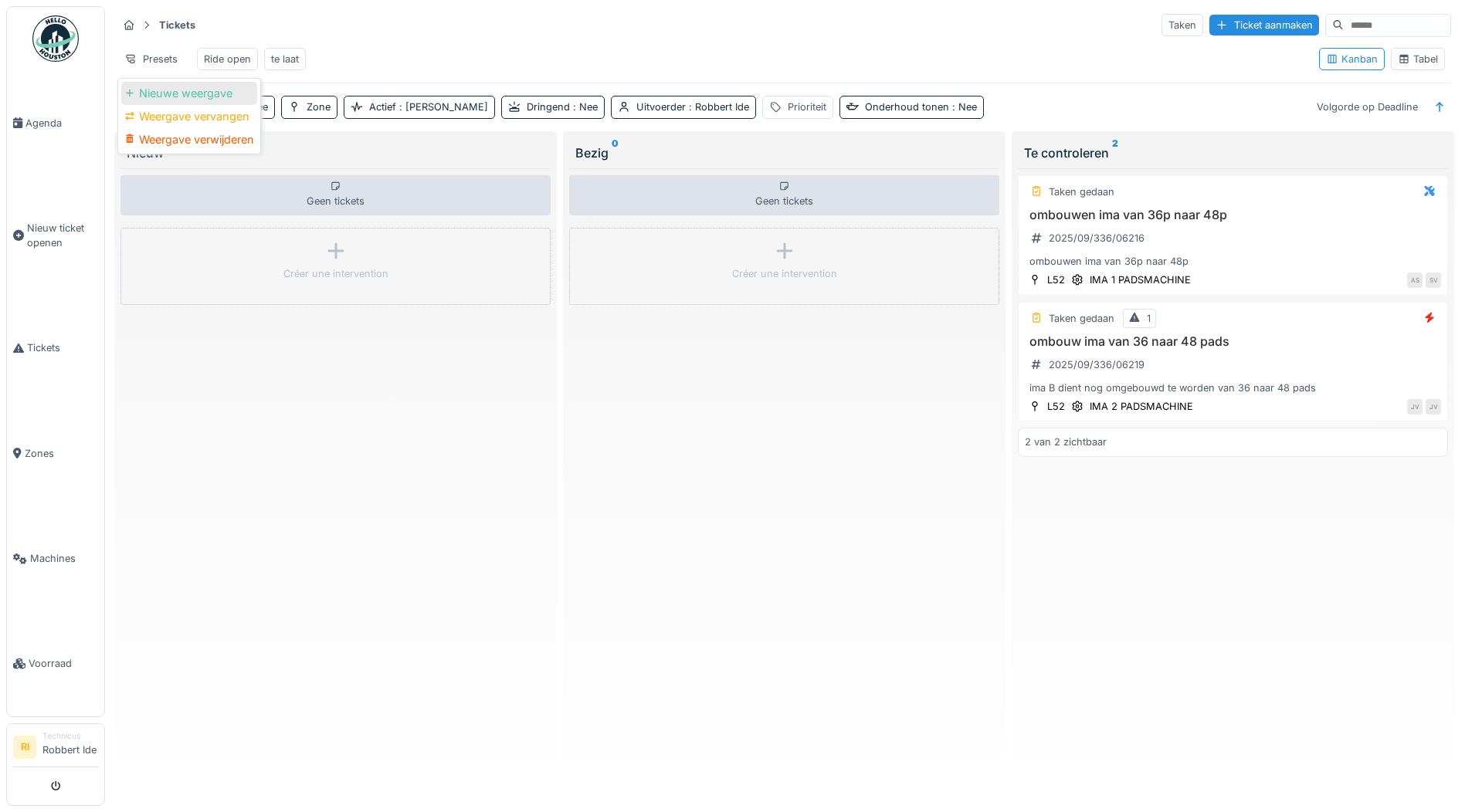
click at [216, 102] on div "Nieuwe weergave" at bounding box center [189, 93] width 136 height 23
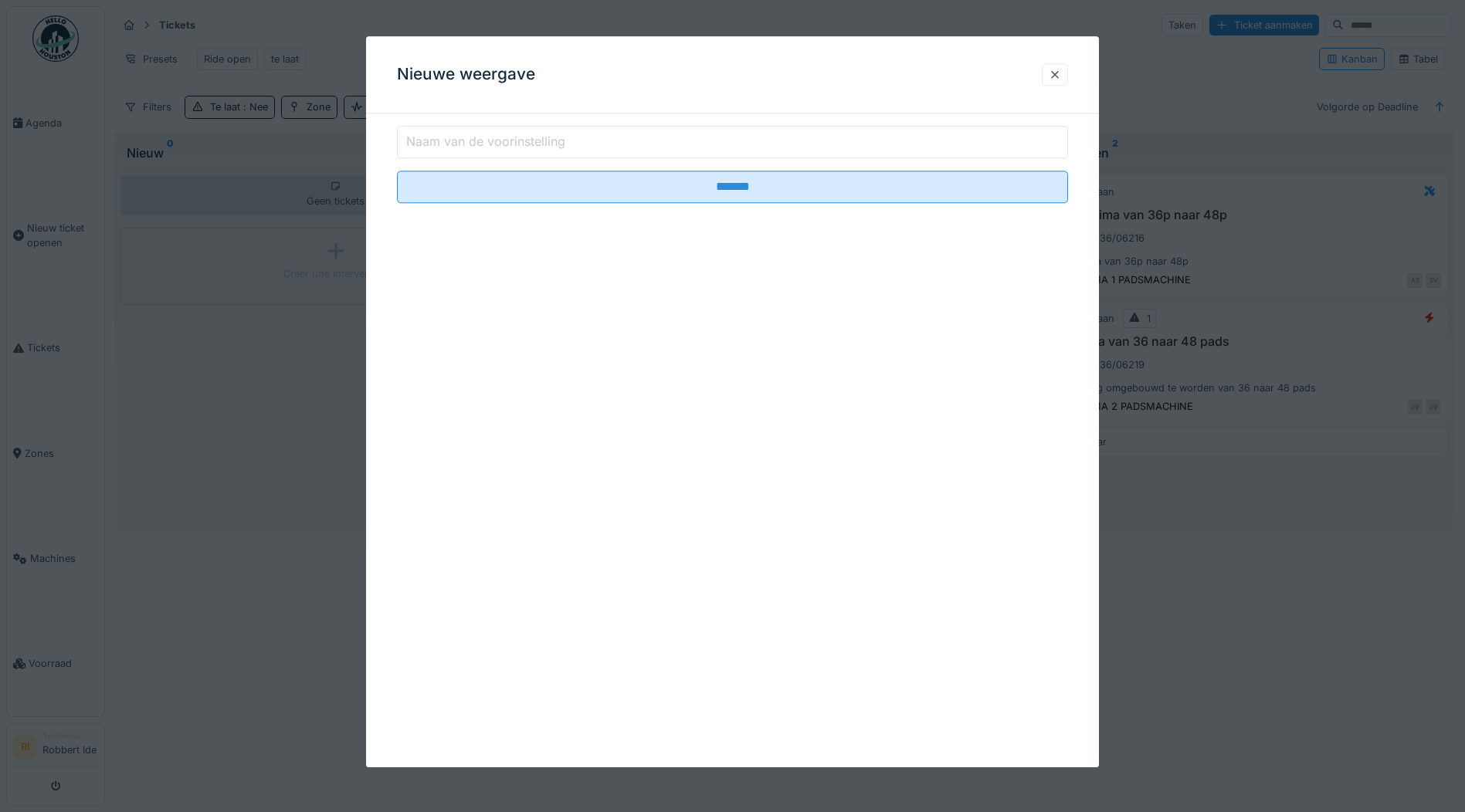
click at [877, 147] on input "Naam van de voorinstelling" at bounding box center [732, 141] width 671 height 32
type input "******"
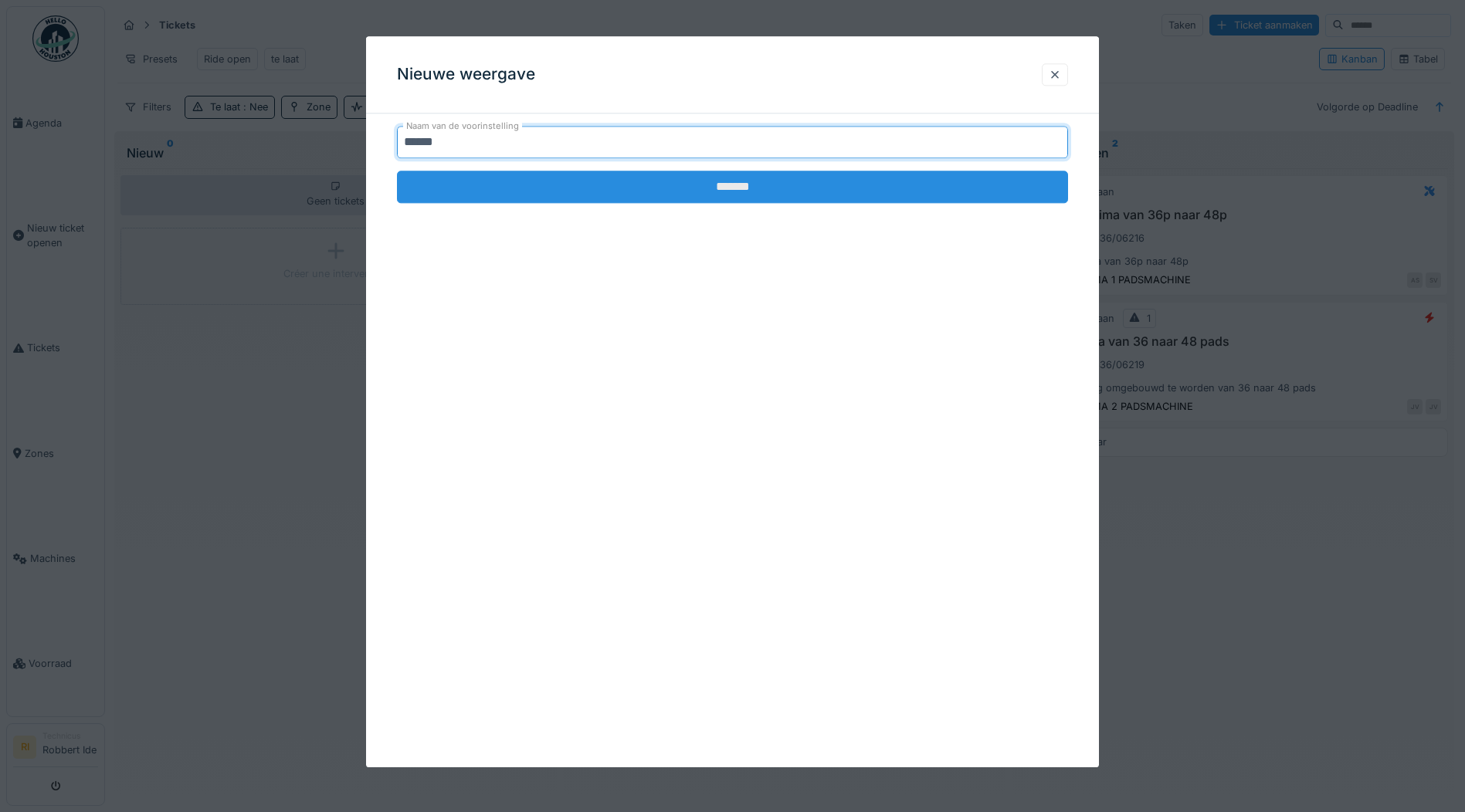
click at [586, 192] on input "*******" at bounding box center [732, 186] width 671 height 32
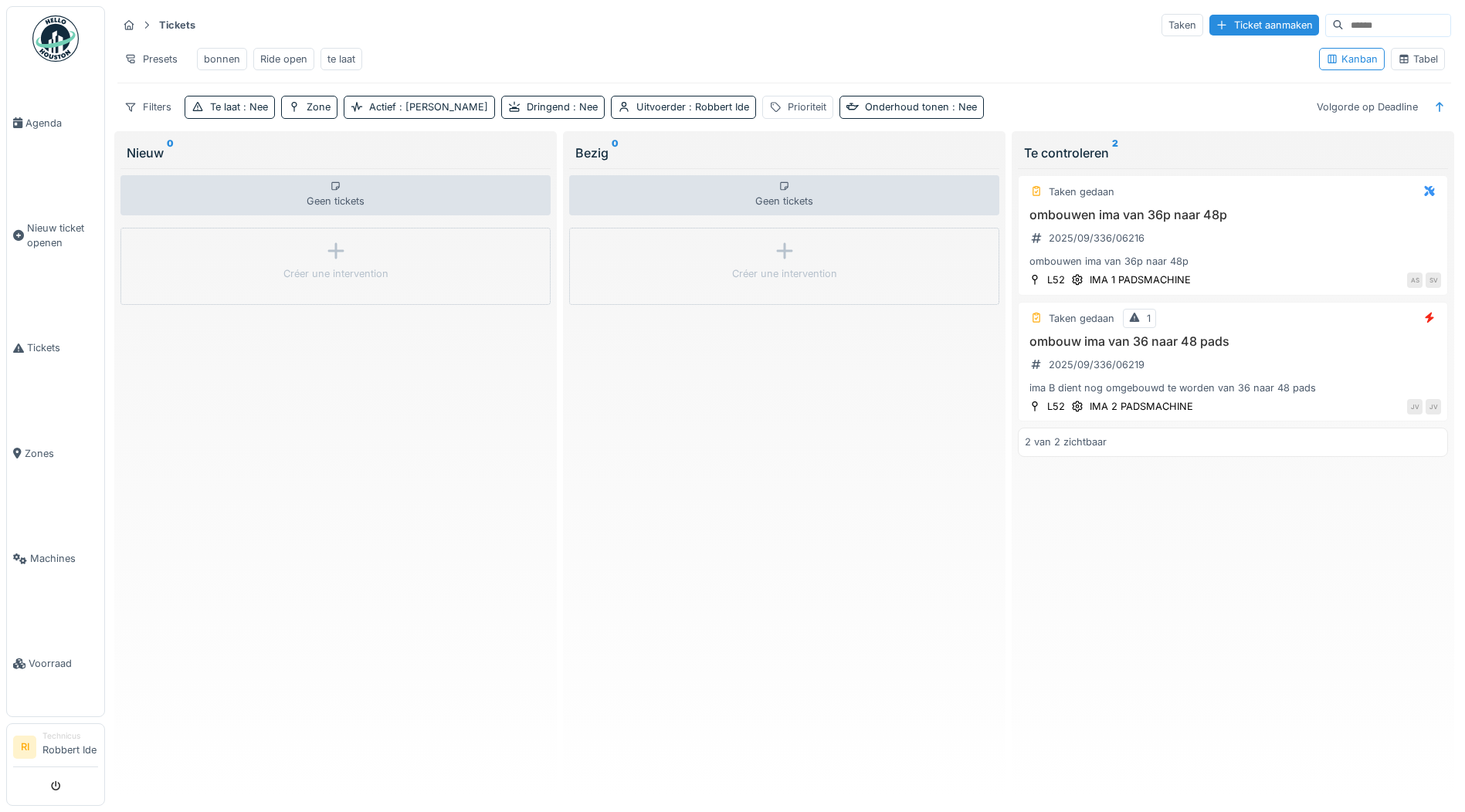
click at [229, 57] on div "bonnen" at bounding box center [222, 59] width 36 height 15
click at [295, 61] on div "Ride open" at bounding box center [284, 59] width 47 height 15
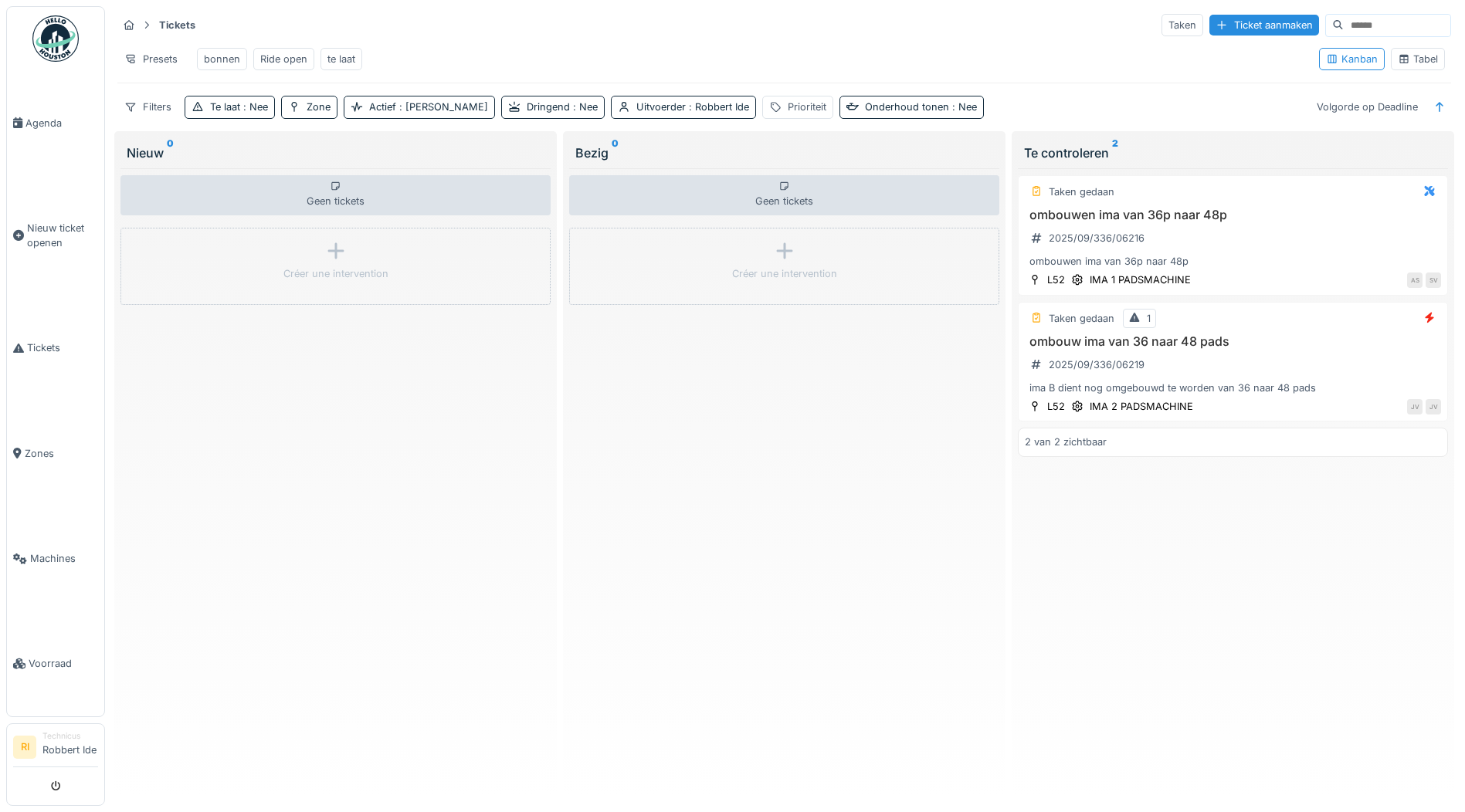
click at [220, 49] on div "bonnen" at bounding box center [222, 59] width 50 height 23
click at [359, 58] on div "te laat" at bounding box center [341, 59] width 42 height 23
click at [41, 360] on link "Tickets" at bounding box center [56, 349] width 97 height 105
click at [163, 118] on div "Filters" at bounding box center [148, 107] width 61 height 23
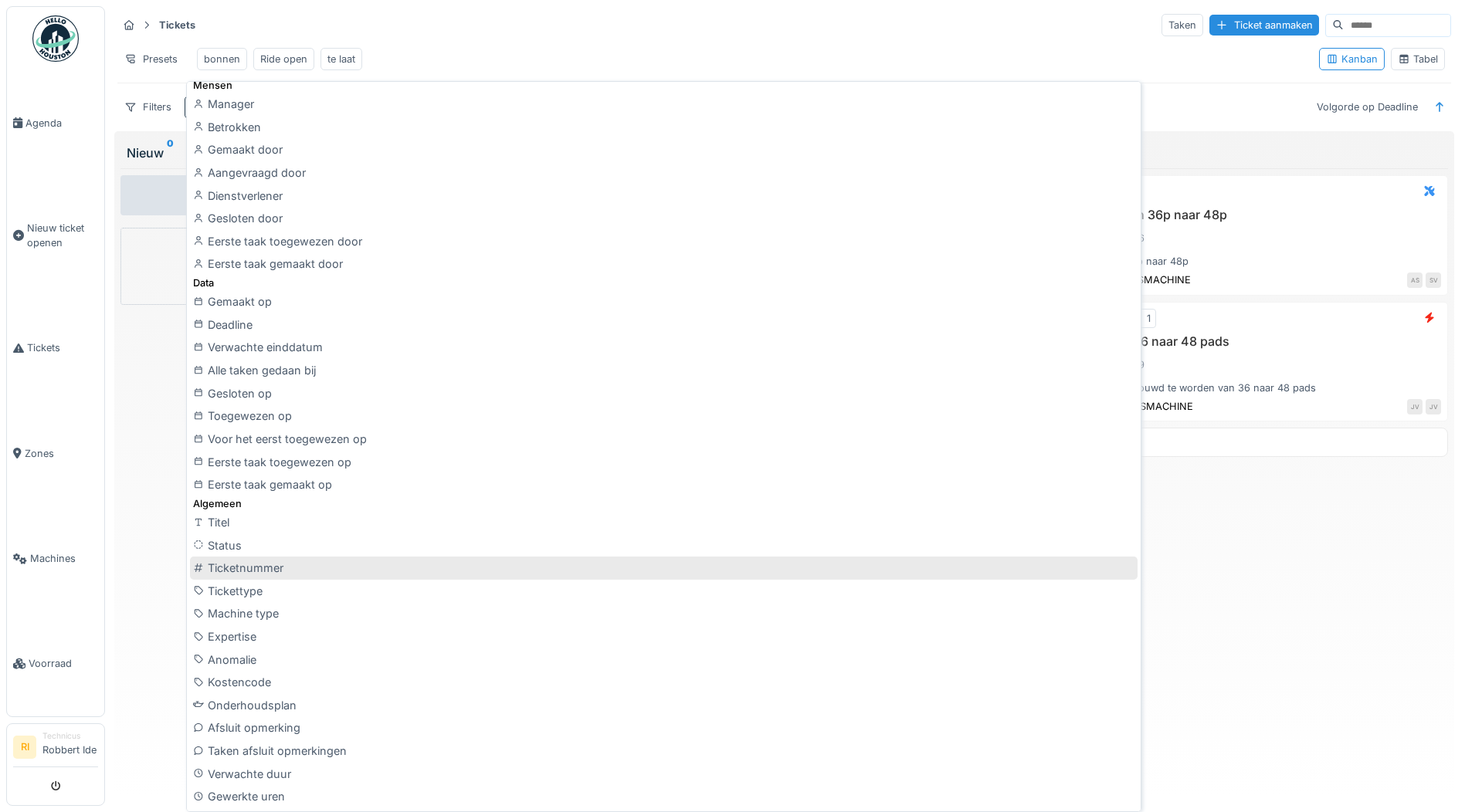
scroll to position [77, 0]
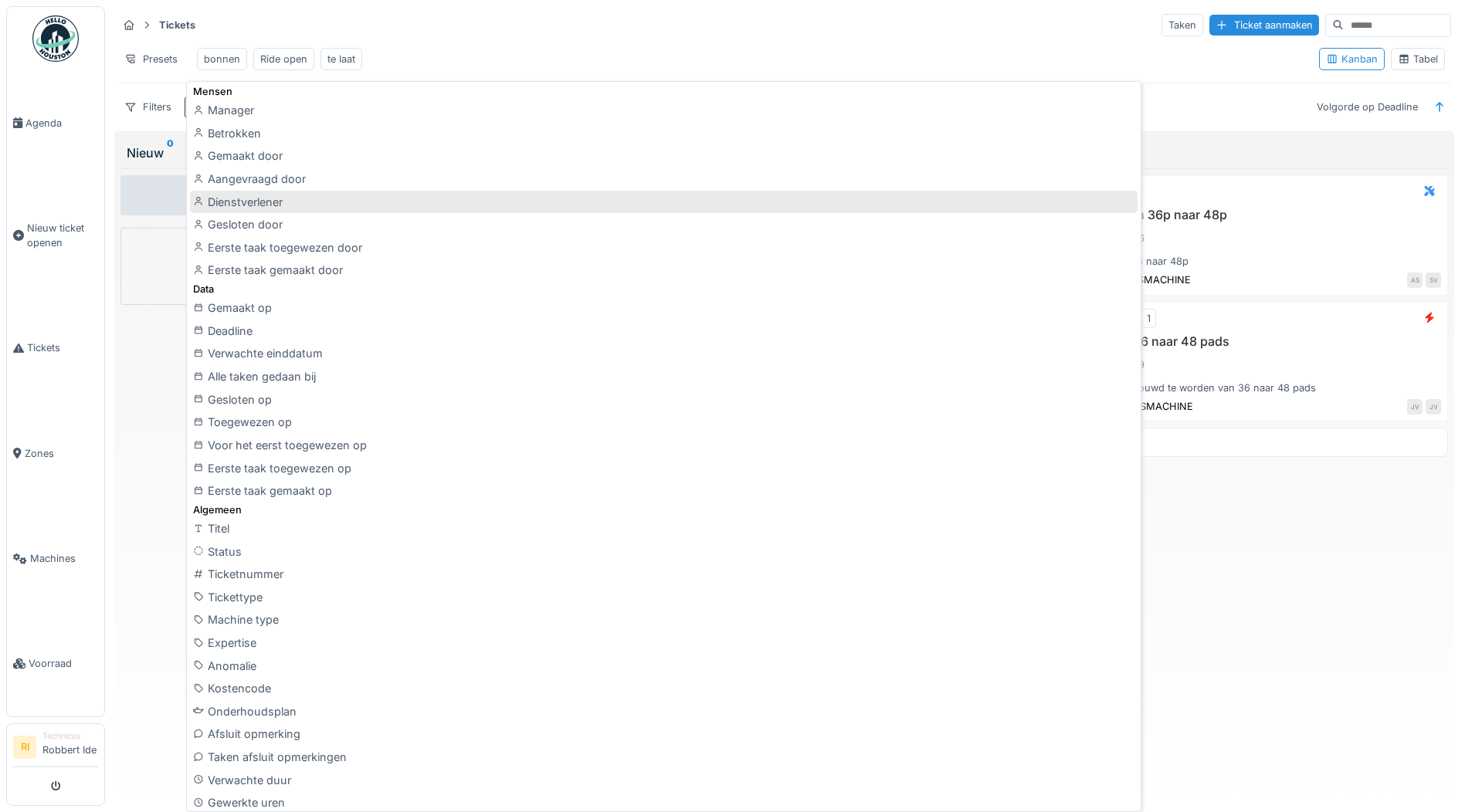
click at [232, 207] on div "Dienstverlener" at bounding box center [664, 202] width 947 height 23
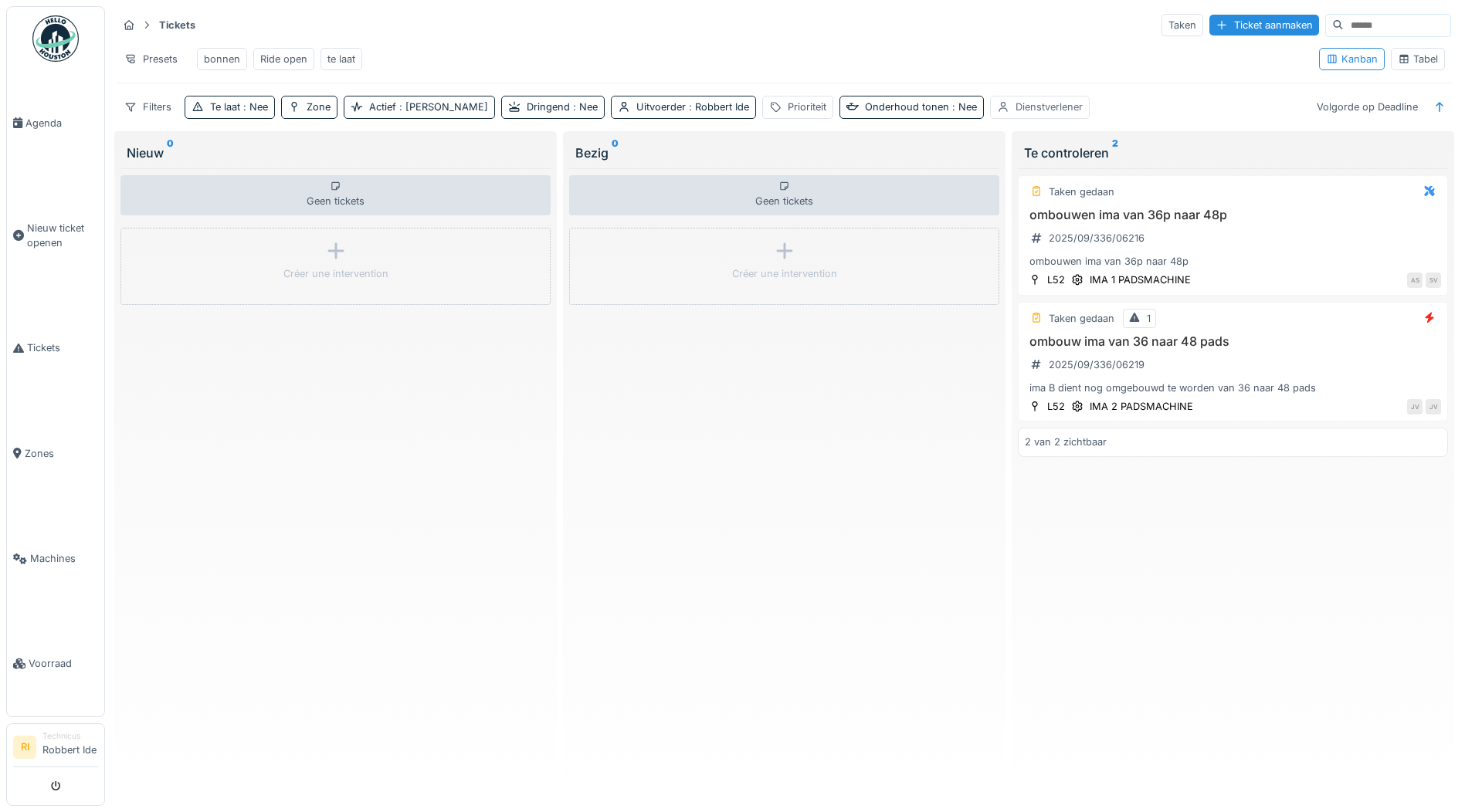
click at [1016, 115] on div "Dienstverlener" at bounding box center [1049, 107] width 68 height 15
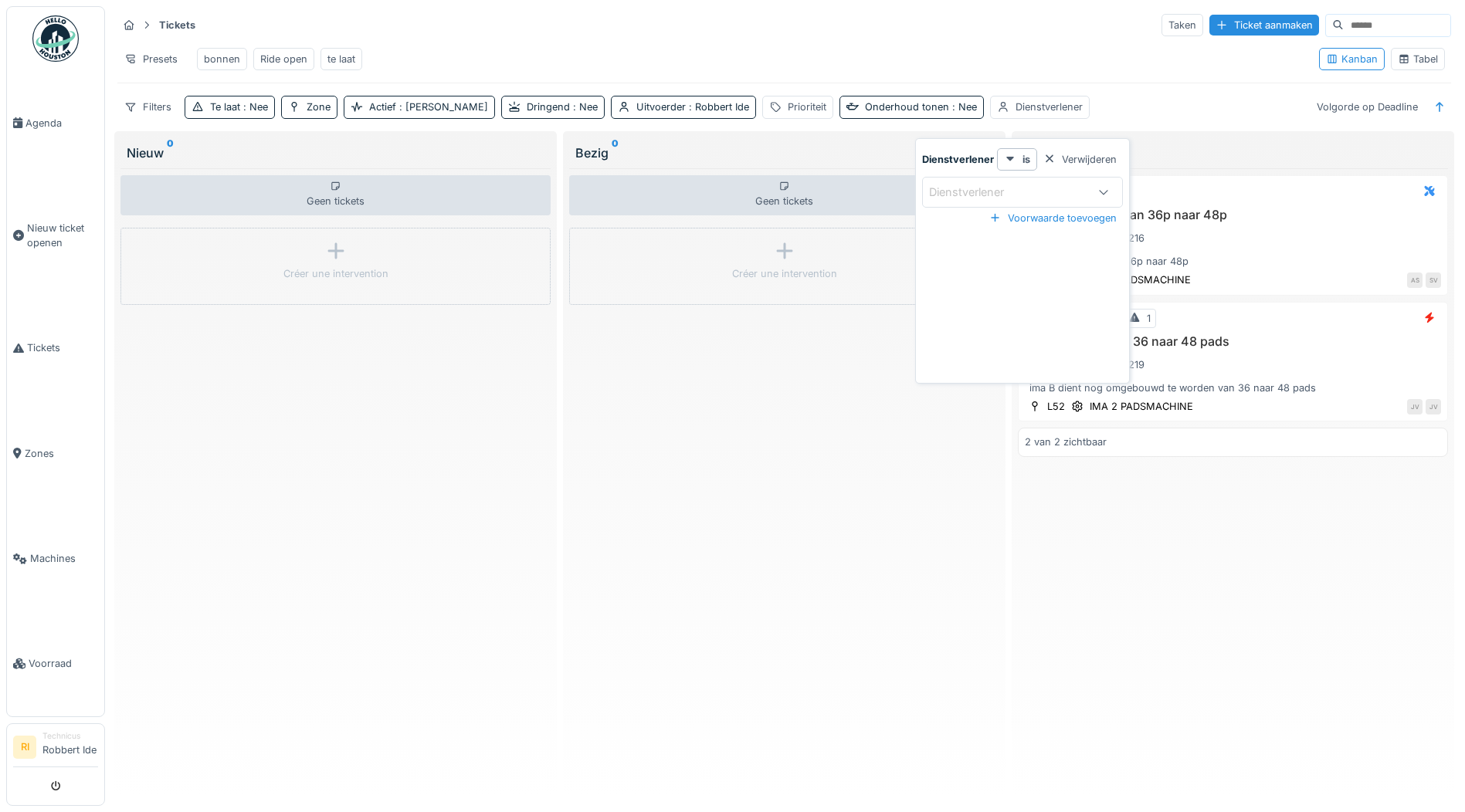
click at [1023, 206] on div "Dienstverlener" at bounding box center [1023, 192] width 201 height 31
click at [1011, 181] on div "Dienstverlener" at bounding box center [1023, 192] width 201 height 31
click at [1094, 159] on div "Verwijderen" at bounding box center [1080, 159] width 86 height 21
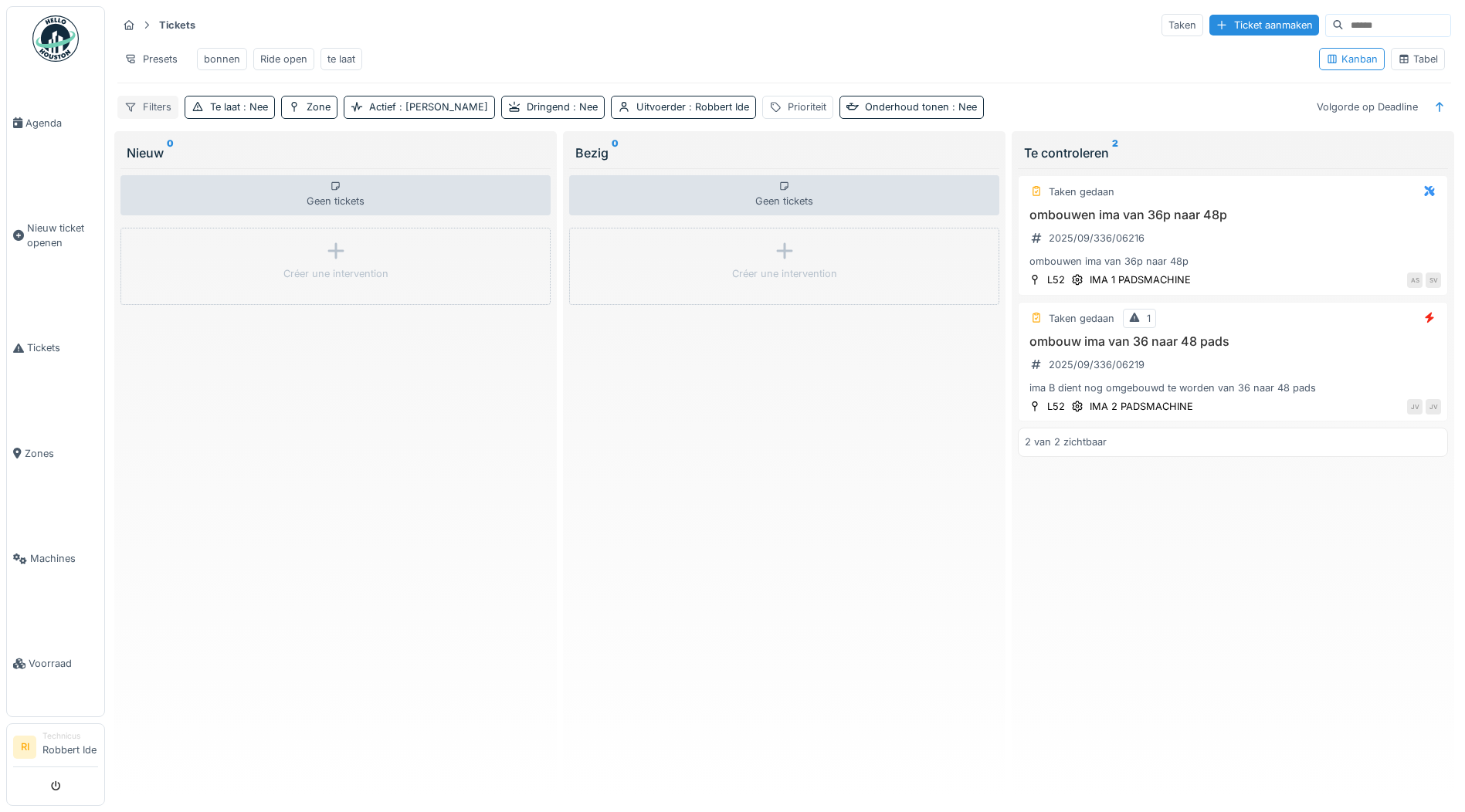
click at [136, 112] on icon at bounding box center [130, 107] width 13 height 10
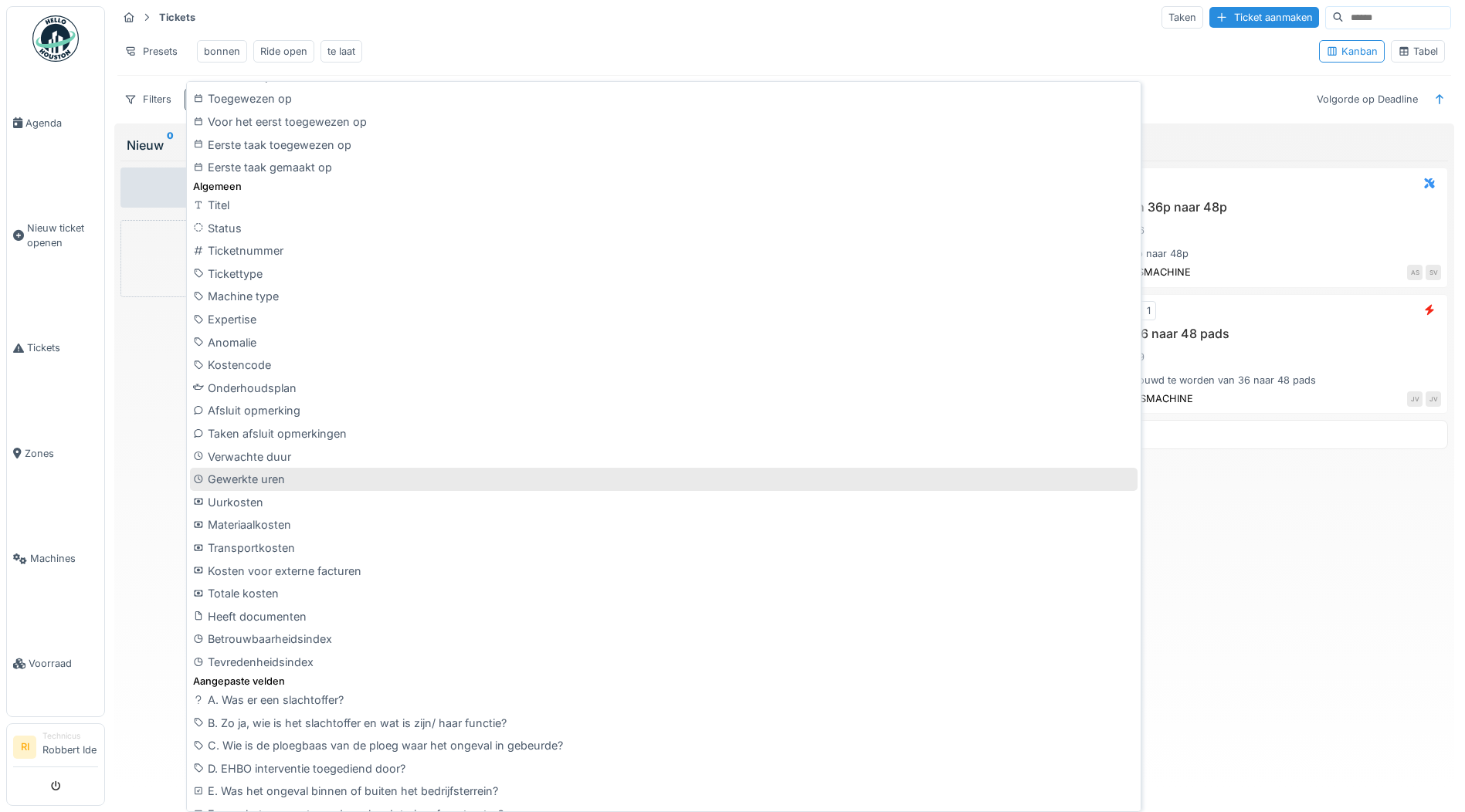
scroll to position [360, 0]
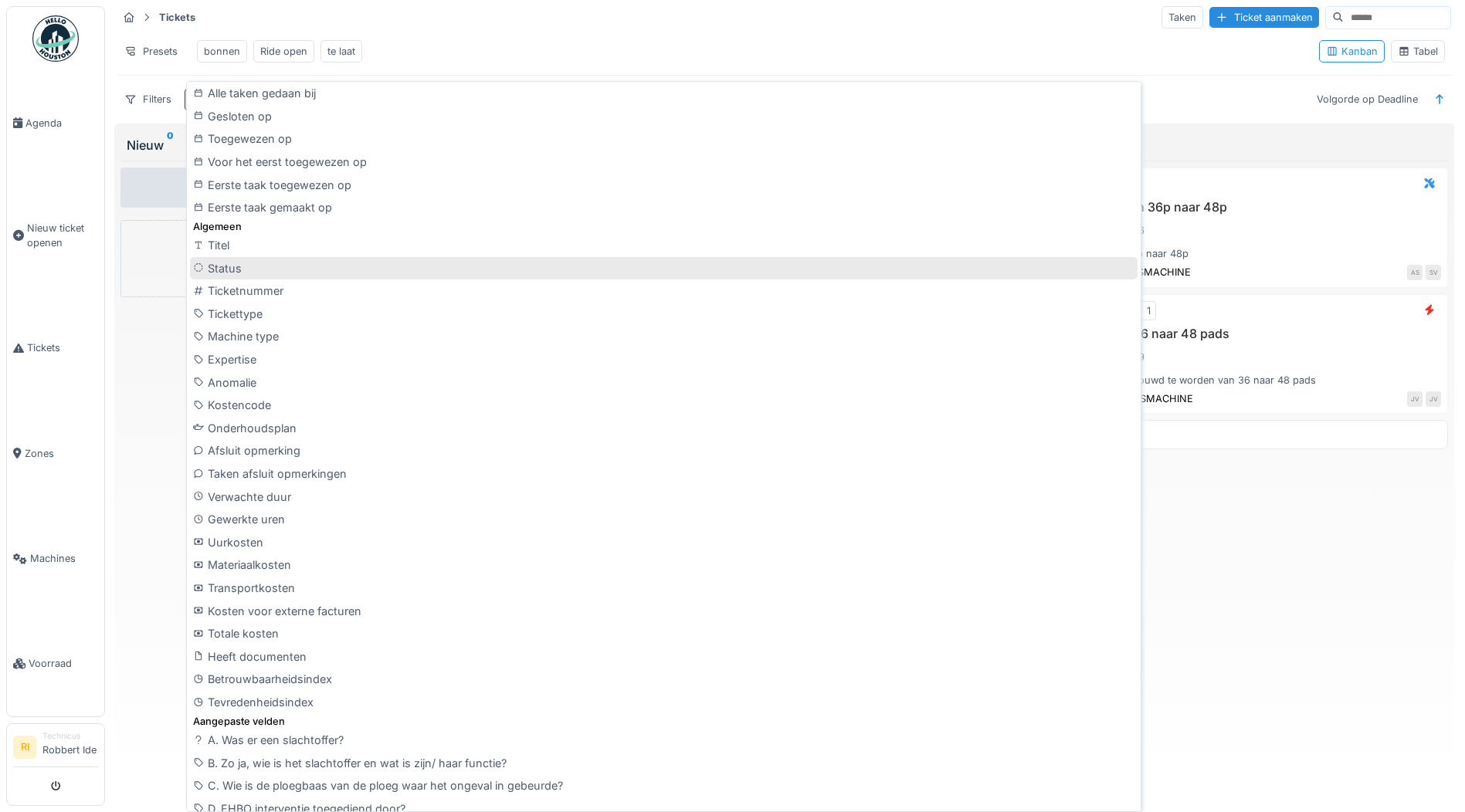
click at [207, 271] on div at bounding box center [200, 268] width 15 height 13
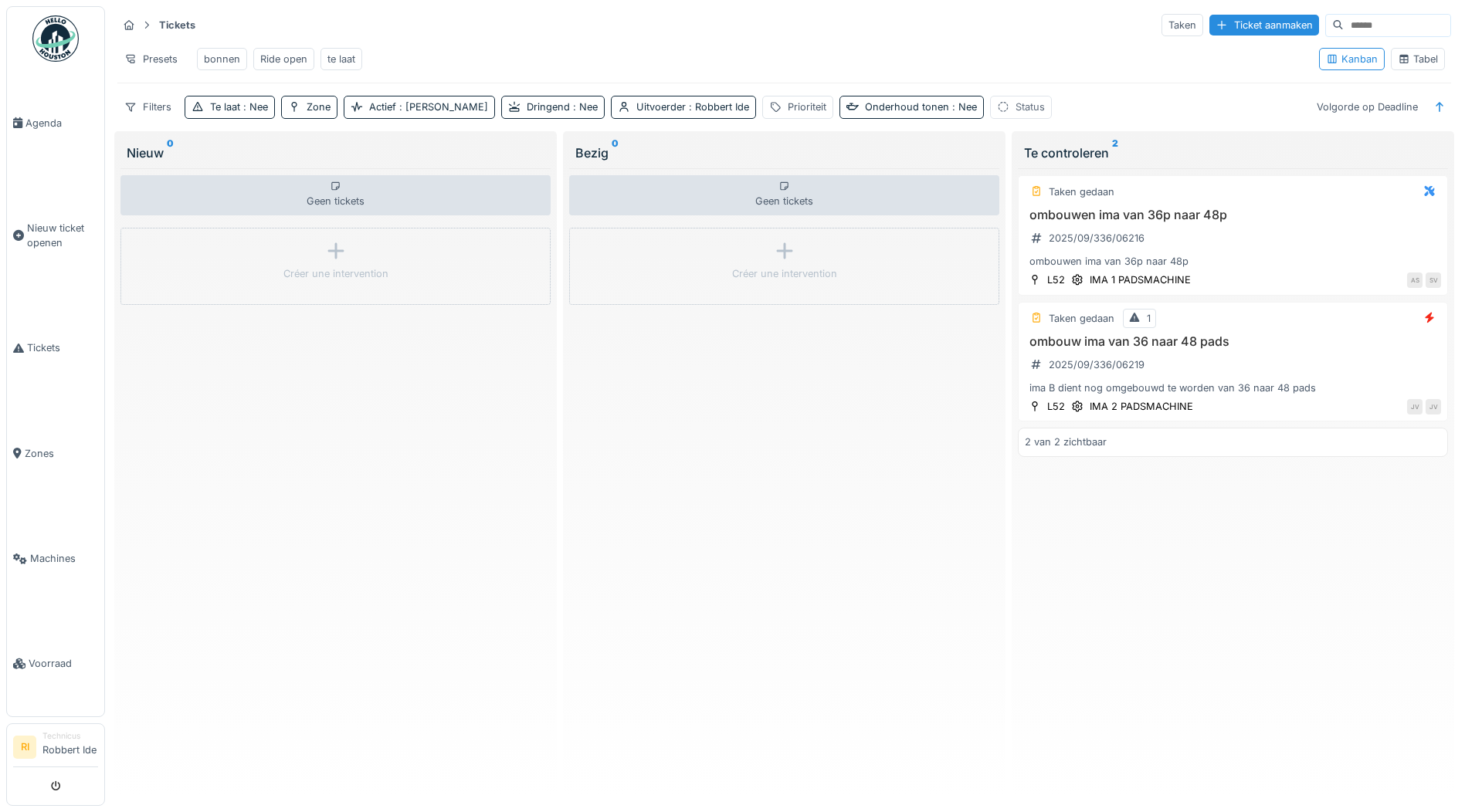
click at [991, 118] on div "Status" at bounding box center [1021, 107] width 62 height 23
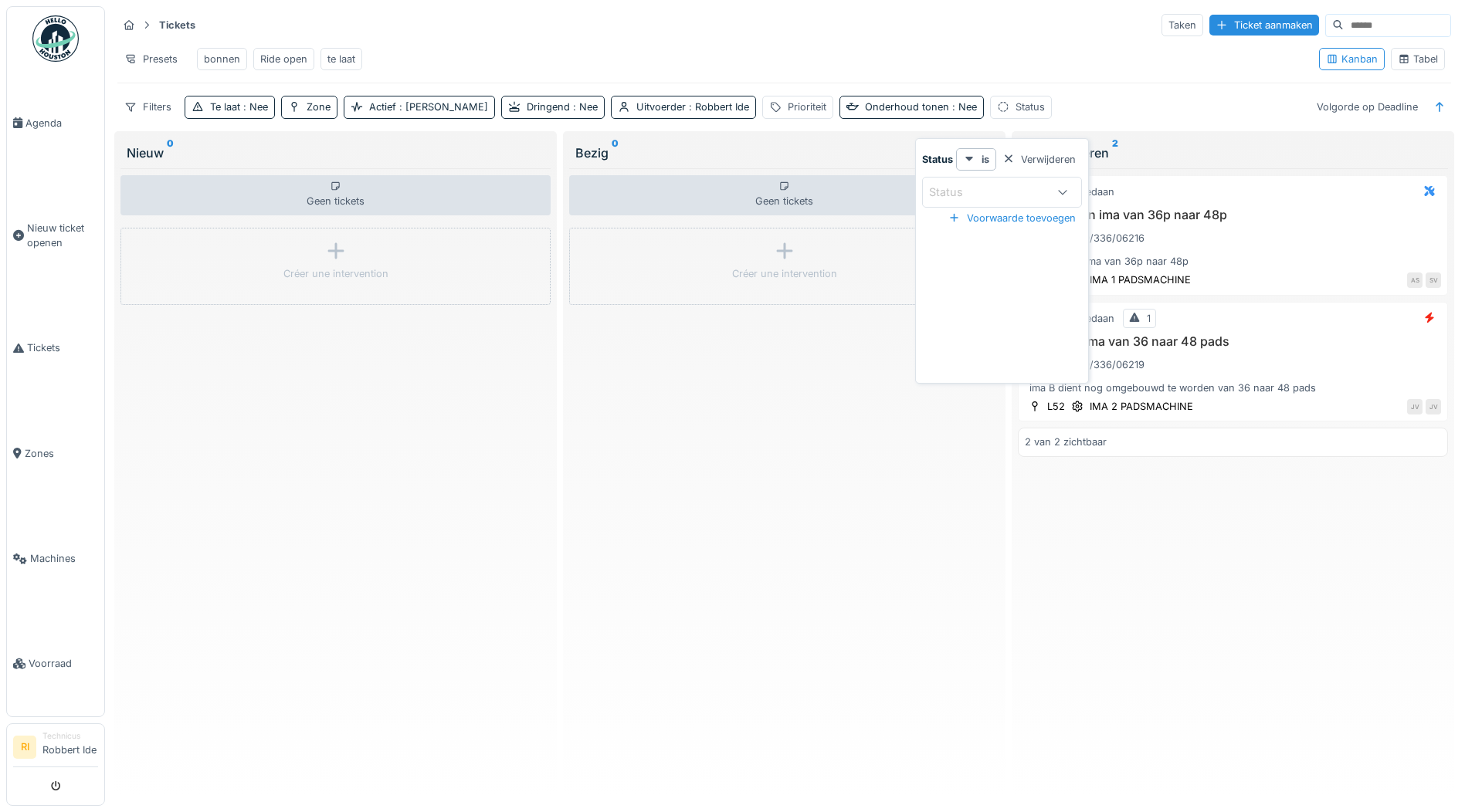
click at [987, 184] on div "Status" at bounding box center [988, 192] width 119 height 17
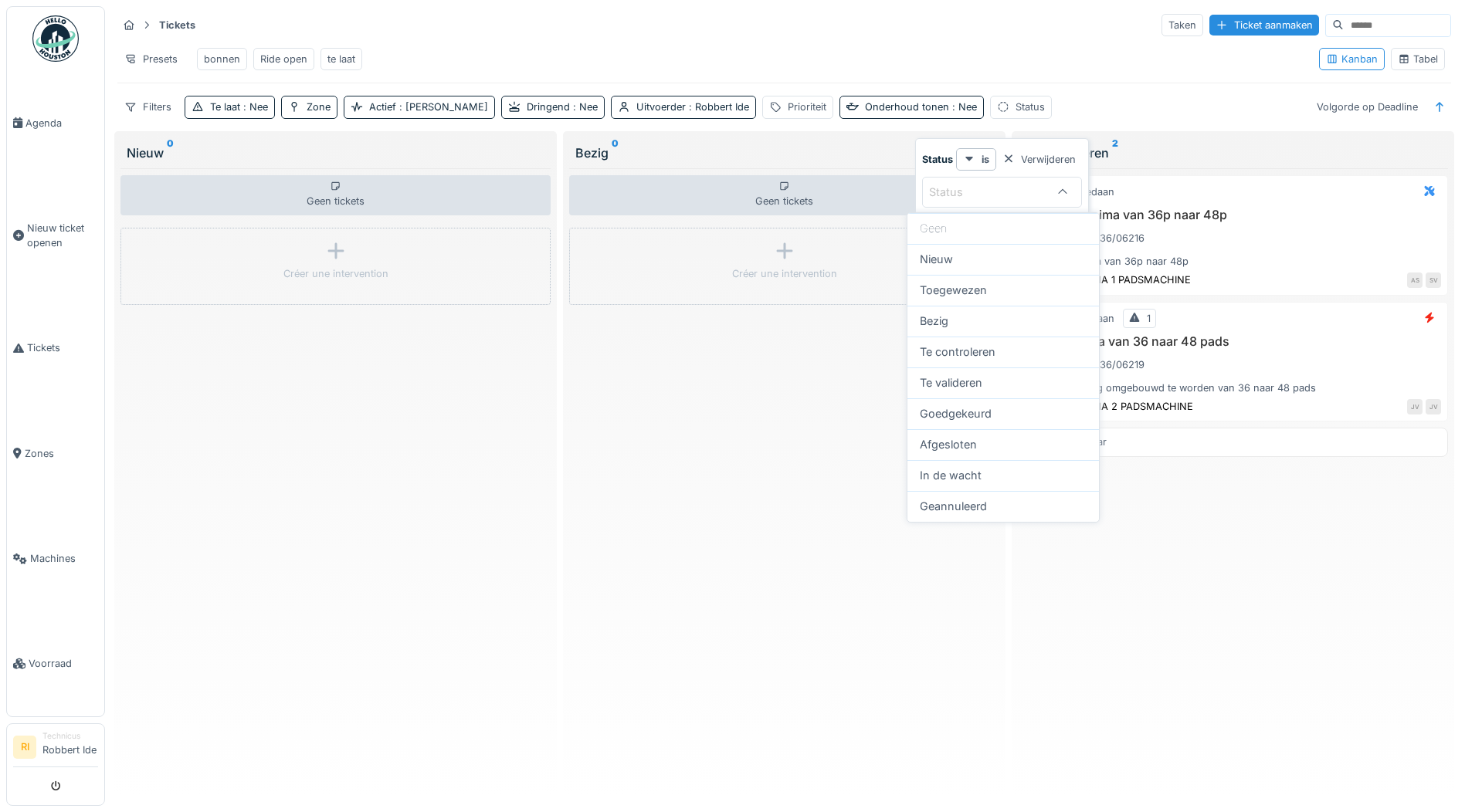
scroll to position [0, 0]
click at [983, 299] on div "Toegewezen" at bounding box center [1003, 290] width 192 height 31
type input "********"
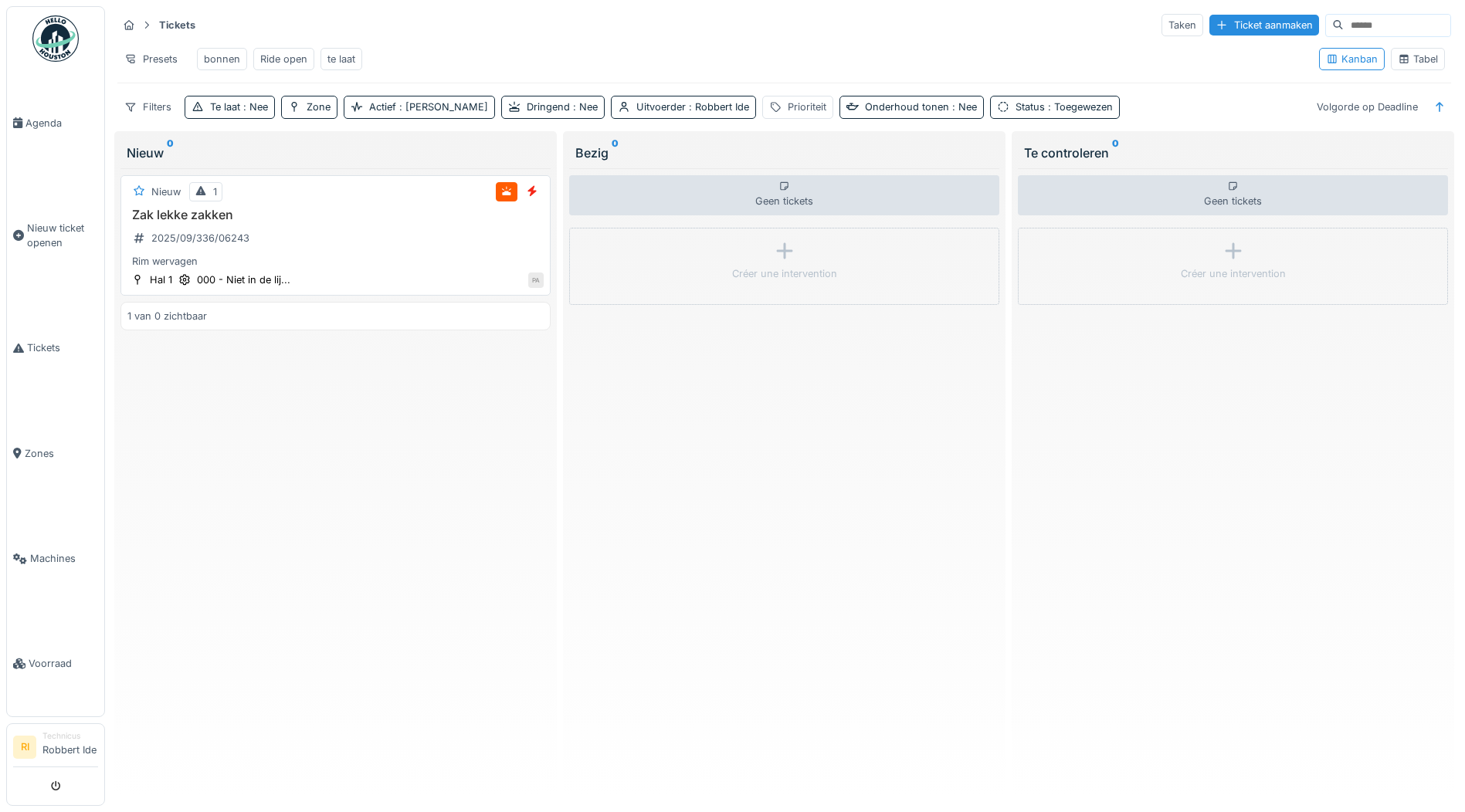
click at [152, 222] on h3 "Zak lekke zakken" at bounding box center [335, 214] width 416 height 15
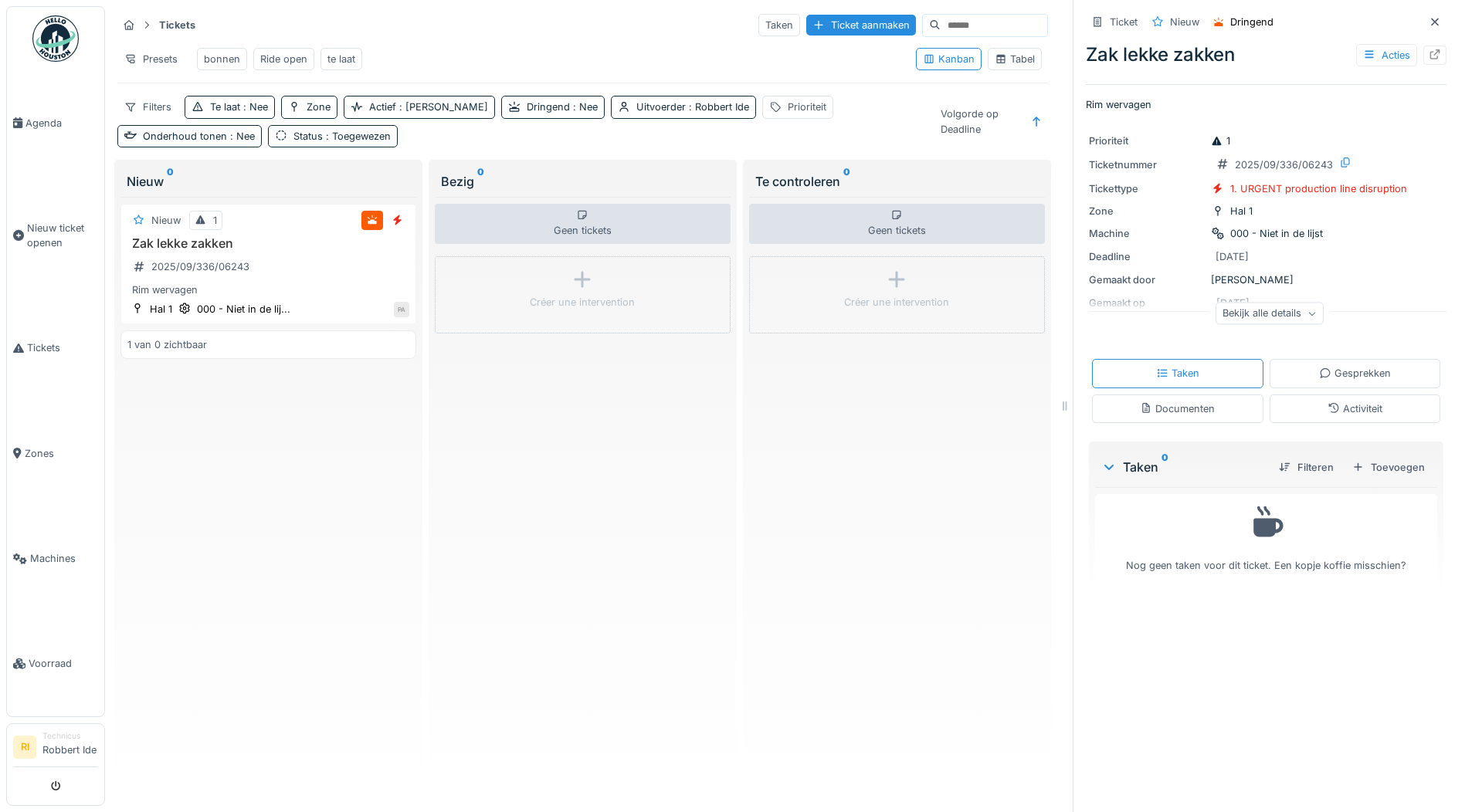
scroll to position [12, 0]
click at [1251, 309] on div "Bekijk alle details" at bounding box center [1270, 313] width 108 height 23
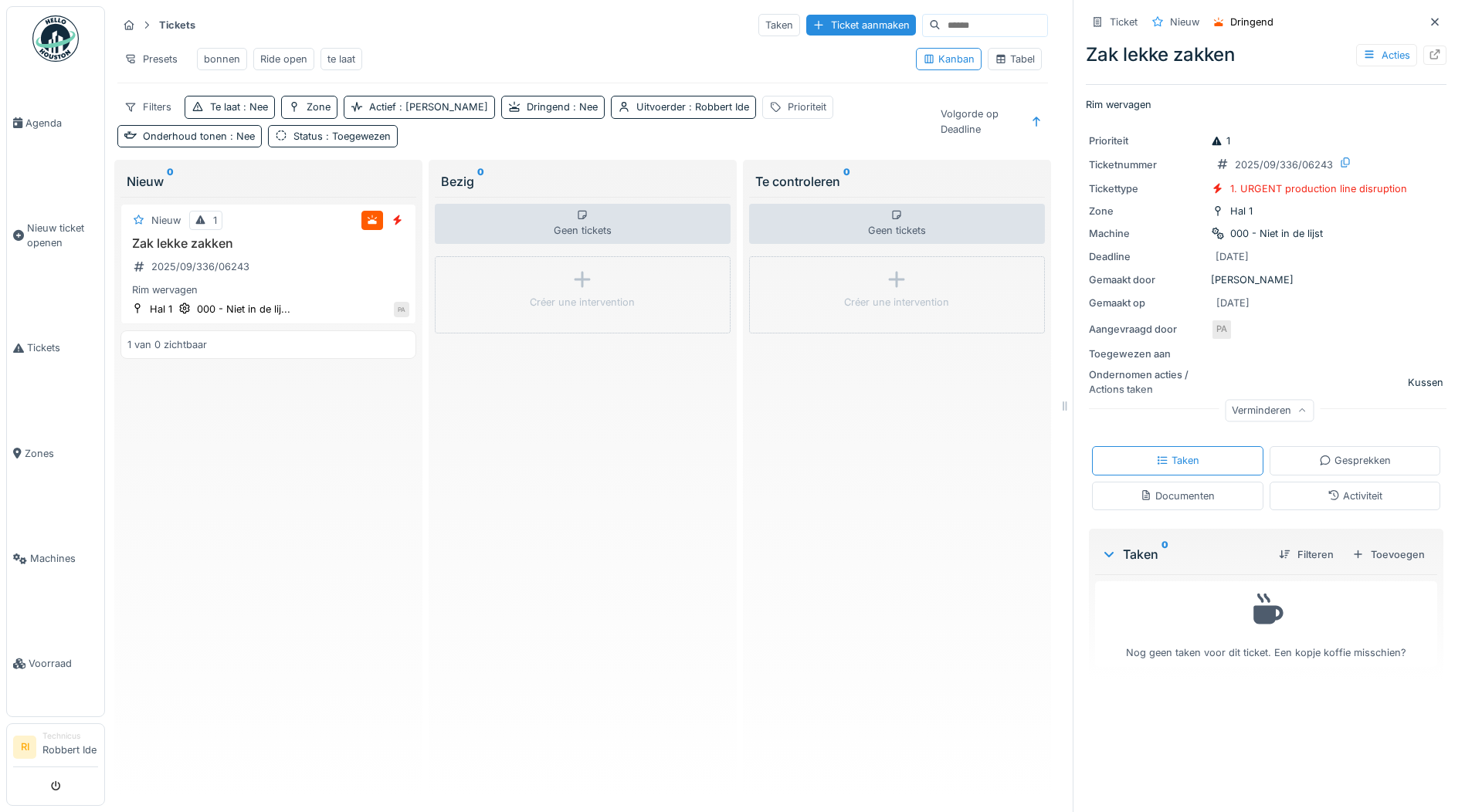
click at [1261, 399] on div "Verminderen" at bounding box center [1269, 410] width 89 height 23
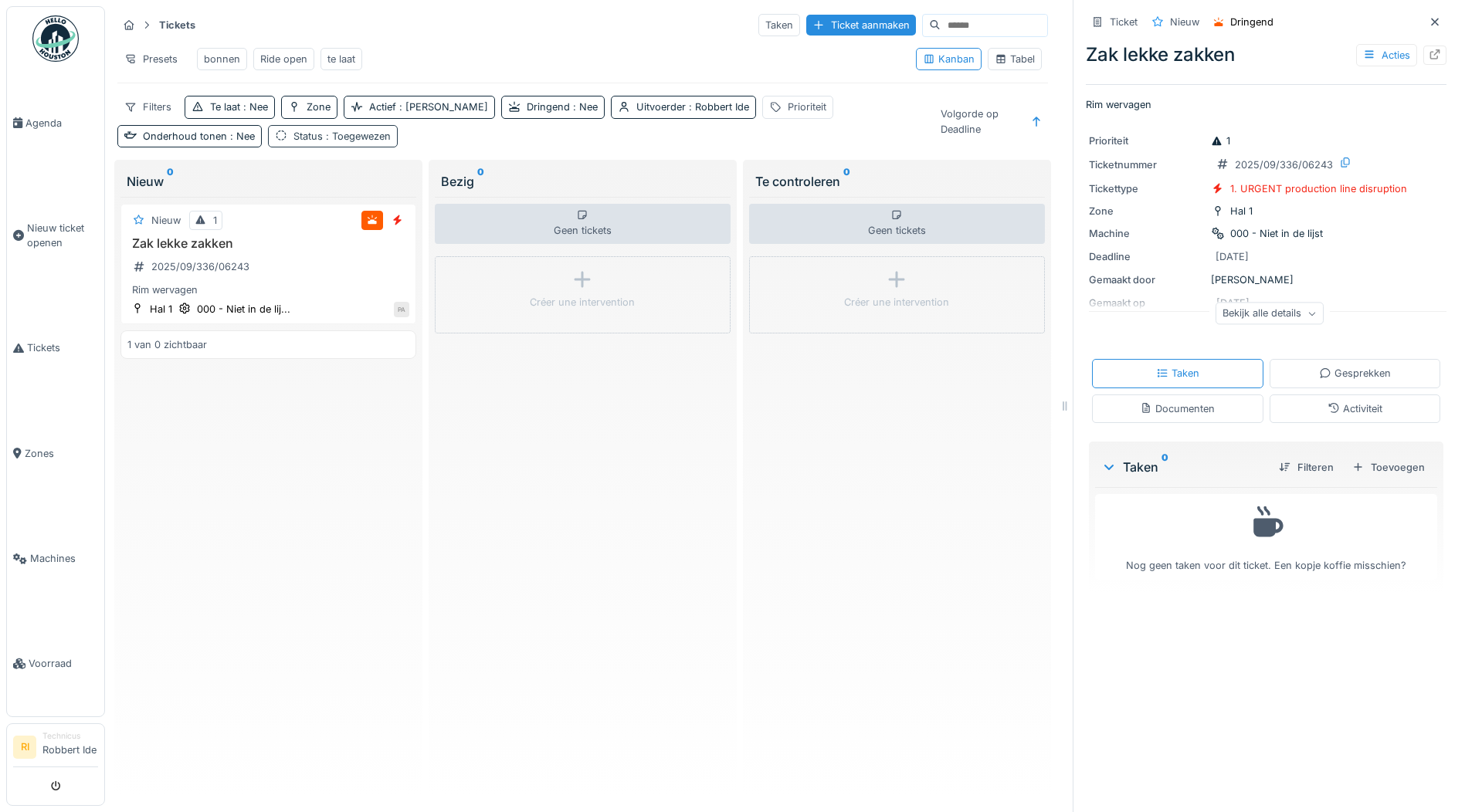
click at [268, 127] on div "Status : Toegewezen" at bounding box center [332, 136] width 130 height 23
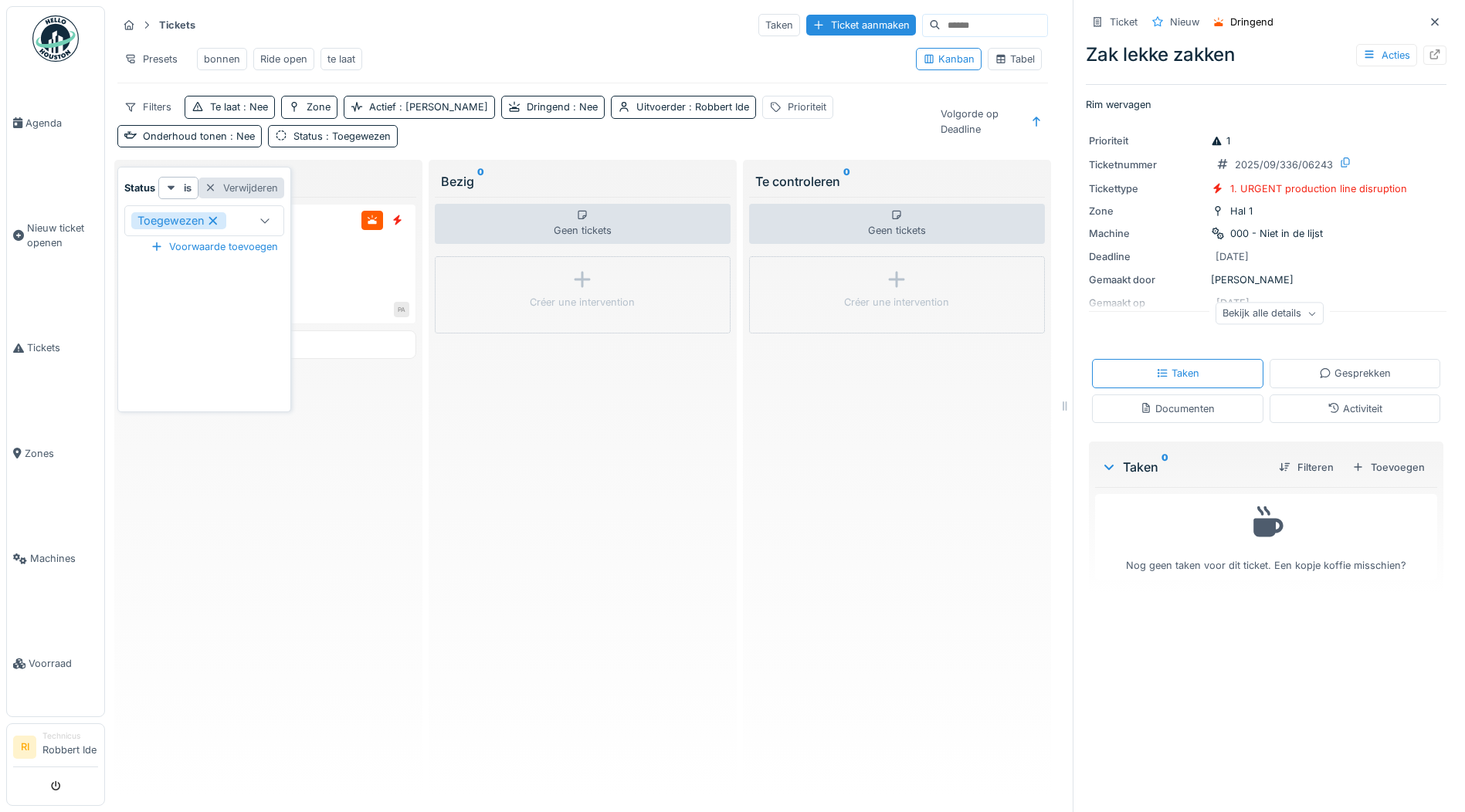
click at [235, 181] on div "Verwijderen" at bounding box center [241, 188] width 86 height 21
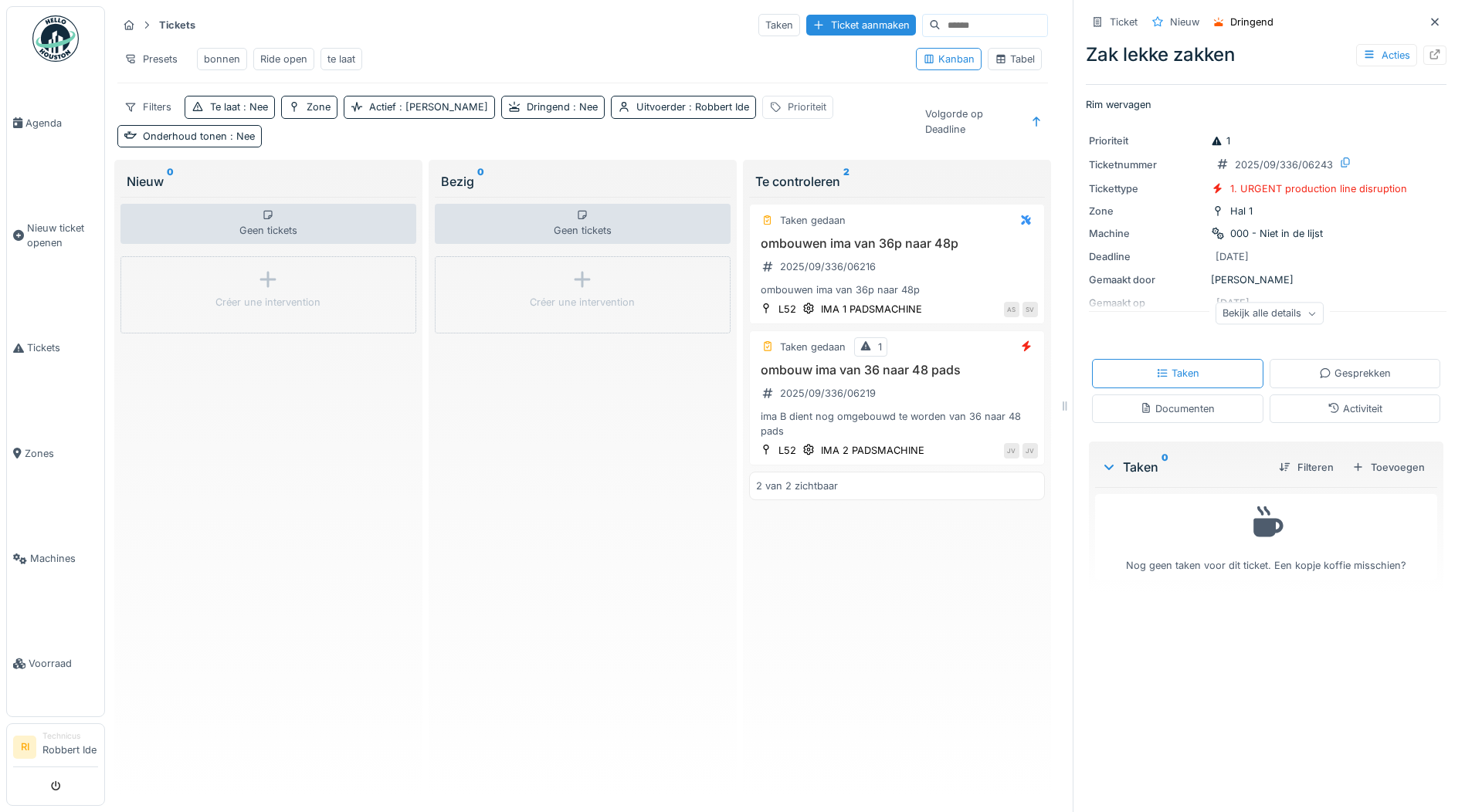
click at [788, 112] on div "Prioriteit" at bounding box center [807, 107] width 38 height 15
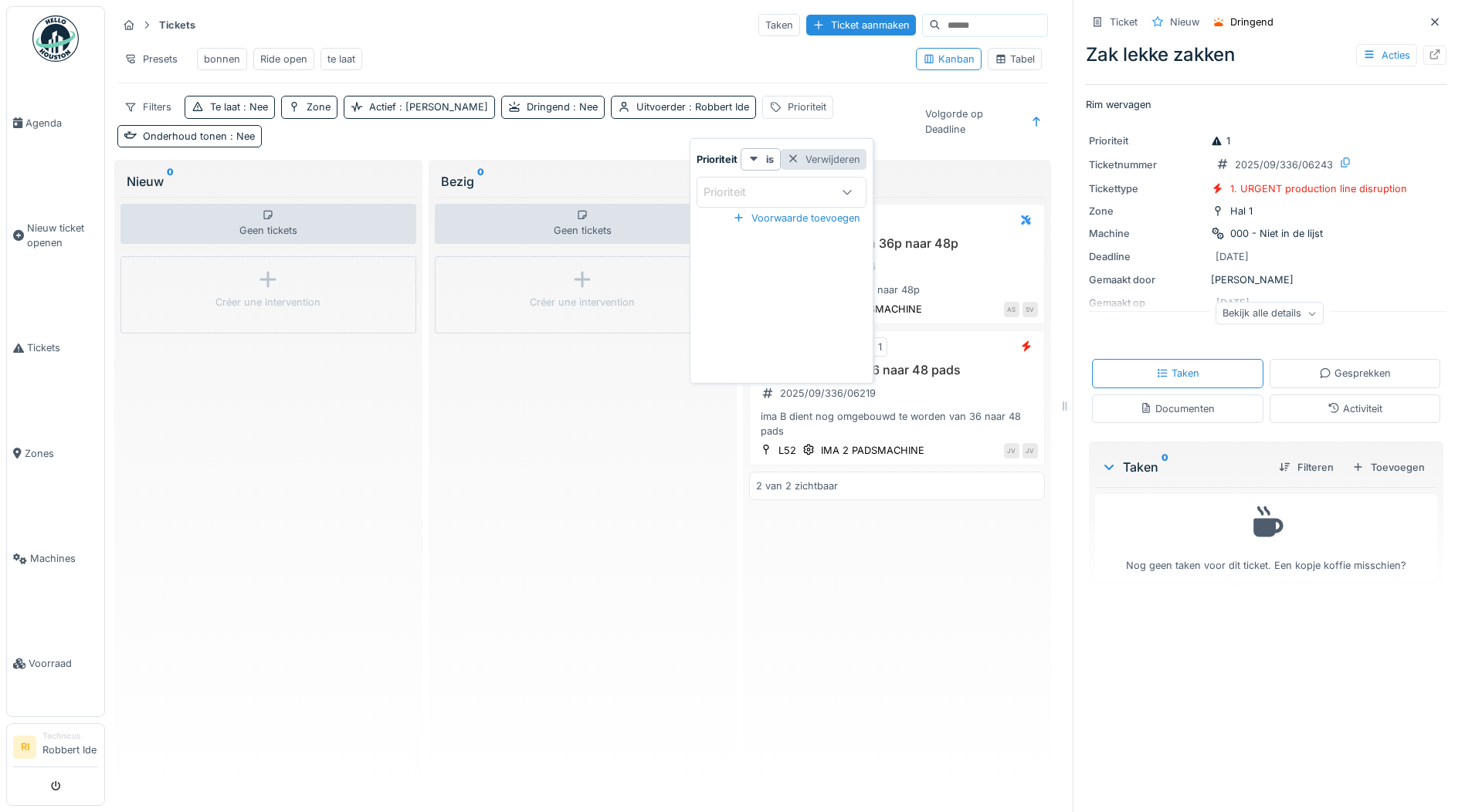
click at [806, 152] on div "Verwijderen" at bounding box center [823, 159] width 86 height 21
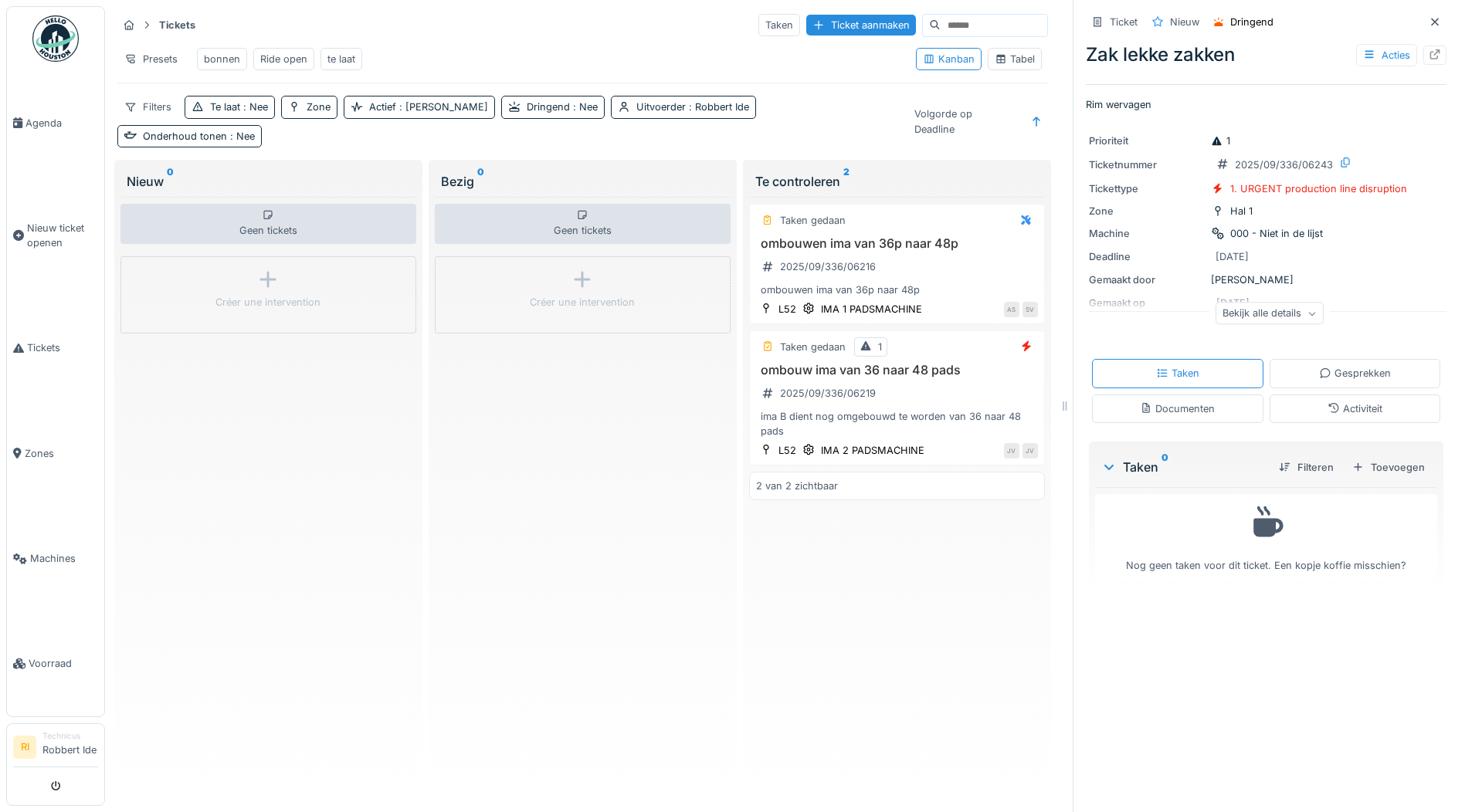
click at [478, 172] on sup "0" at bounding box center [481, 181] width 7 height 19
drag, startPoint x: 230, startPoint y: 43, endPoint x: 154, endPoint y: 48, distance: 76.2
click at [154, 48] on div "Presets" at bounding box center [151, 59] width 68 height 23
click at [206, 128] on div "Weergave verwijderen" at bounding box center [189, 139] width 136 height 23
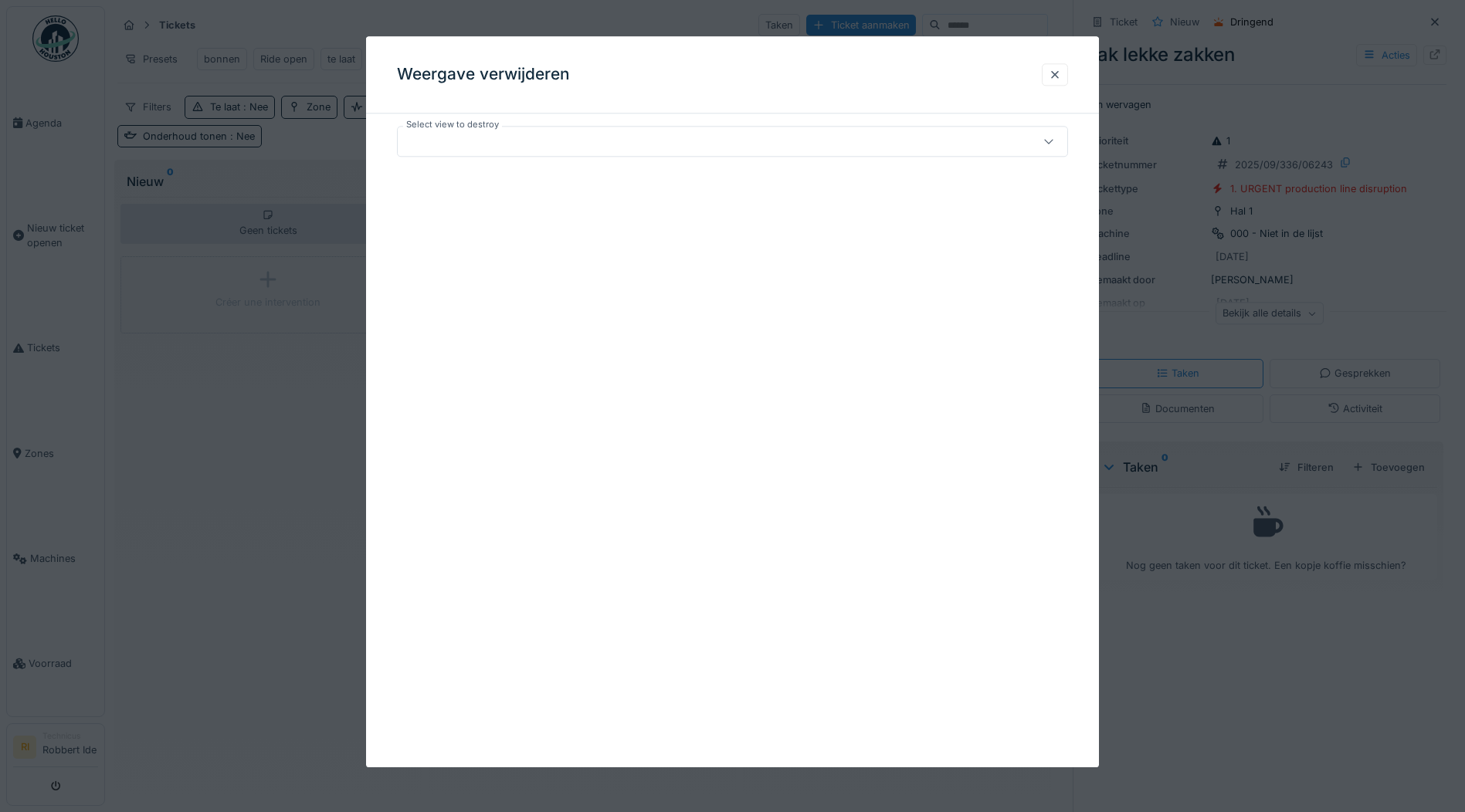
click at [561, 143] on div at bounding box center [693, 141] width 578 height 17
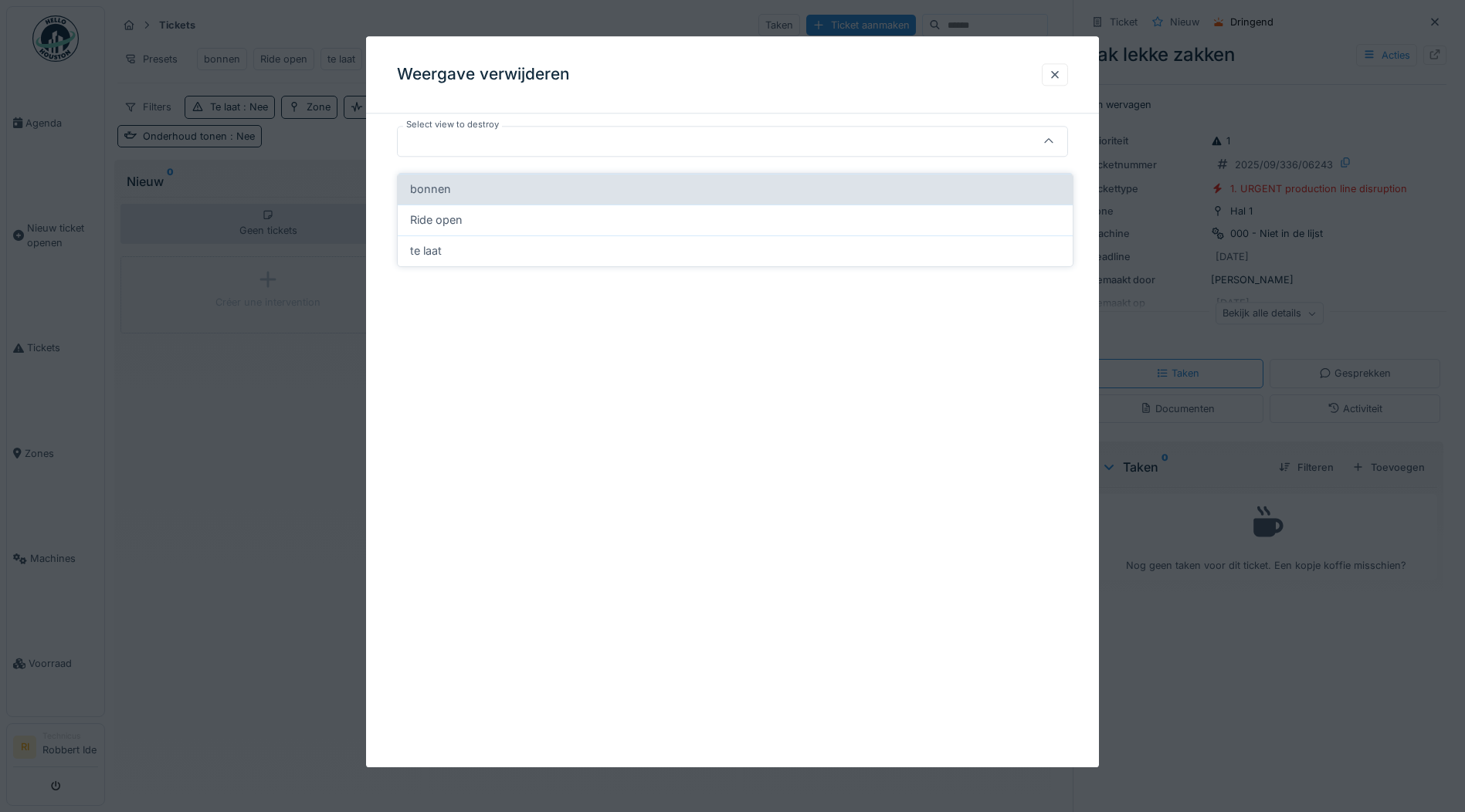
click at [516, 184] on div "bonnen" at bounding box center [735, 189] width 650 height 17
type input "*****"
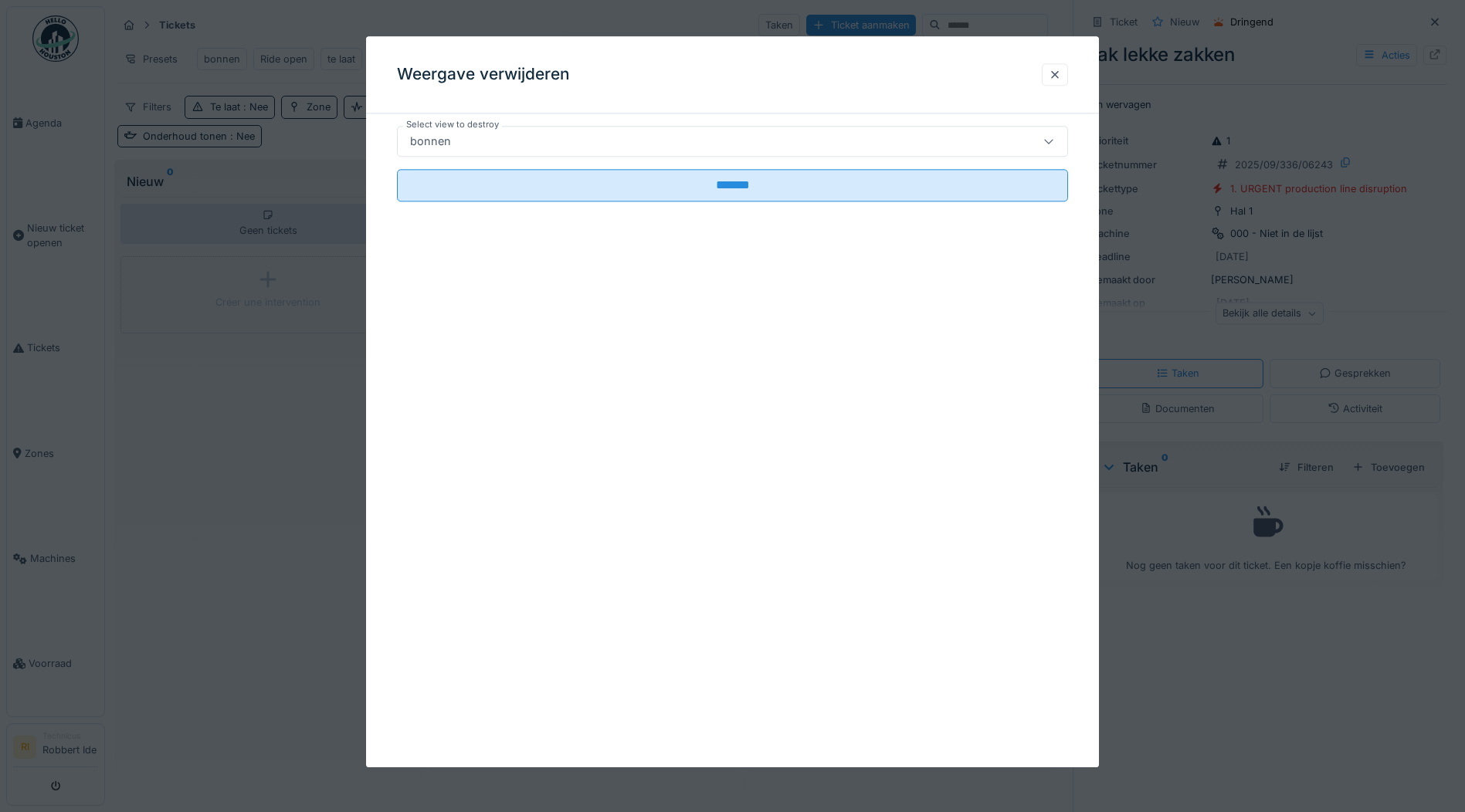
click at [516, 184] on input "*******" at bounding box center [732, 185] width 671 height 32
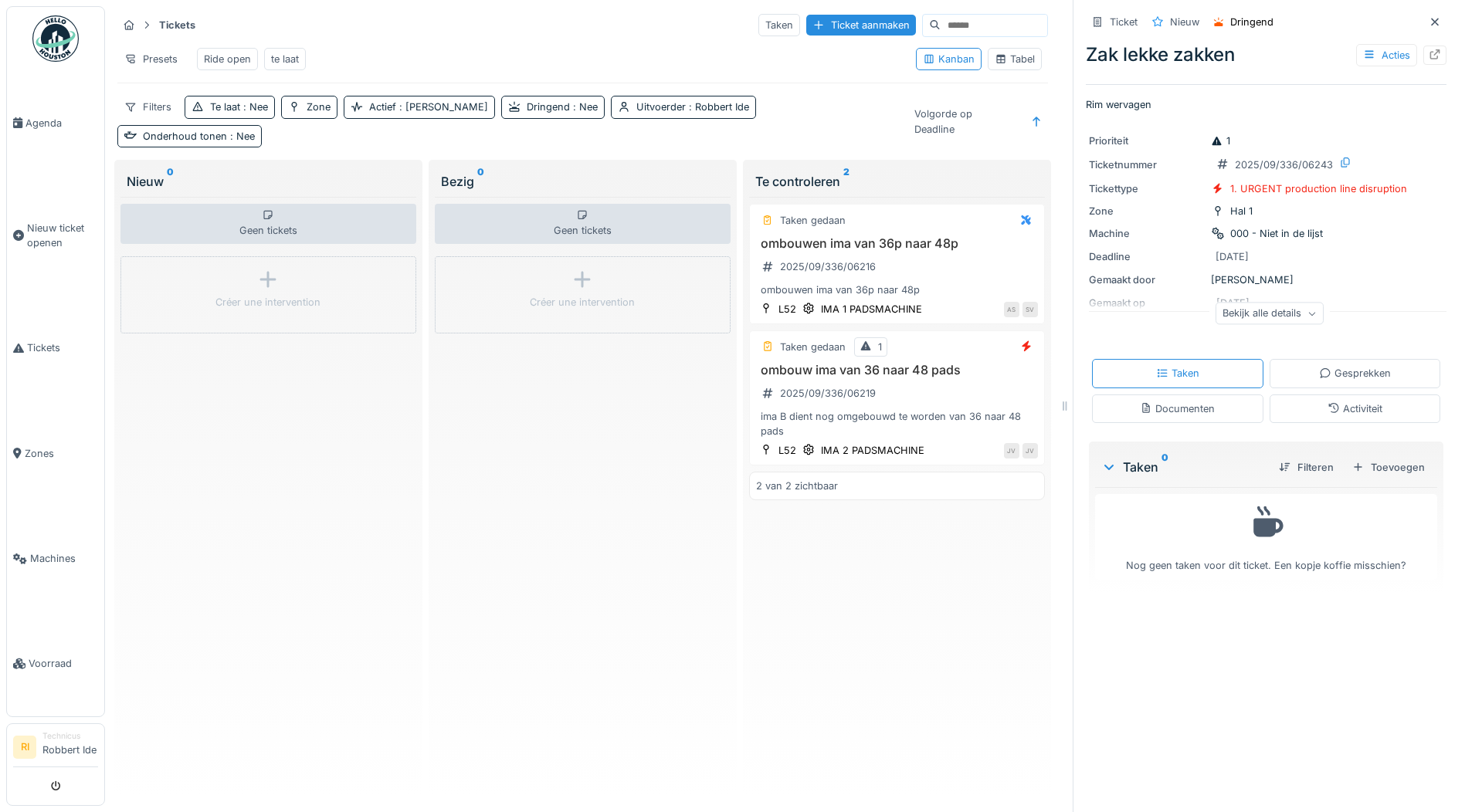
click at [228, 52] on div "Ride open" at bounding box center [228, 59] width 47 height 15
click at [273, 52] on div "te laat" at bounding box center [284, 59] width 27 height 15
click at [249, 101] on div "Te laat : Nee" at bounding box center [239, 107] width 58 height 15
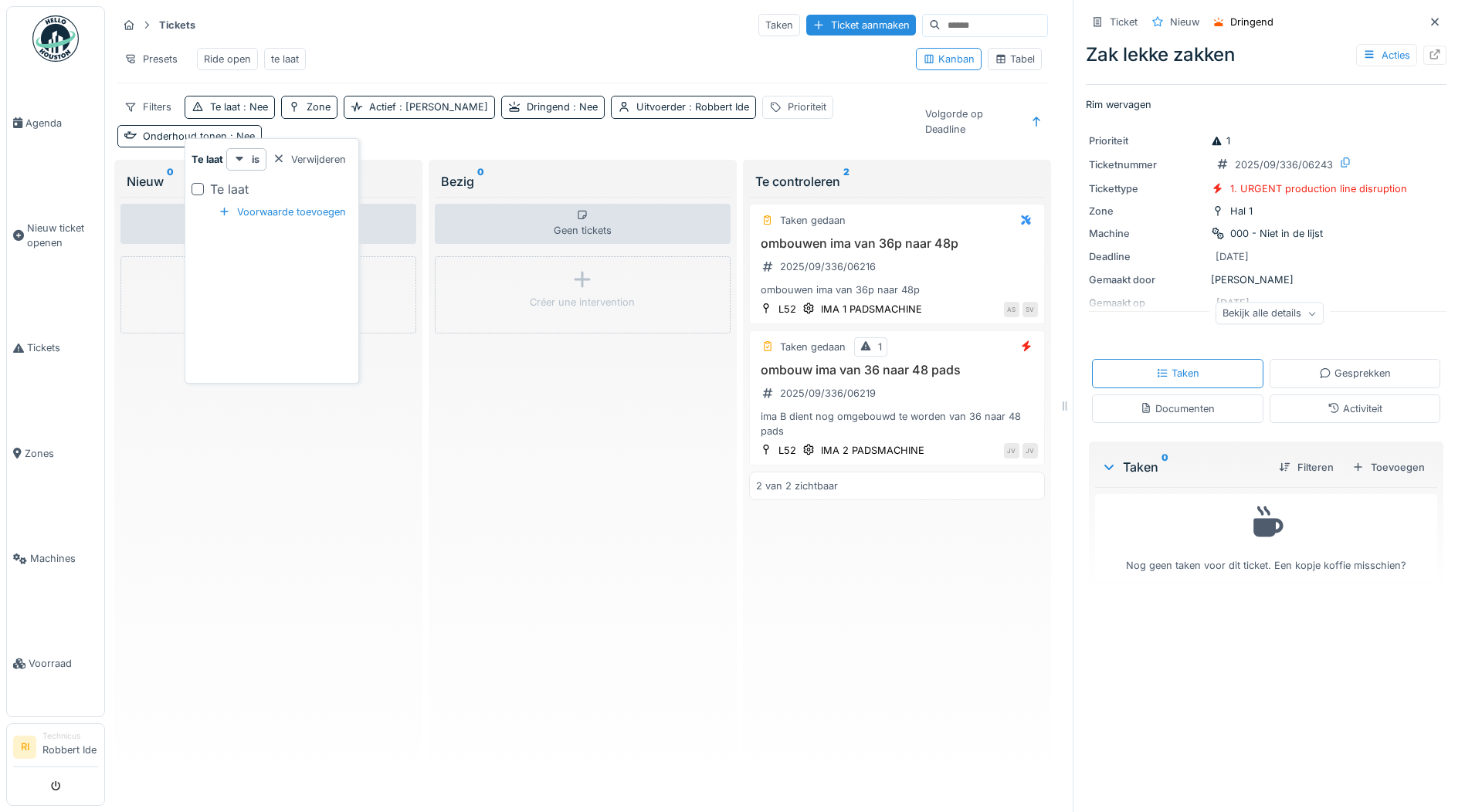
click at [185, 181] on div "Te laat is Verwijderen Te laat Voorwaarde toevoegen" at bounding box center [272, 261] width 174 height 246
click at [203, 183] on div at bounding box center [198, 189] width 13 height 13
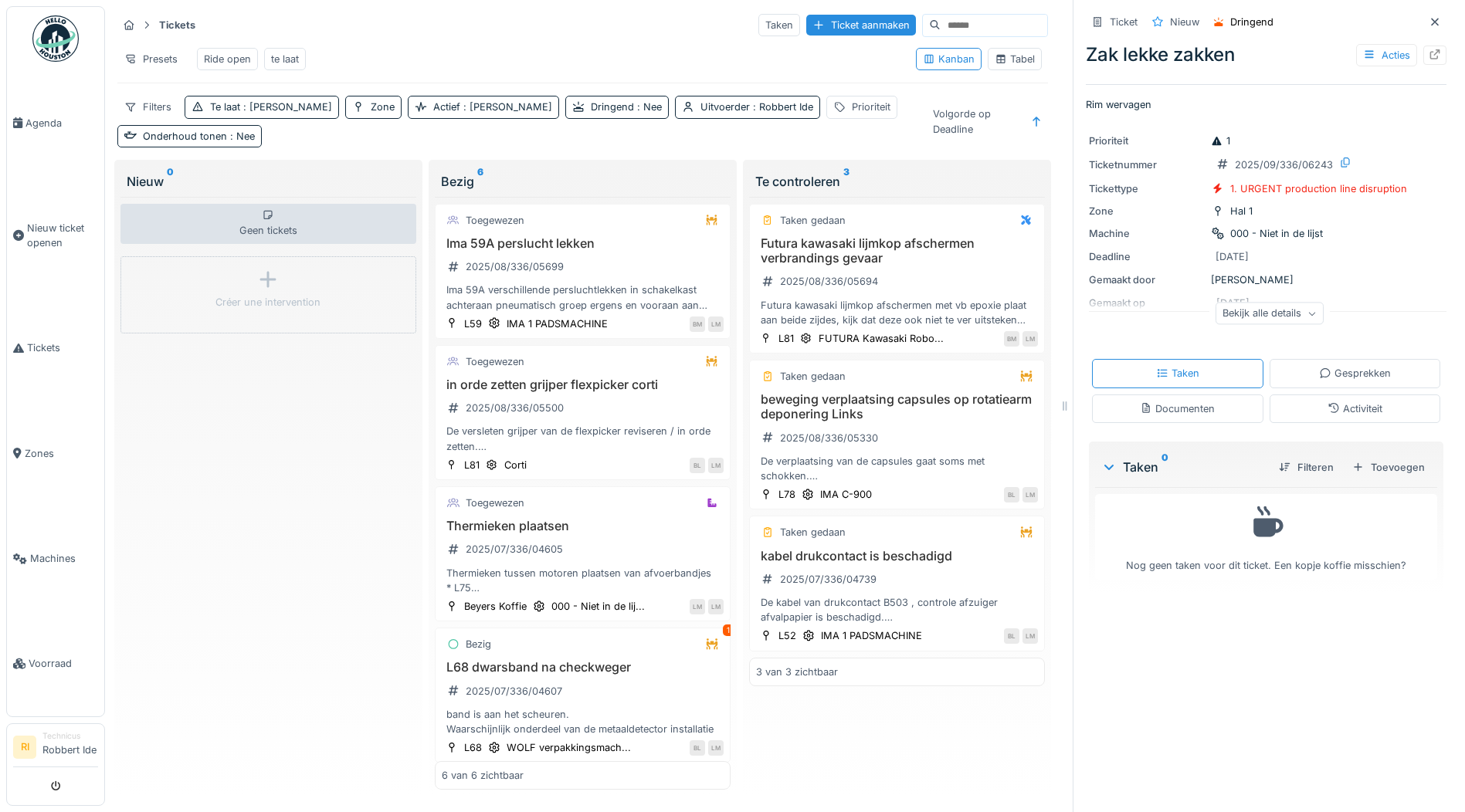
click at [230, 52] on div "Ride open" at bounding box center [228, 59] width 47 height 15
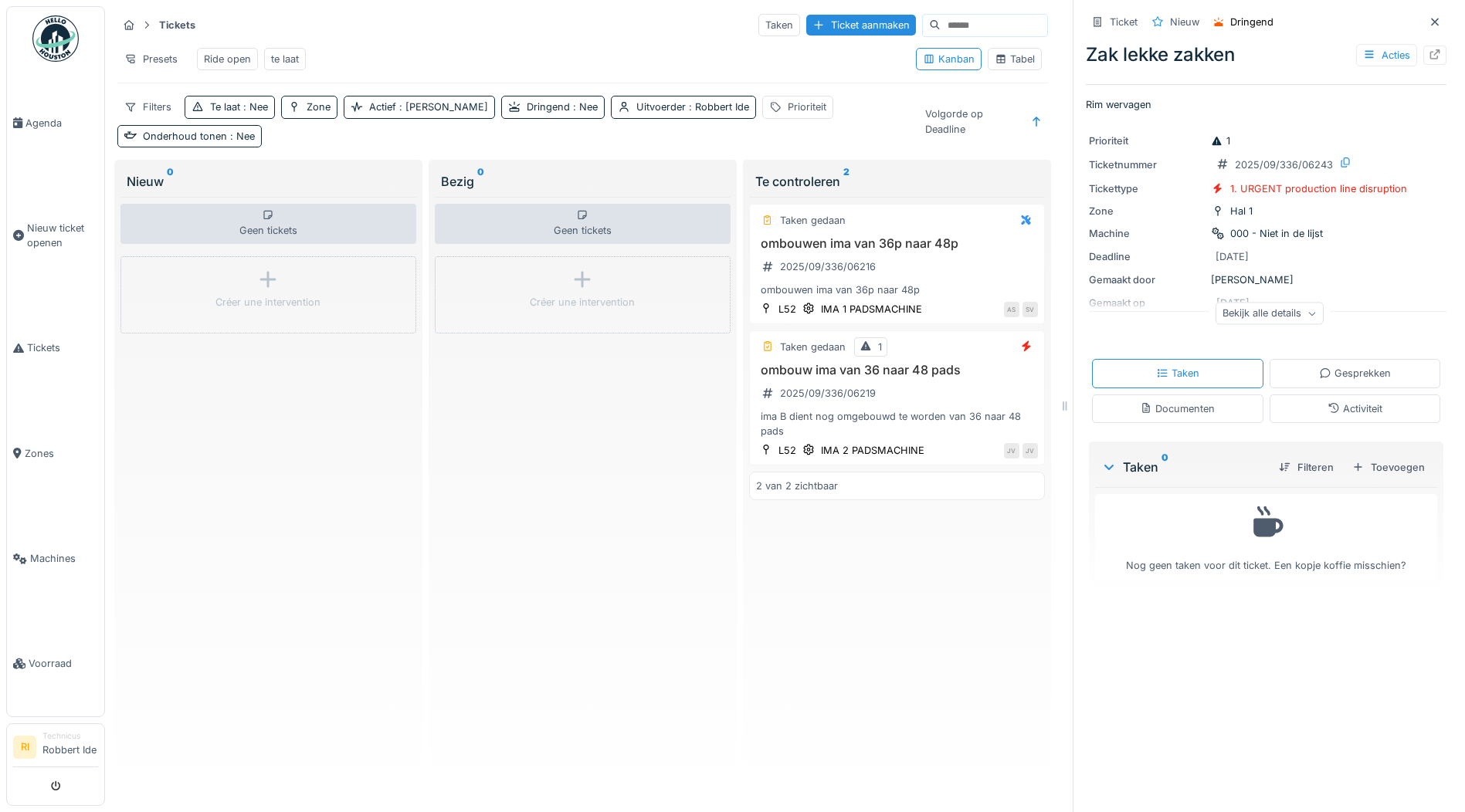
click at [296, 52] on div "te laat" at bounding box center [284, 59] width 27 height 15
click at [244, 113] on span ": Nee" at bounding box center [254, 107] width 27 height 12
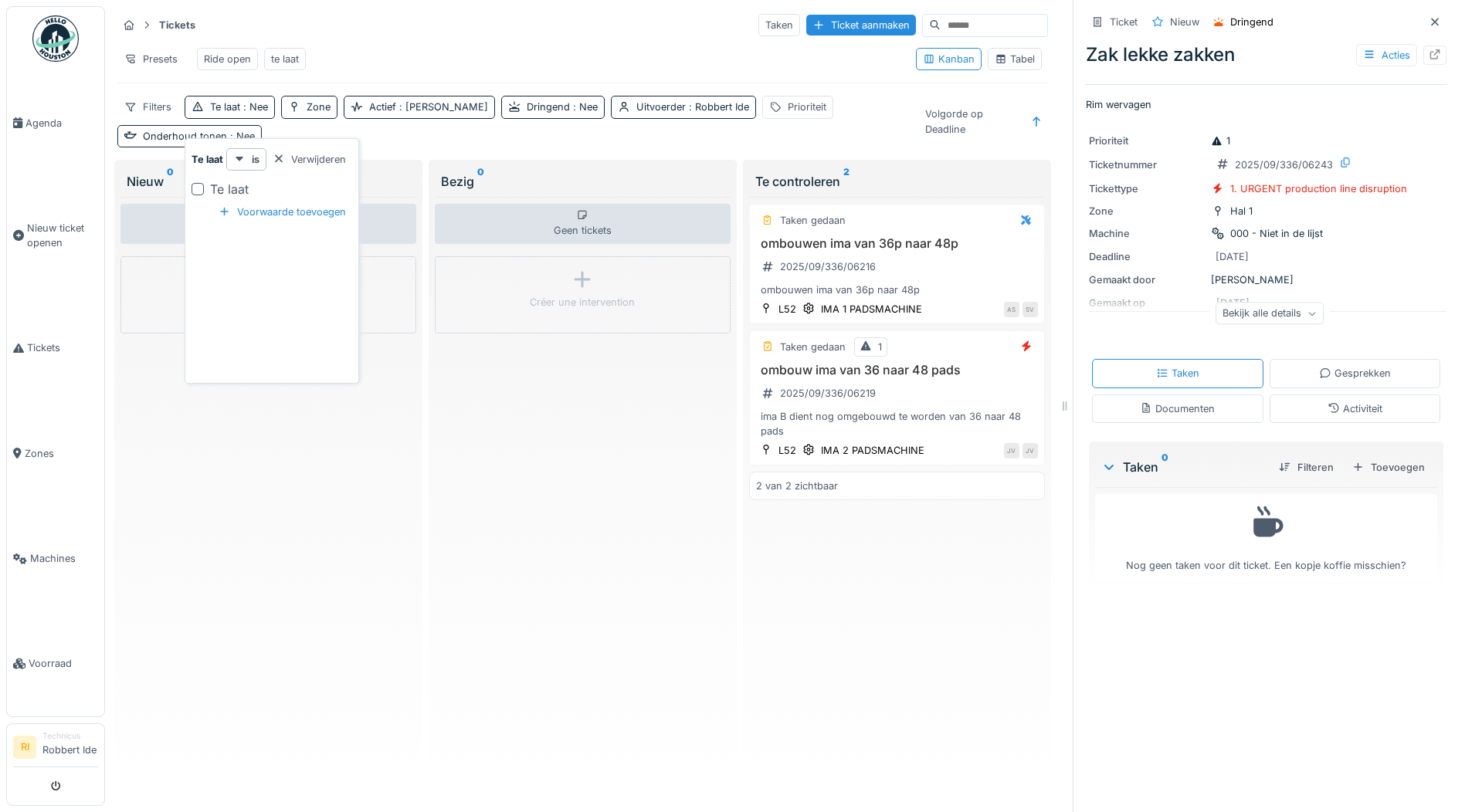
click at [210, 180] on div "Te laat" at bounding box center [229, 189] width 38 height 19
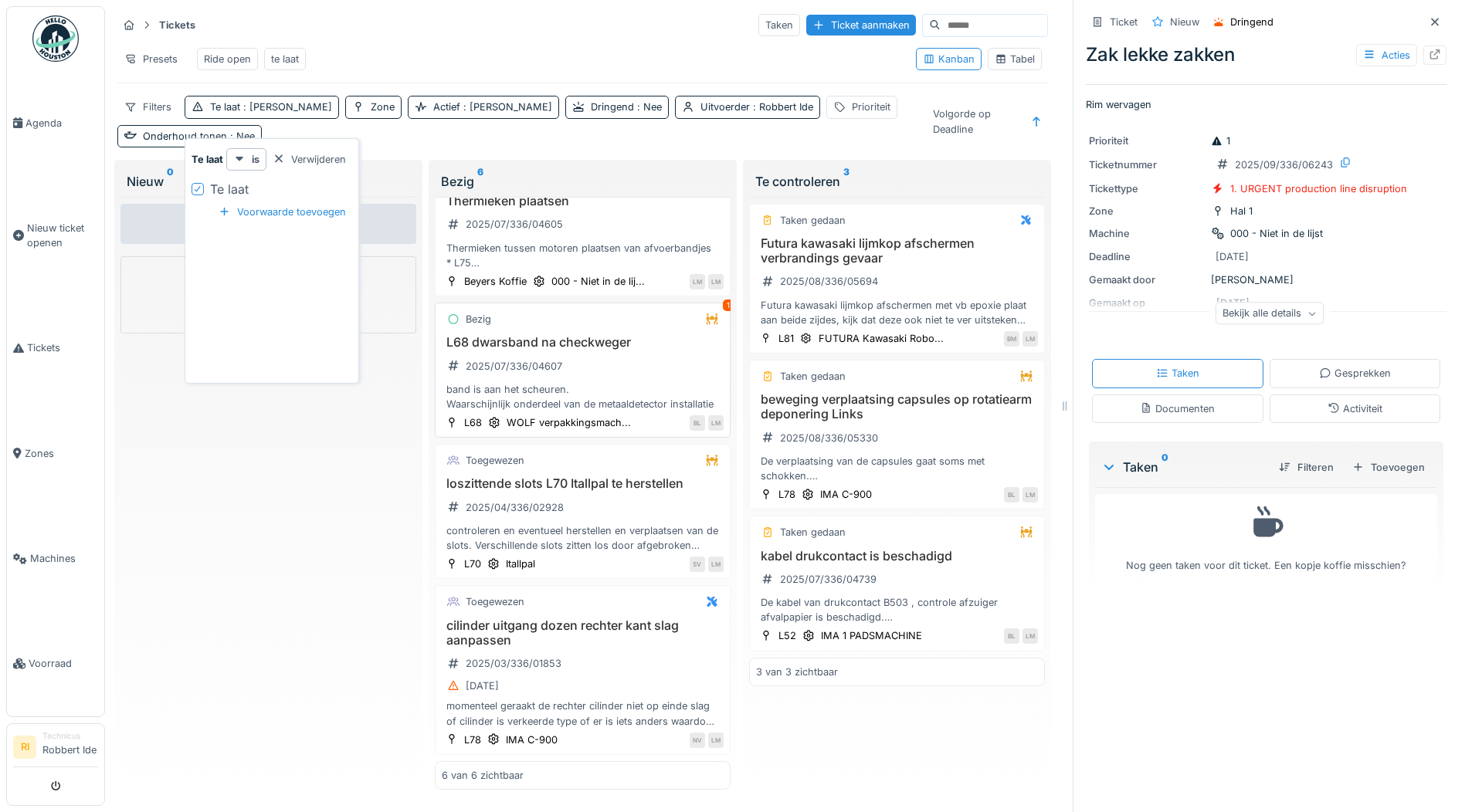
scroll to position [348, 0]
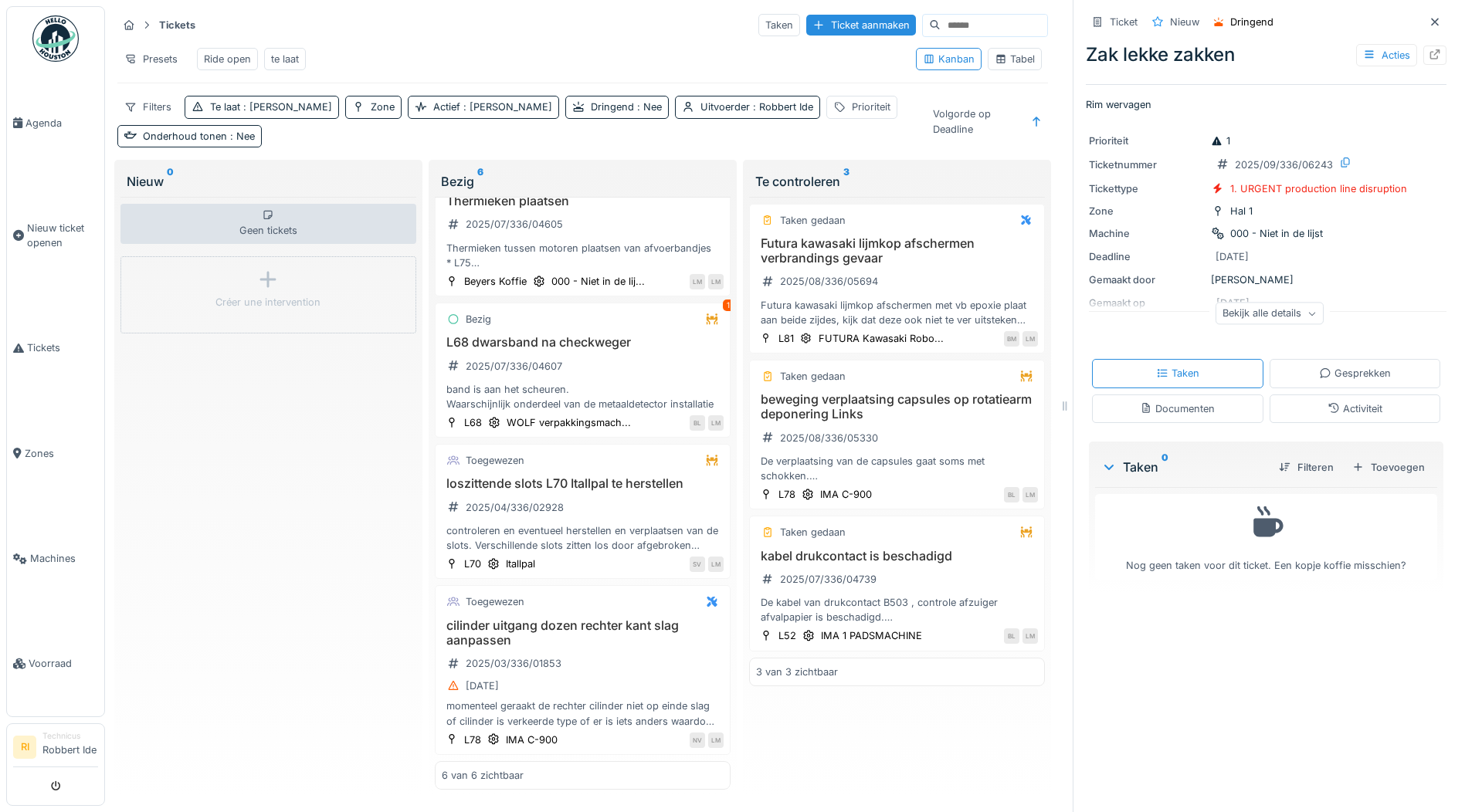
click at [1000, 52] on div "Tabel" at bounding box center [1014, 59] width 40 height 15
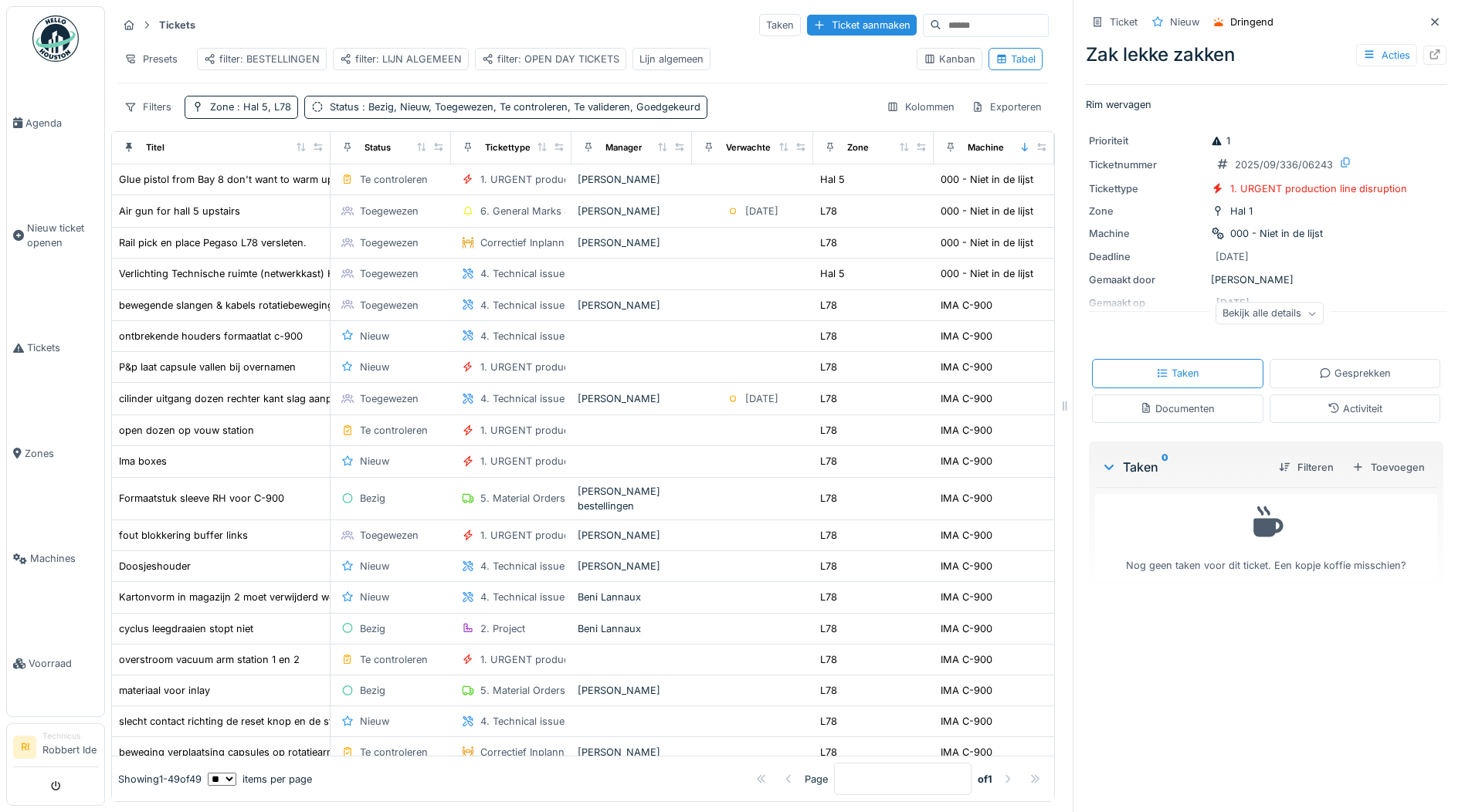
click at [403, 52] on div "filter: LIJN ALGEMEEN" at bounding box center [401, 59] width 122 height 15
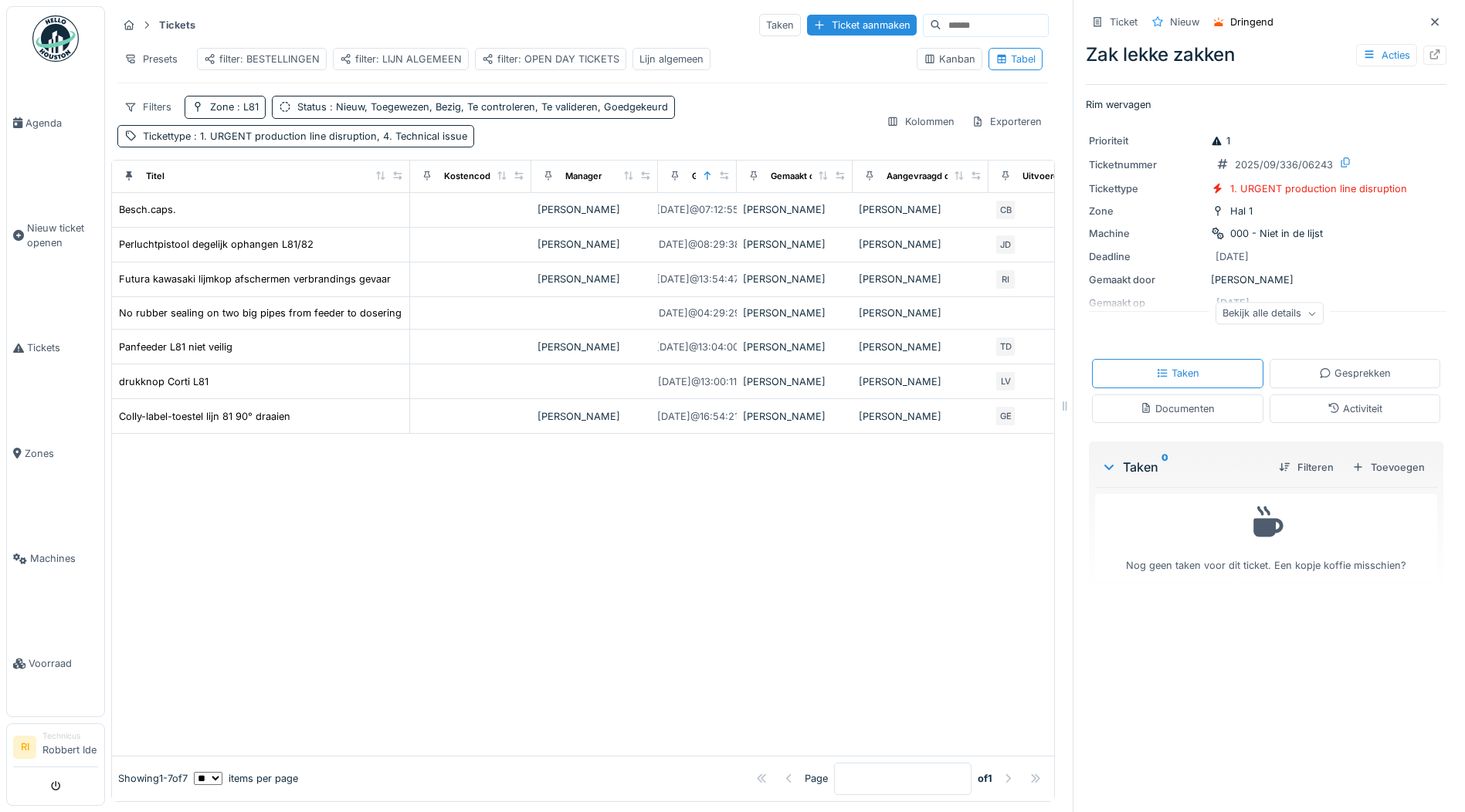
drag, startPoint x: 266, startPoint y: 177, endPoint x: 402, endPoint y: 185, distance: 136.2
click at [402, 185] on div "Titel" at bounding box center [260, 176] width 285 height 20
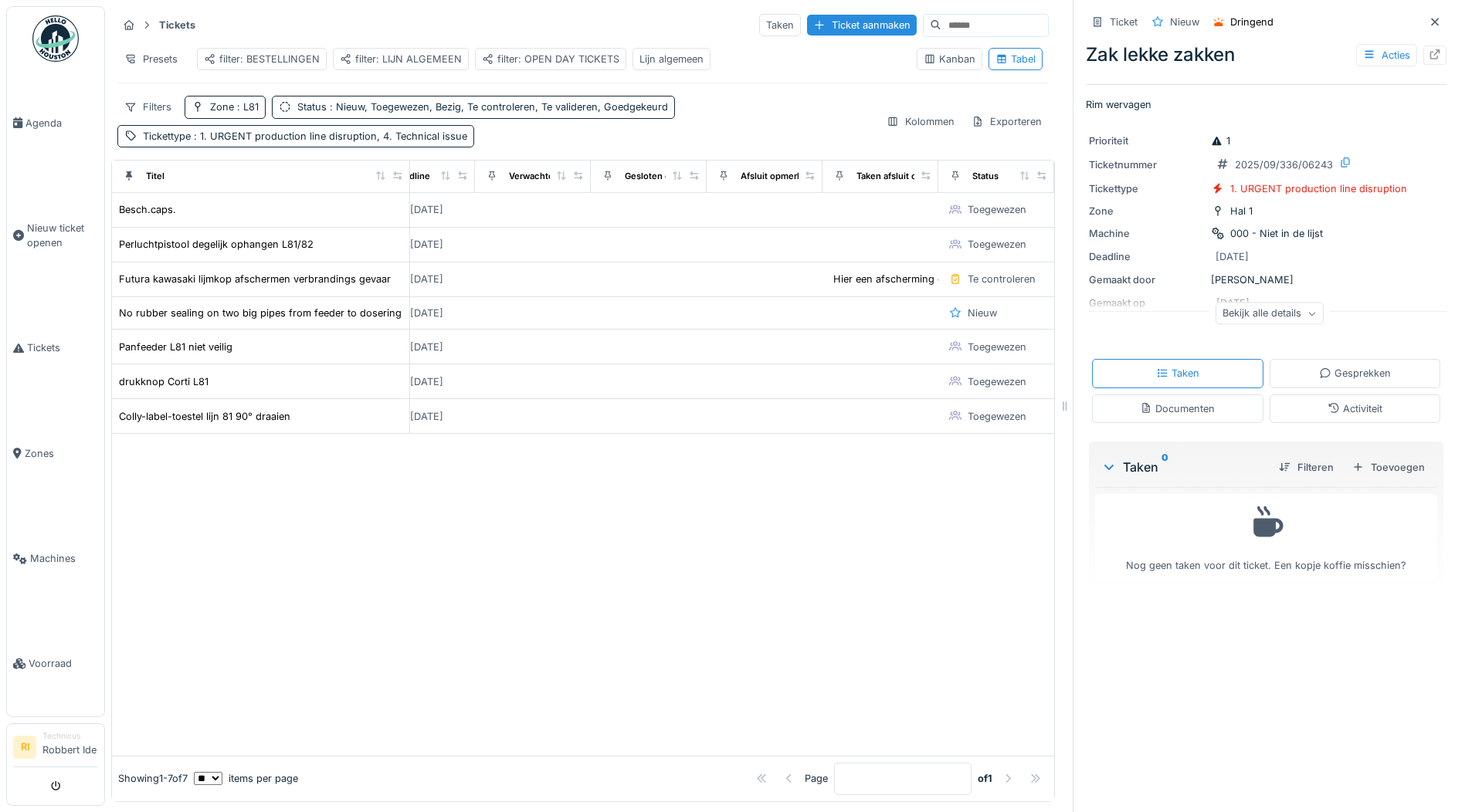
scroll to position [12, 0]
click at [1020, 175] on icon at bounding box center [1025, 175] width 11 height 9
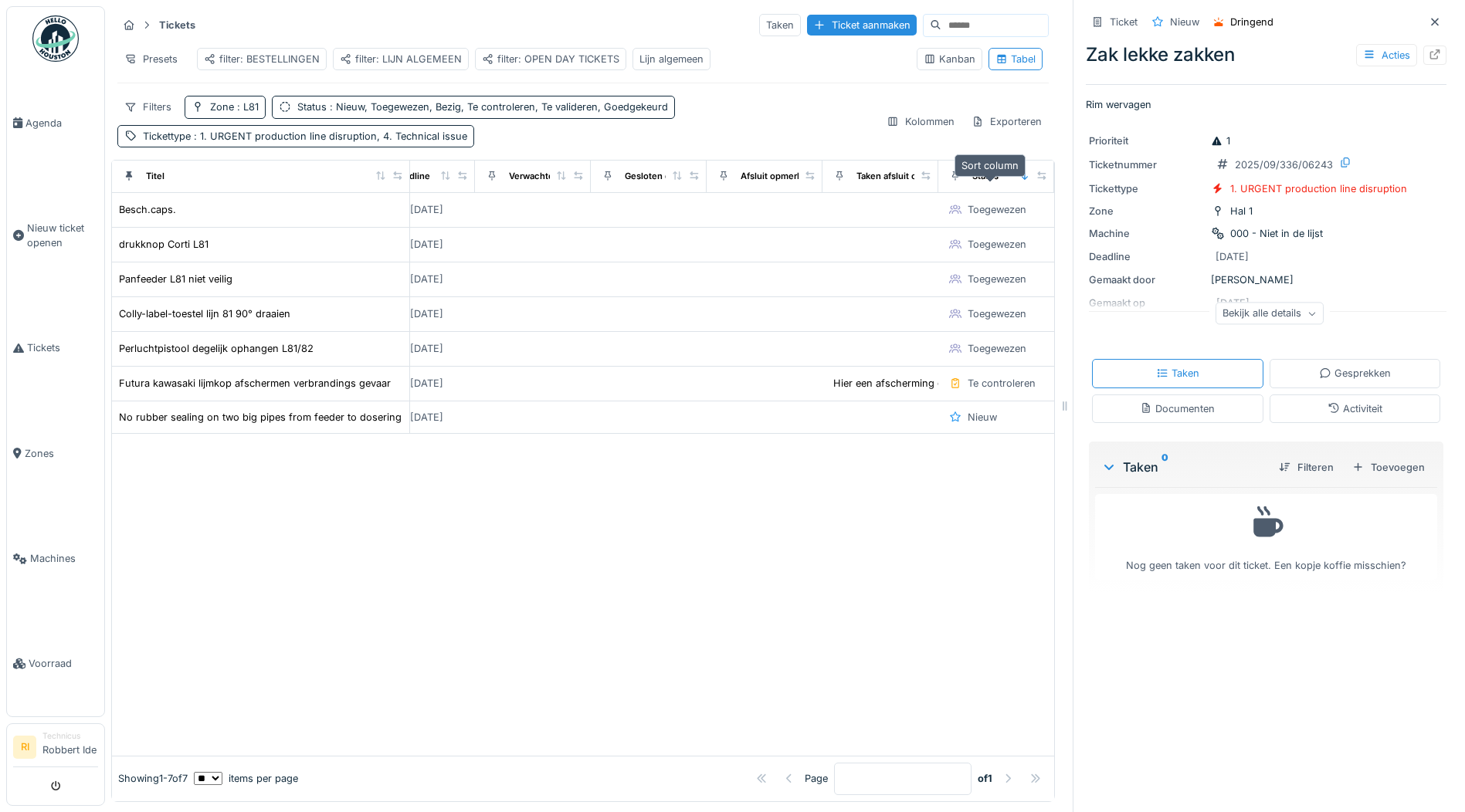
click at [1020, 177] on icon at bounding box center [1025, 175] width 11 height 9
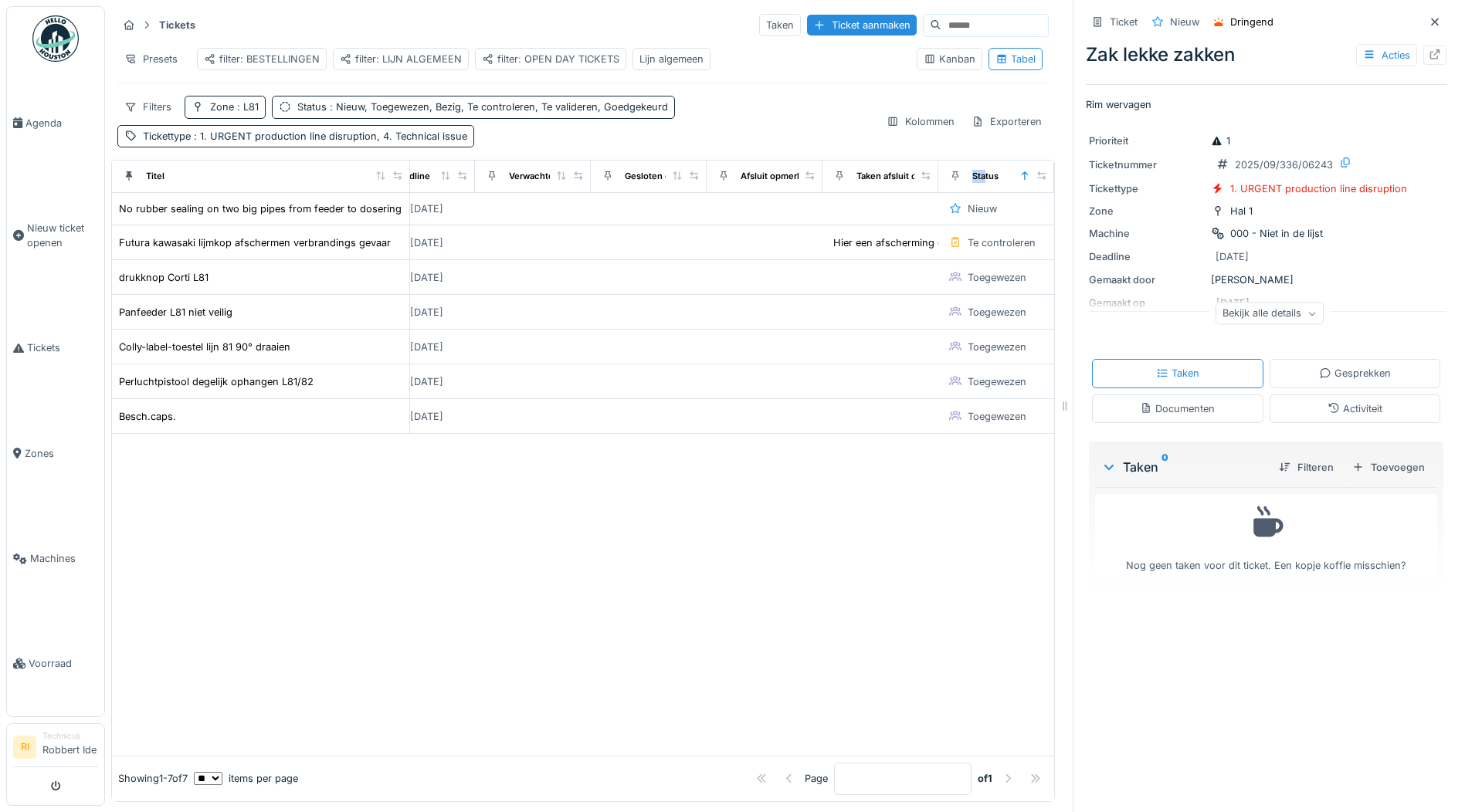
drag, startPoint x: 949, startPoint y: 170, endPoint x: 932, endPoint y: 175, distance: 17.7
click at [945, 175] on div "Status" at bounding box center [972, 176] width 54 height 20
drag, startPoint x: 932, startPoint y: 175, endPoint x: 907, endPoint y: 135, distance: 47.2
click at [907, 135] on div "Filters Zone : L81 Status : Nieuw, Toegewezen, Bezig, Te controleren, Te valide…" at bounding box center [583, 121] width 932 height 51
click at [950, 177] on icon at bounding box center [955, 175] width 11 height 9
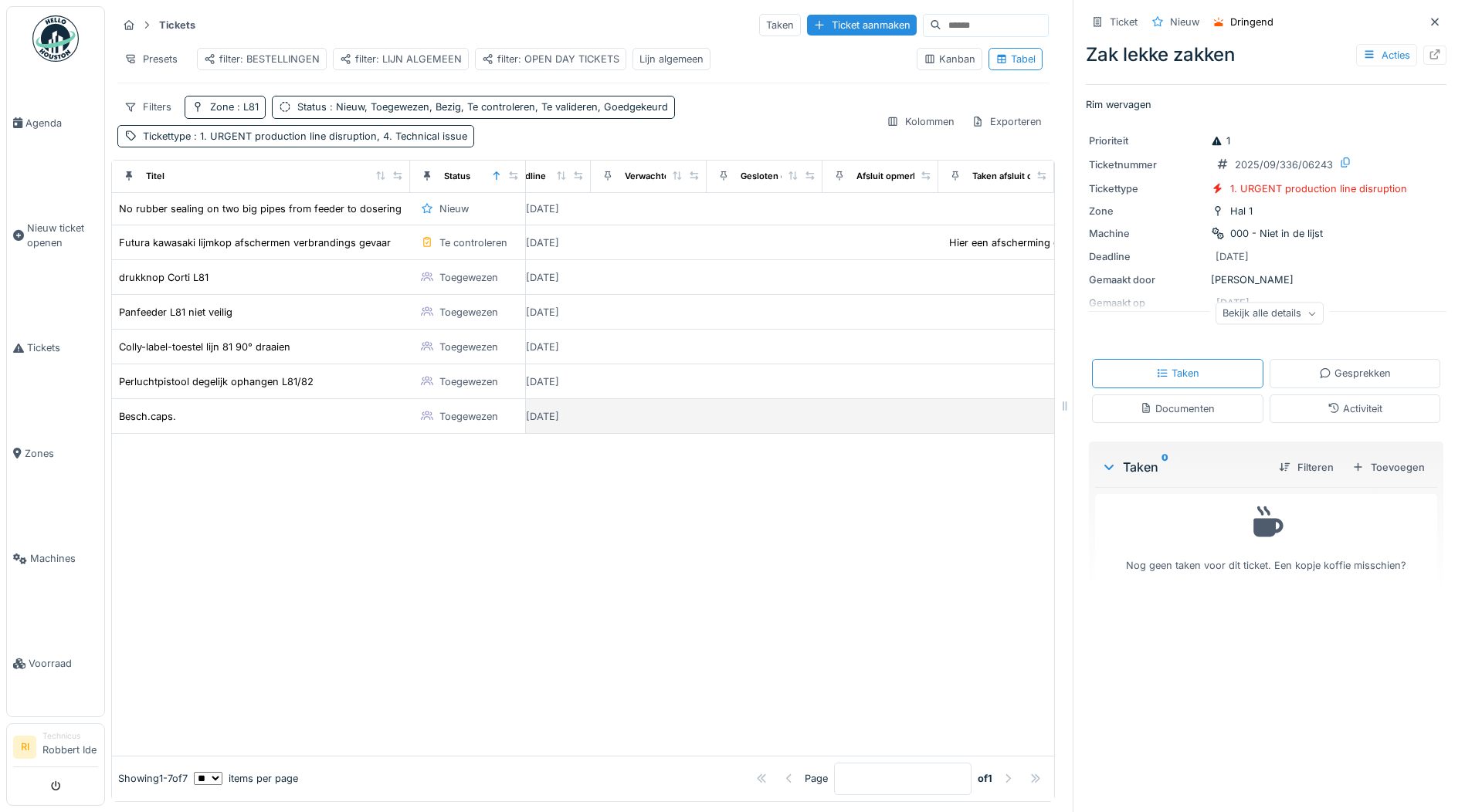
scroll to position [0, 0]
click at [624, 540] on div at bounding box center [584, 595] width 943 height 322
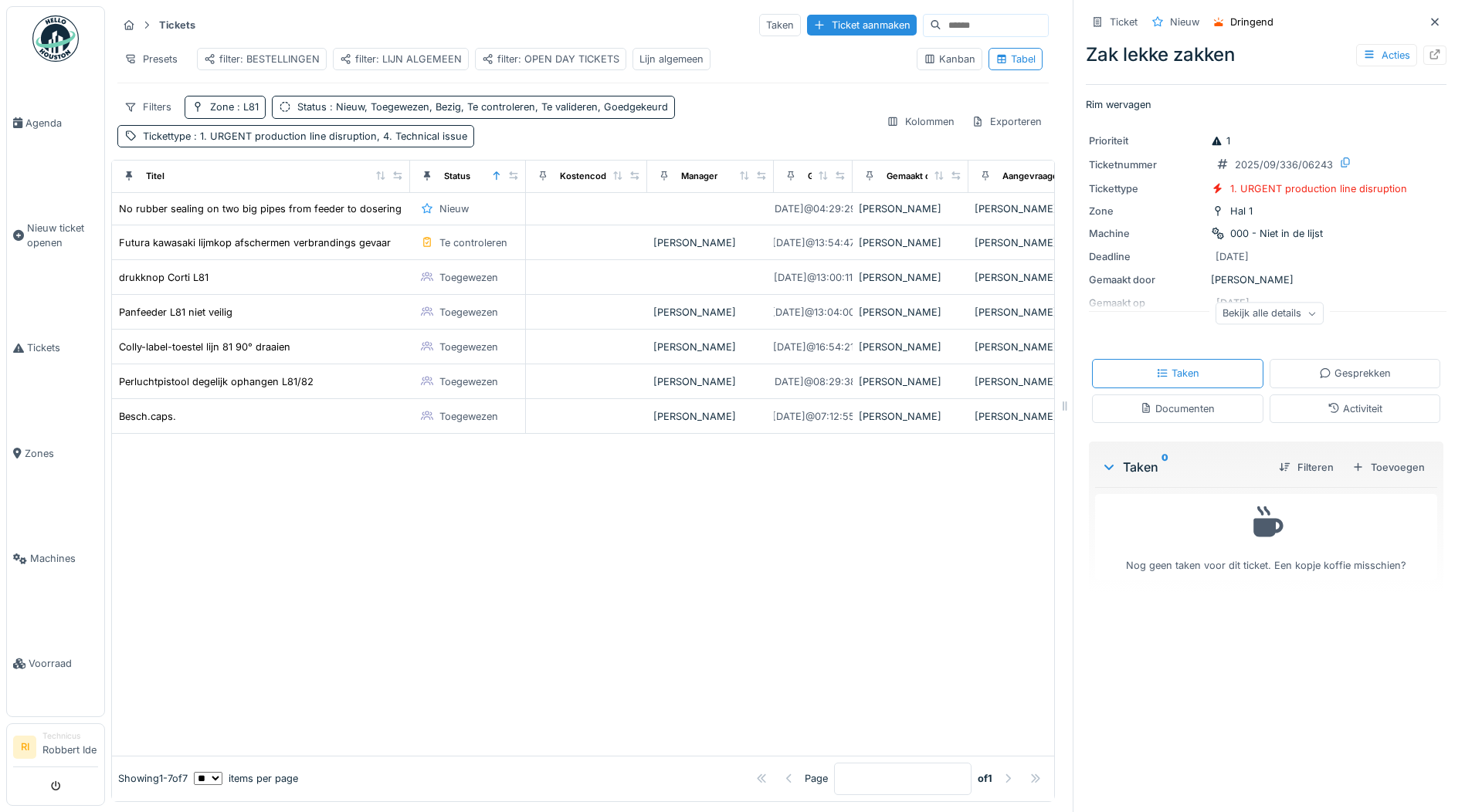
click at [663, 68] on div "Lijn algemeen" at bounding box center [671, 59] width 78 height 23
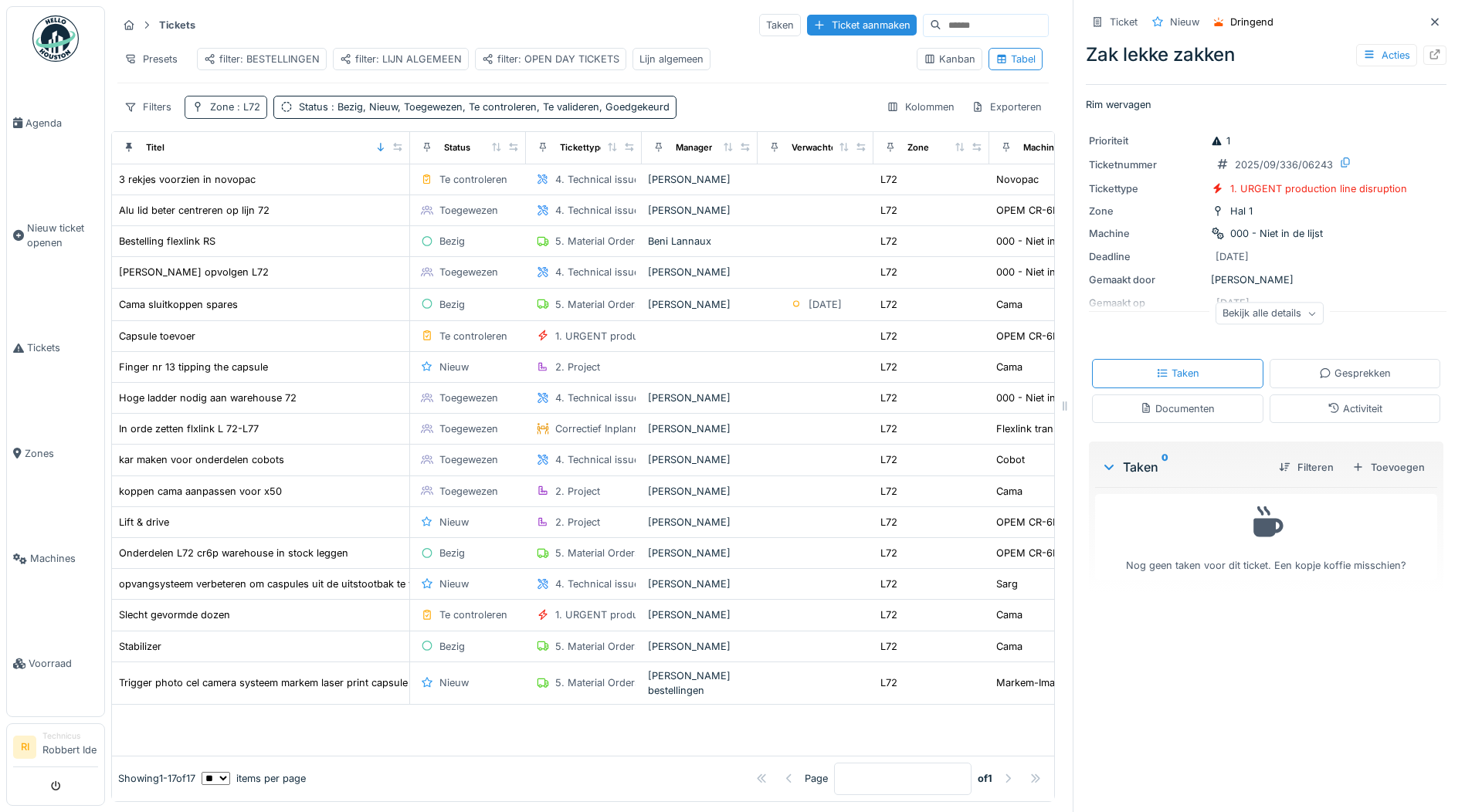
click at [255, 113] on span ": L72" at bounding box center [247, 107] width 26 height 12
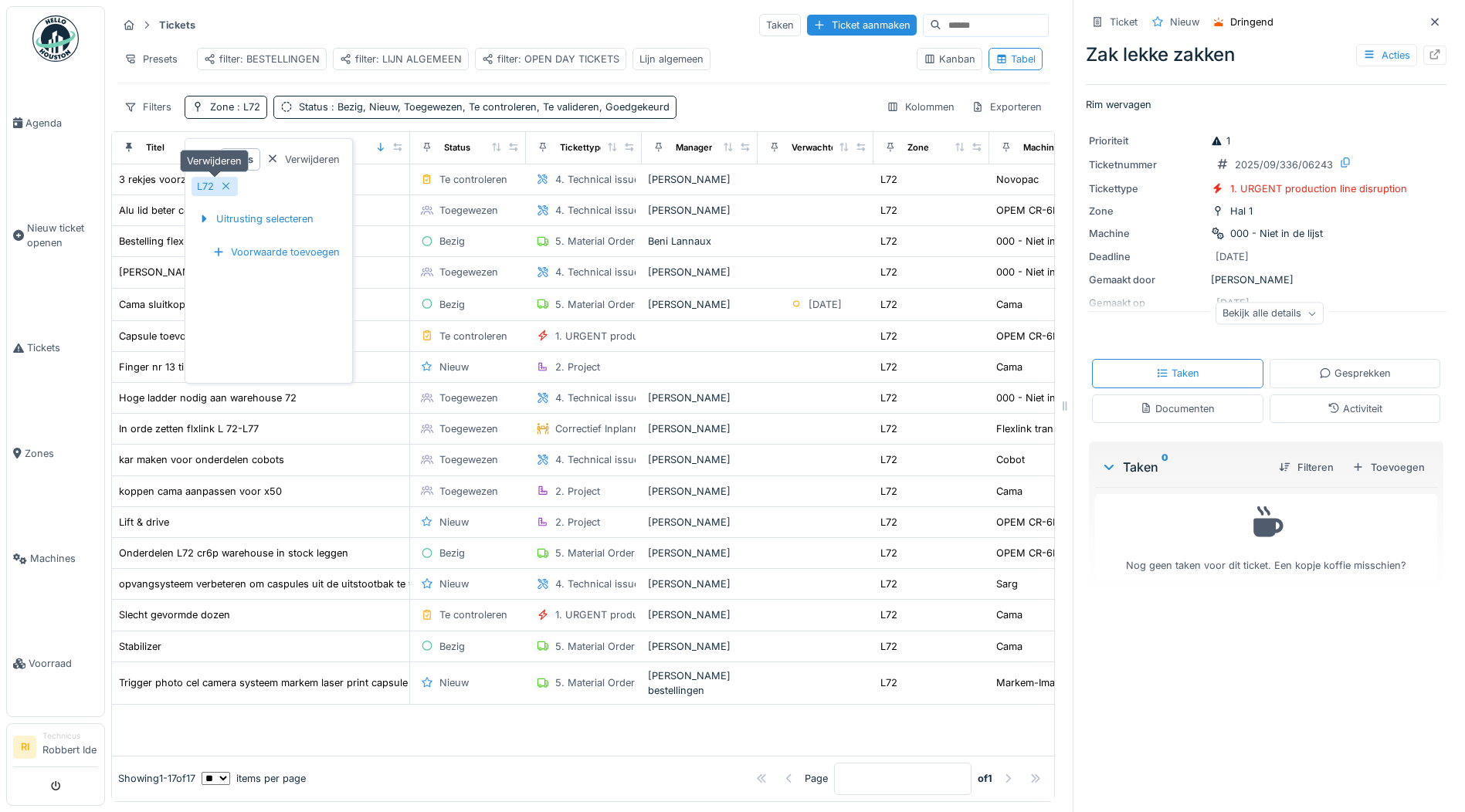
click at [224, 188] on icon at bounding box center [226, 186] width 13 height 10
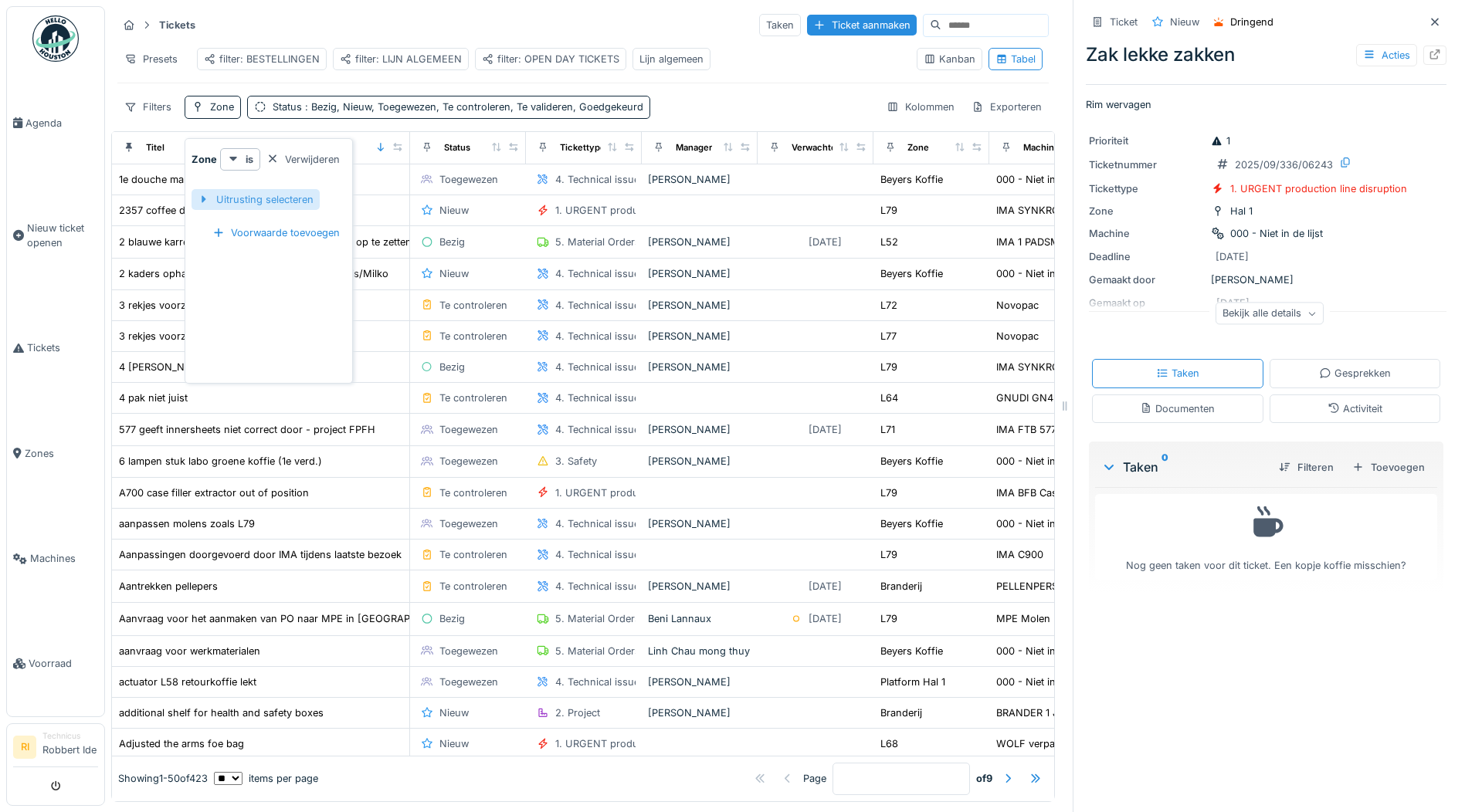
click at [254, 207] on div "Uitrusting selecteren" at bounding box center [255, 199] width 128 height 21
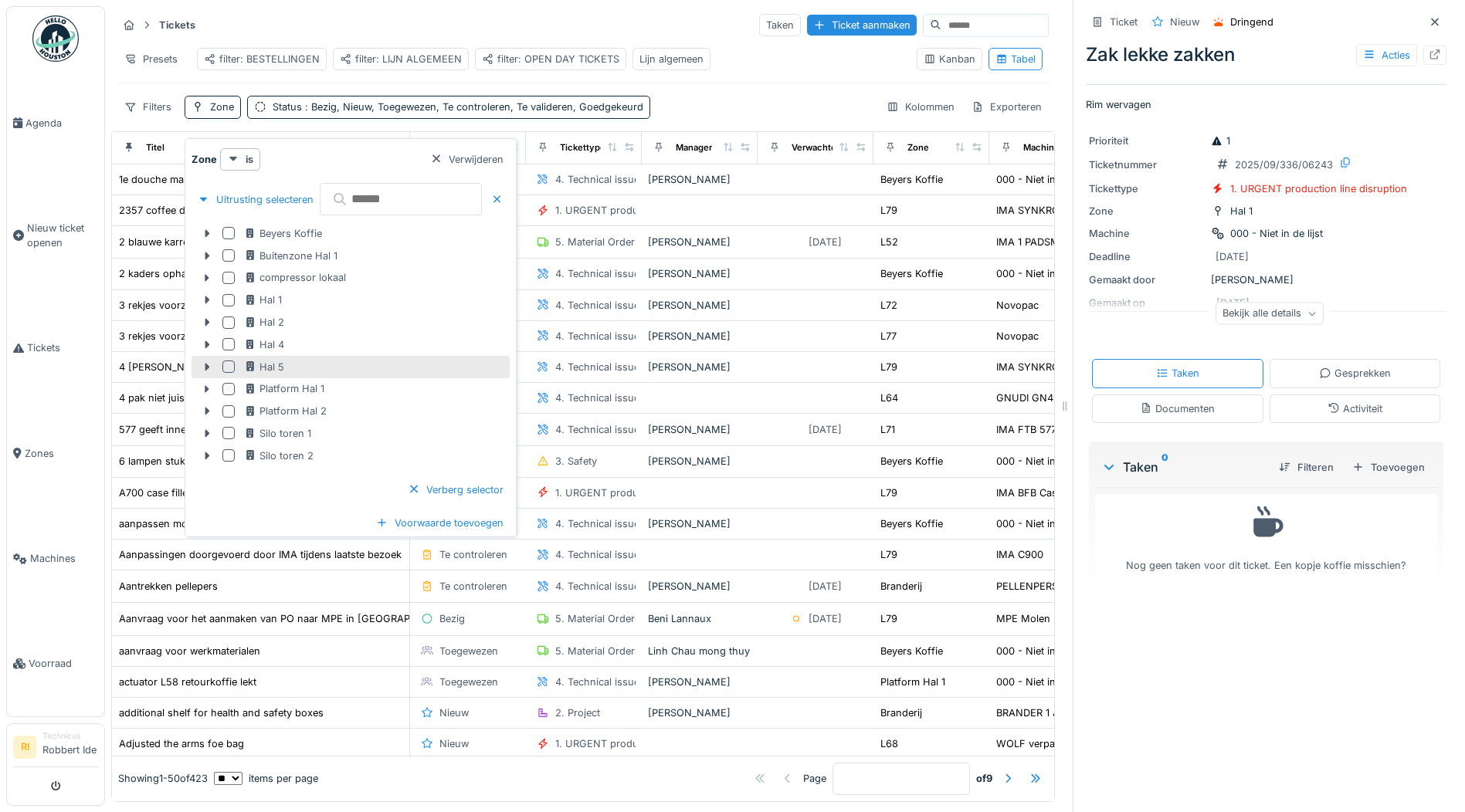
click at [228, 365] on div at bounding box center [229, 367] width 13 height 13
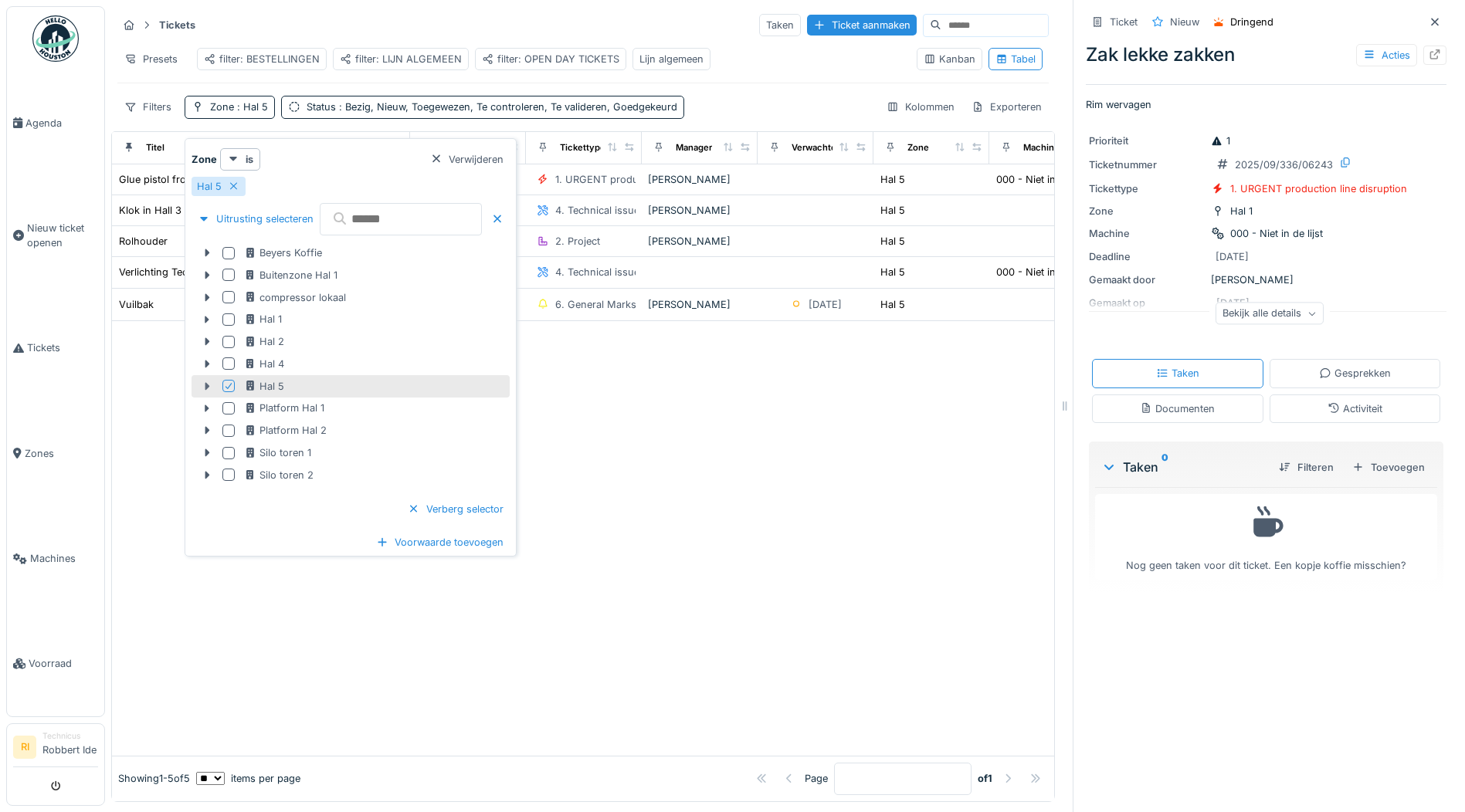
click at [207, 386] on icon at bounding box center [208, 386] width 5 height 8
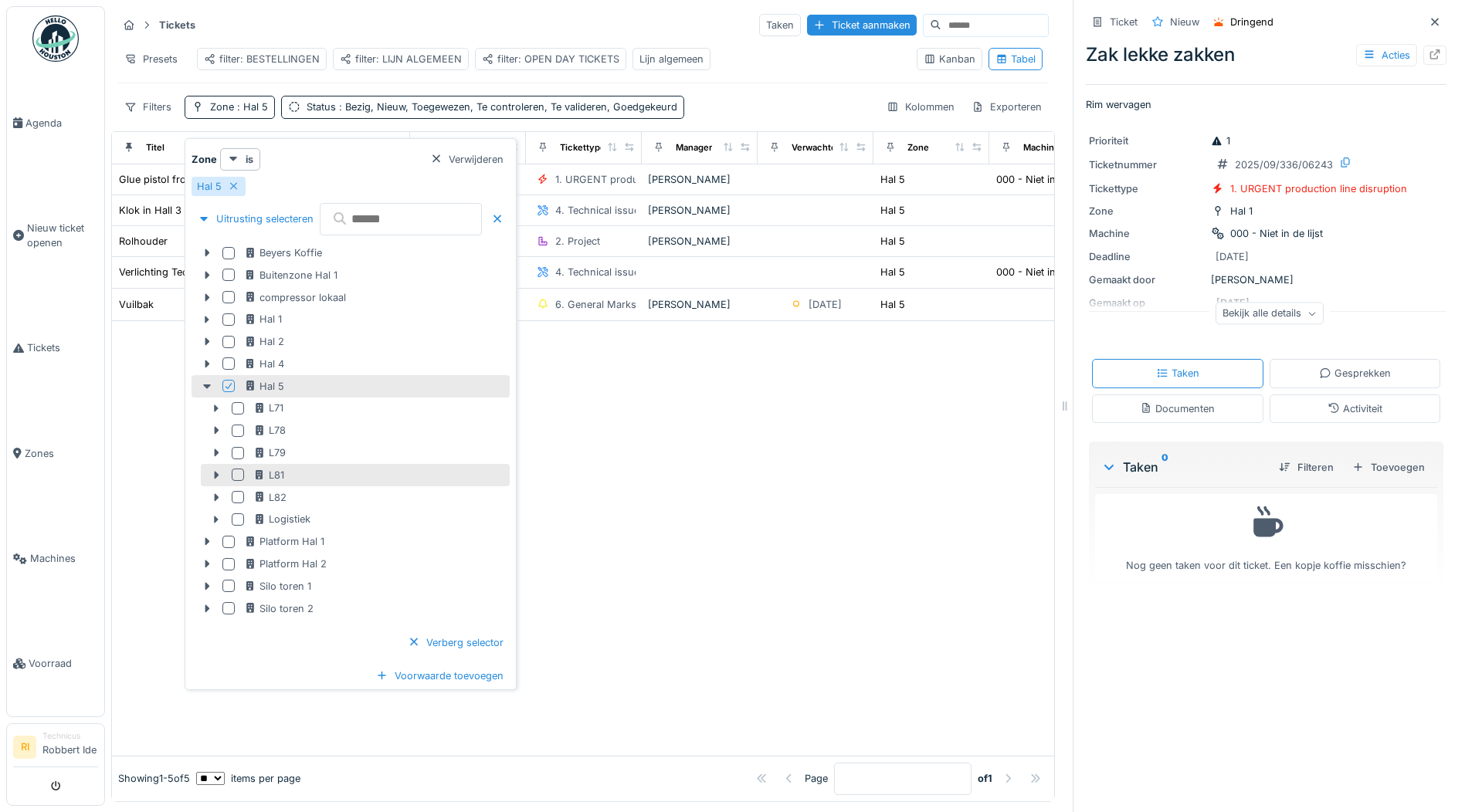
click at [236, 474] on div at bounding box center [238, 475] width 13 height 13
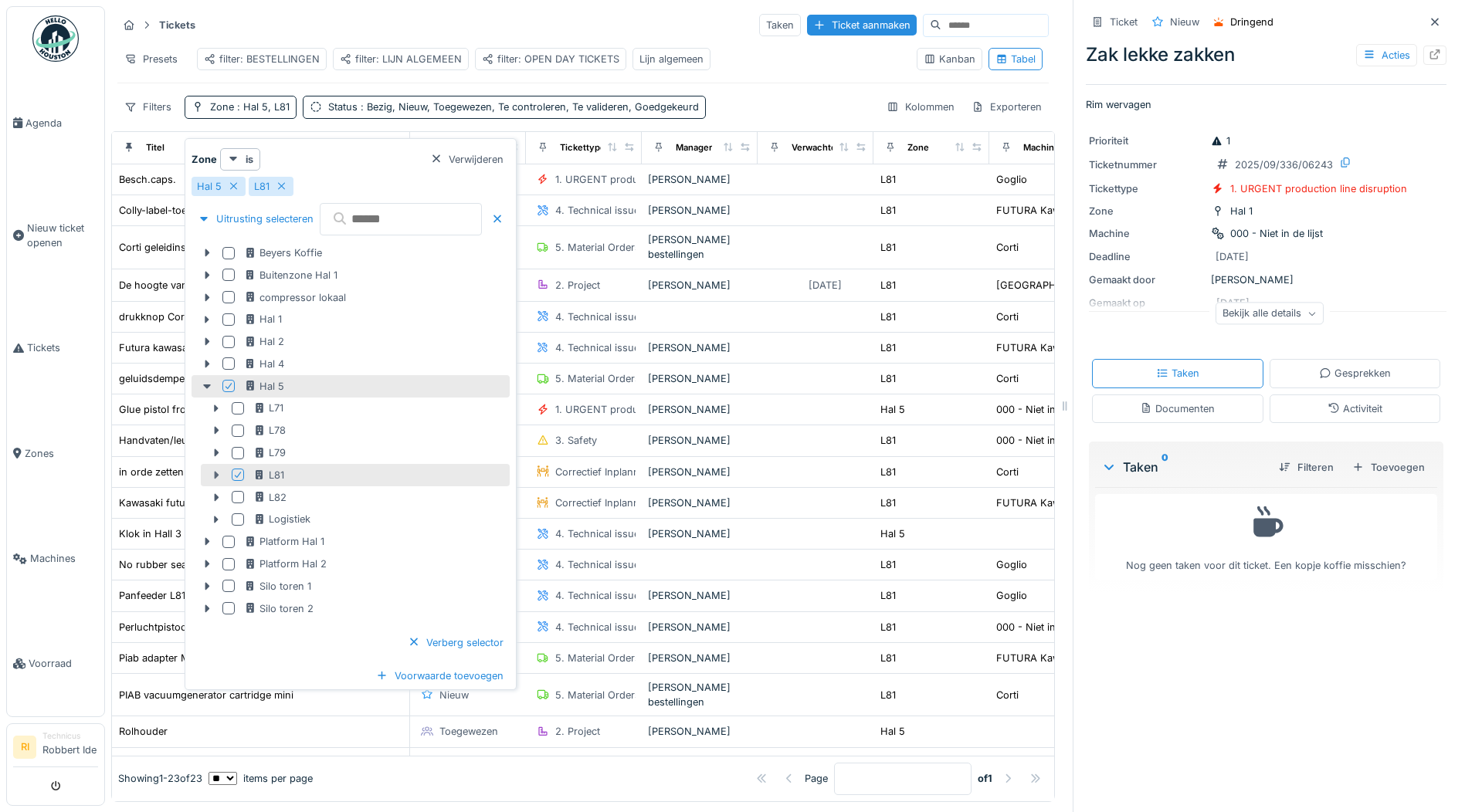
click at [215, 479] on icon at bounding box center [217, 476] width 5 height 8
click at [219, 481] on div at bounding box center [216, 475] width 24 height 16
click at [218, 481] on div at bounding box center [216, 475] width 24 height 16
click at [510, 214] on div at bounding box center [496, 219] width 24 height 38
click at [504, 221] on div at bounding box center [497, 218] width 13 height 15
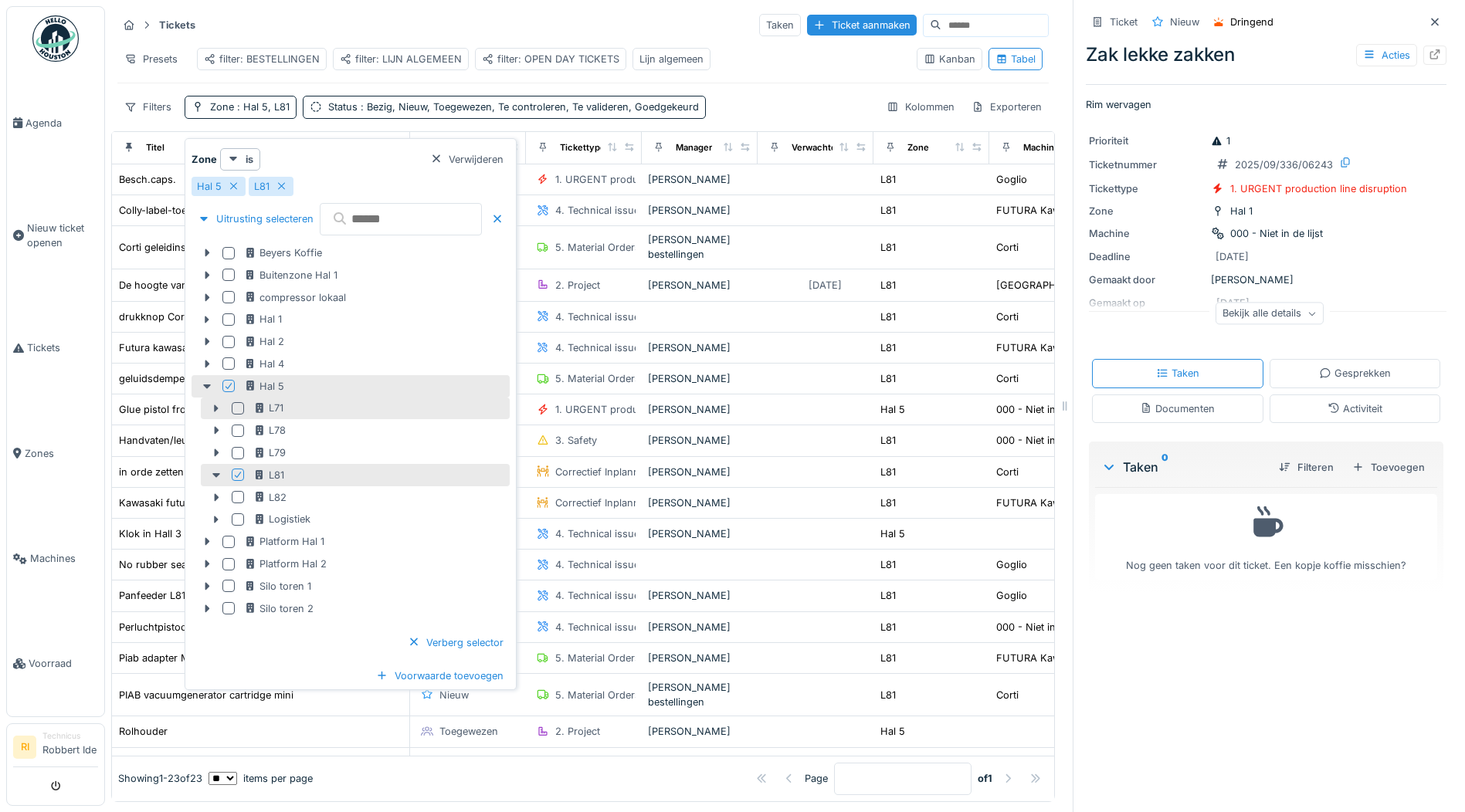
scroll to position [12, 0]
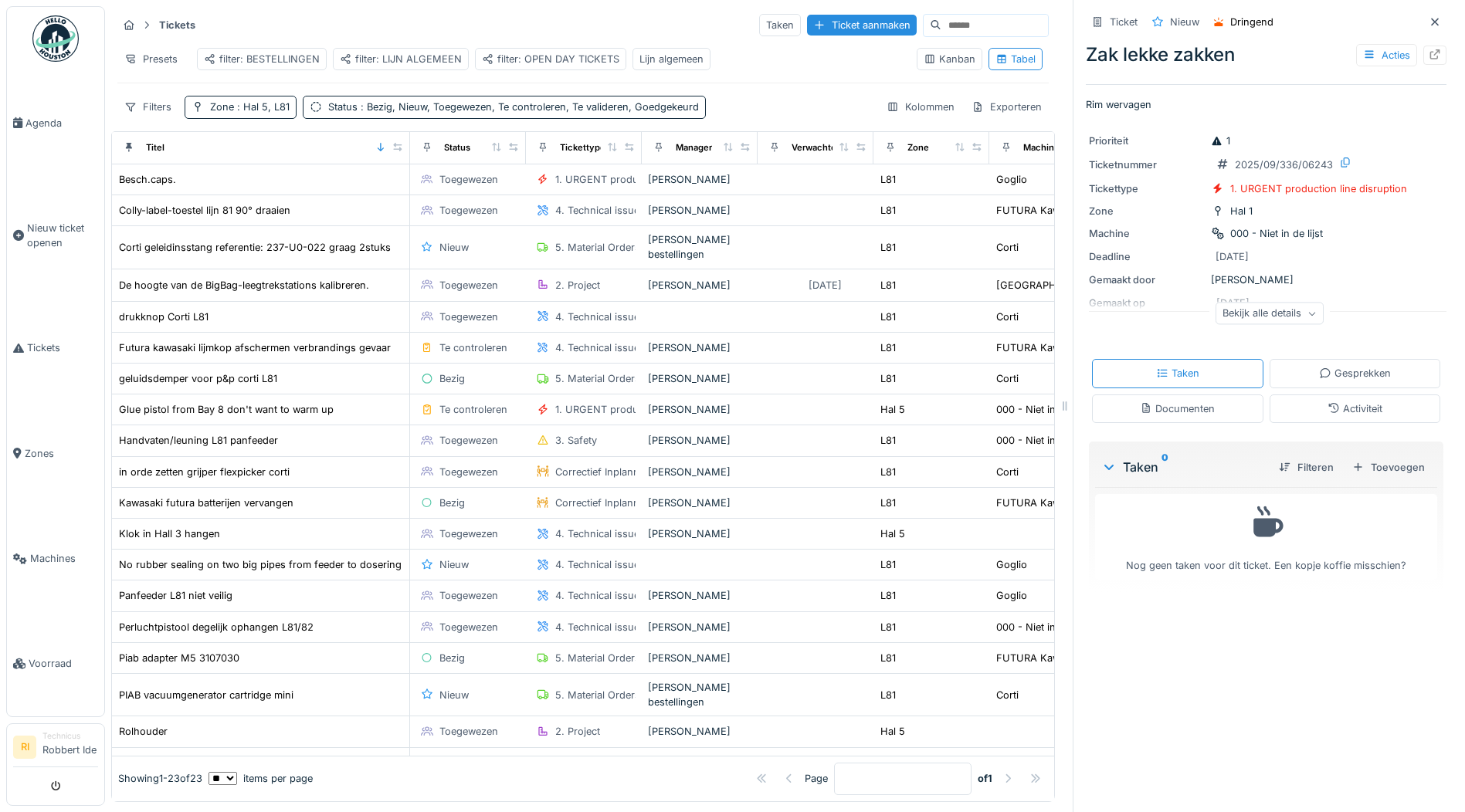
click at [262, 76] on div "Presets filter: BESTELLINGEN filter: LIJN ALGEMEEN filter: OPEN DAY TICKETS Lij…" at bounding box center [511, 59] width 787 height 35
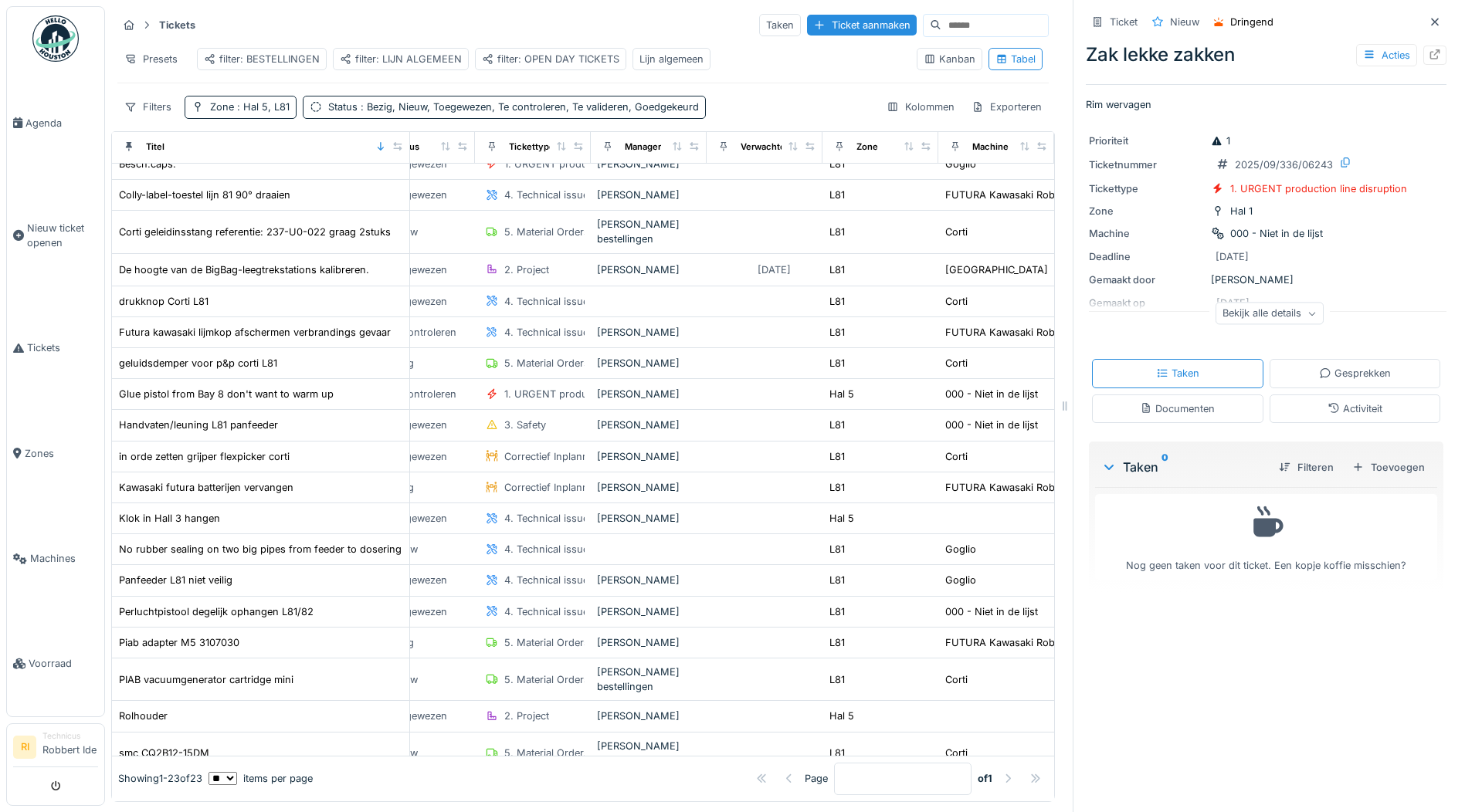
scroll to position [14, 86]
drag, startPoint x: 810, startPoint y: 324, endPoint x: 1024, endPoint y: 313, distance: 214.3
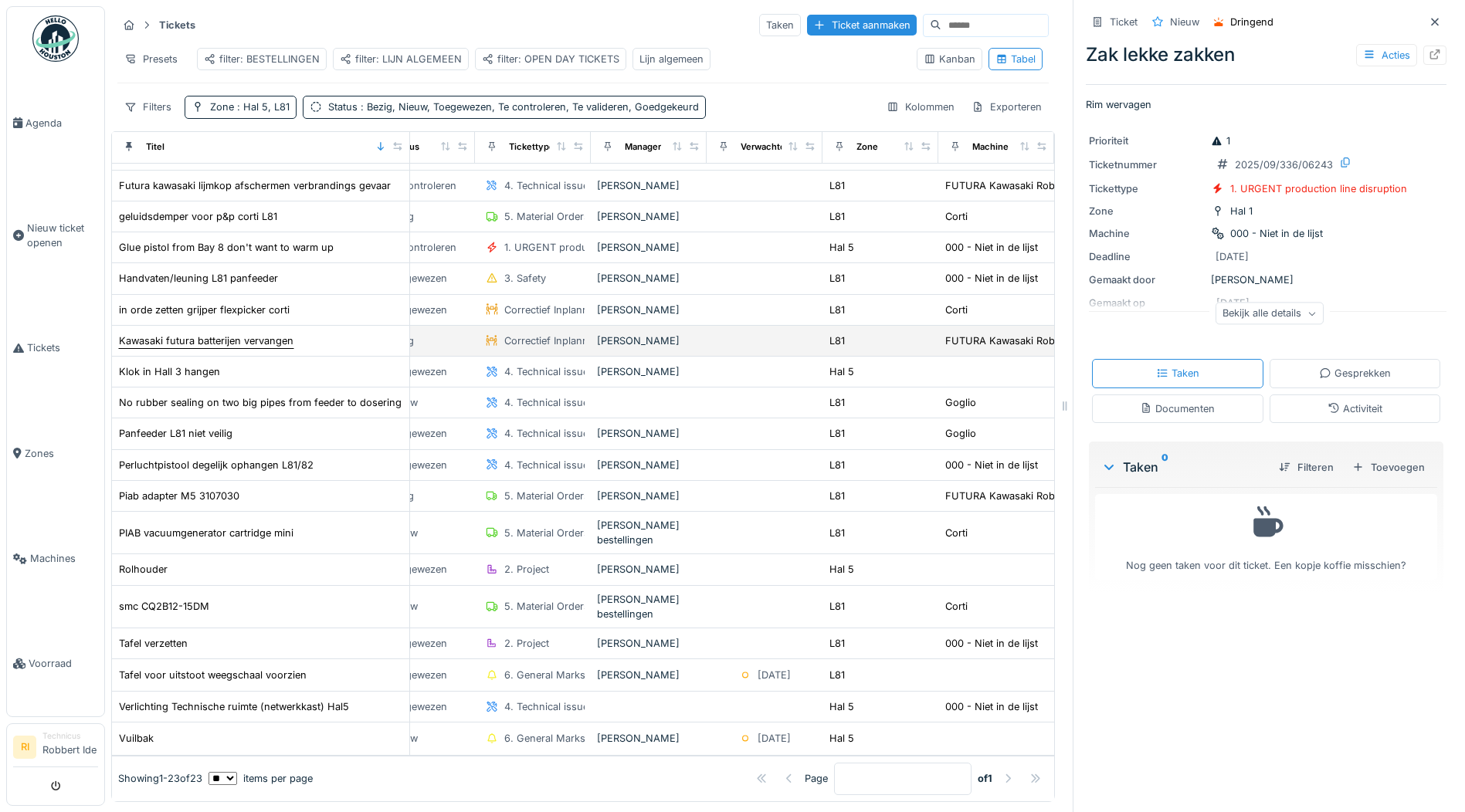
scroll to position [197, 86]
click at [509, 154] on div "Tickettype" at bounding box center [532, 147] width 46 height 13
click at [557, 151] on icon at bounding box center [561, 146] width 9 height 9
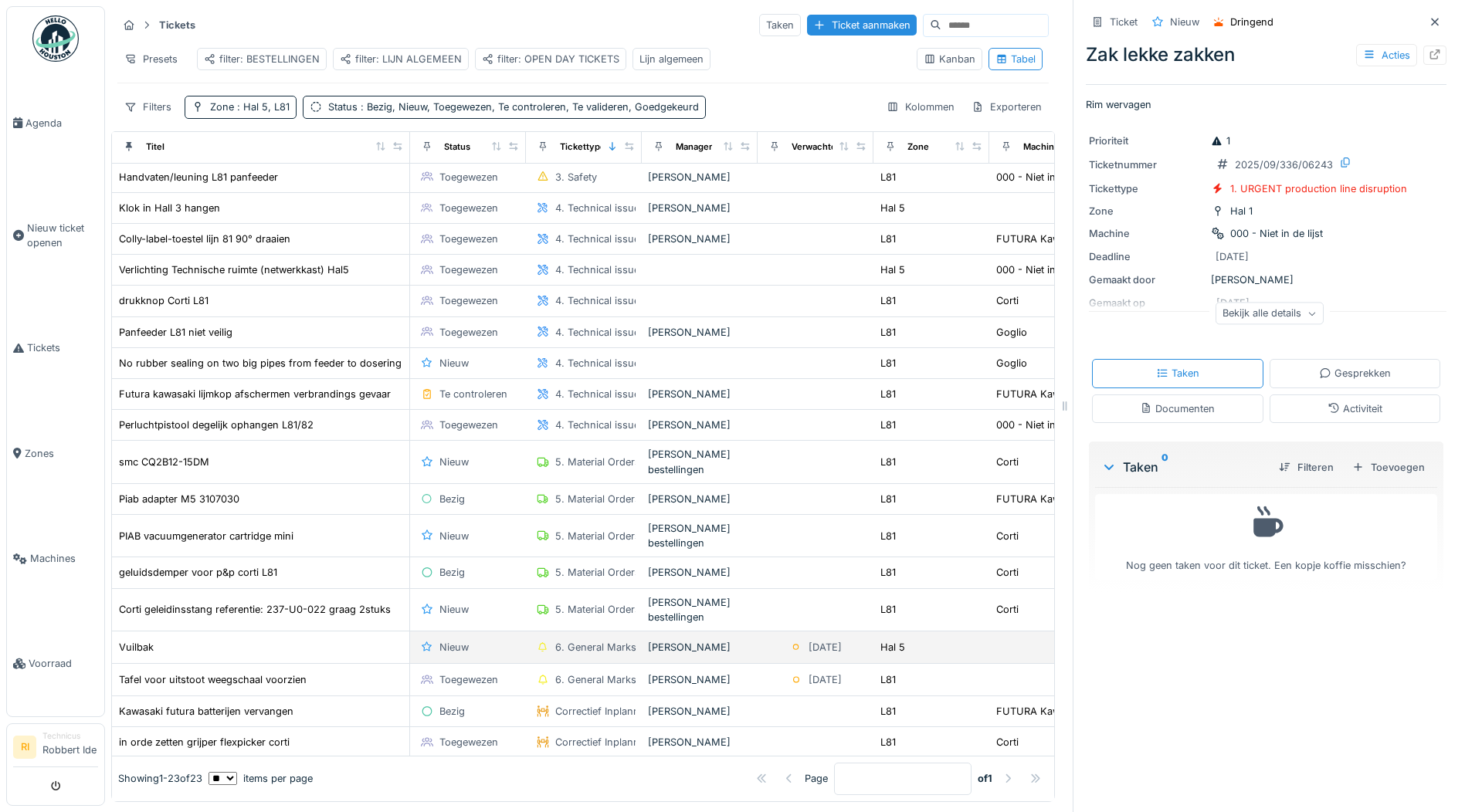
scroll to position [197, 0]
click at [276, 52] on div "filter: BESTELLINGEN" at bounding box center [262, 59] width 115 height 15
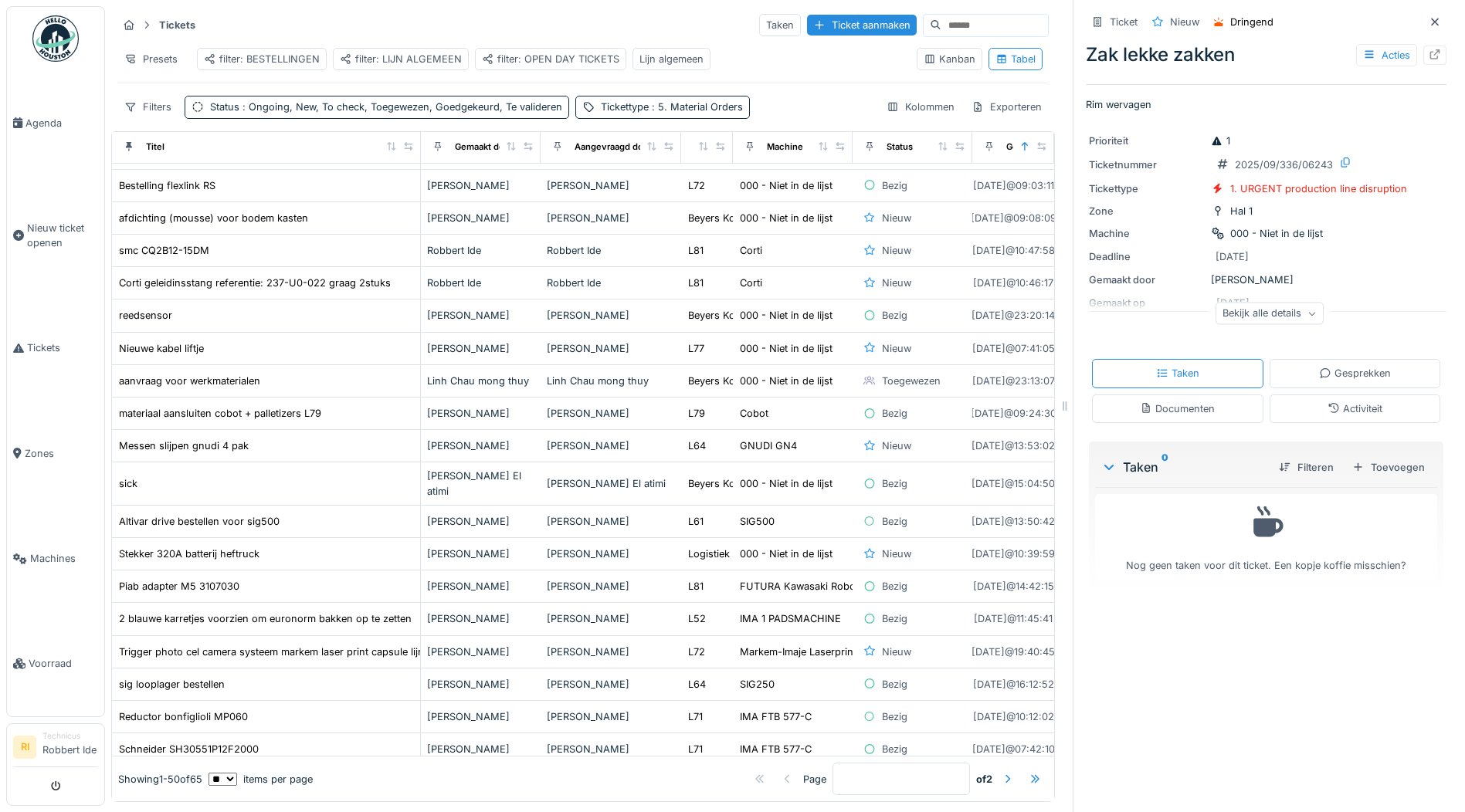
scroll to position [0, 0]
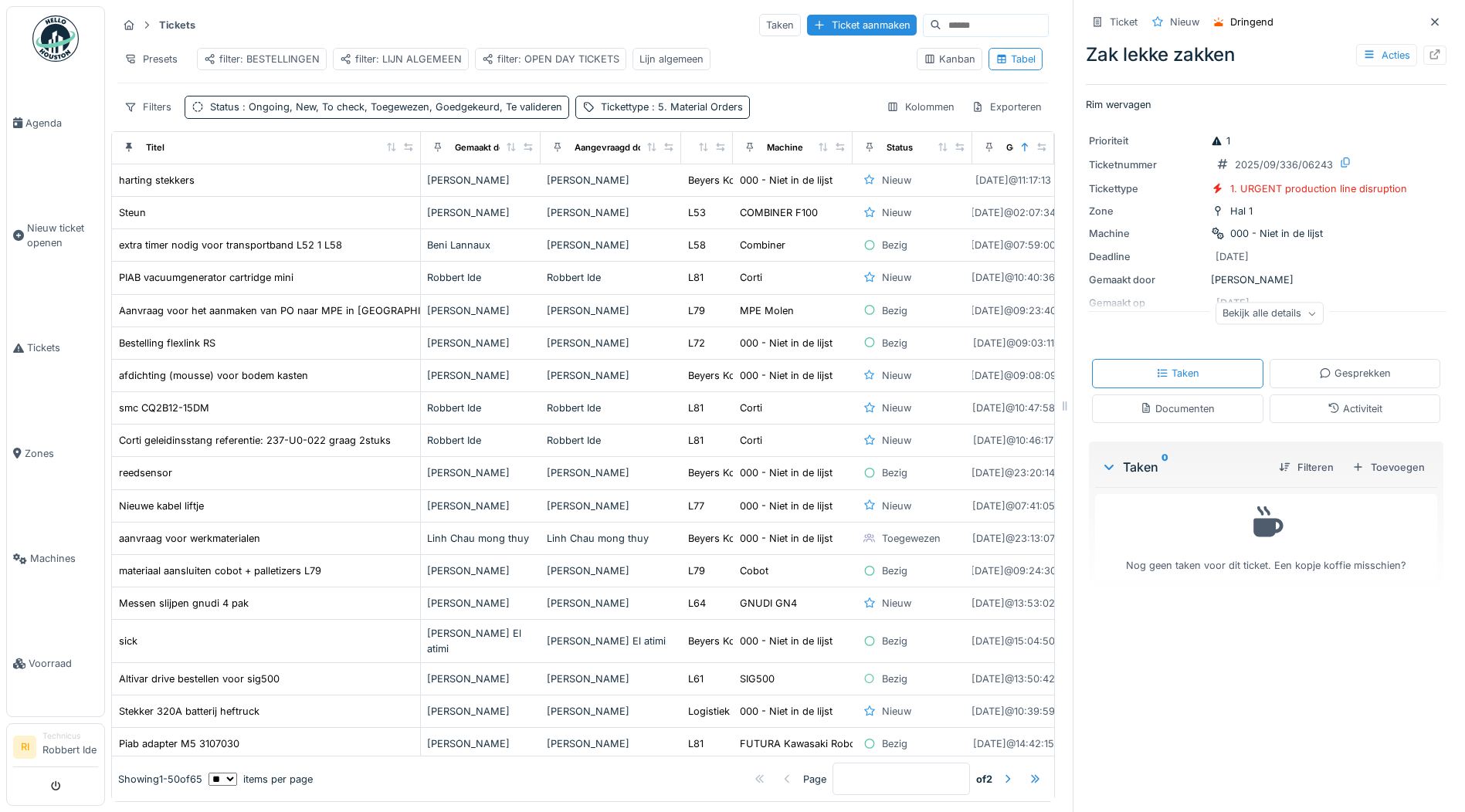
click at [653, 52] on div "Lijn algemeen" at bounding box center [672, 59] width 64 height 15
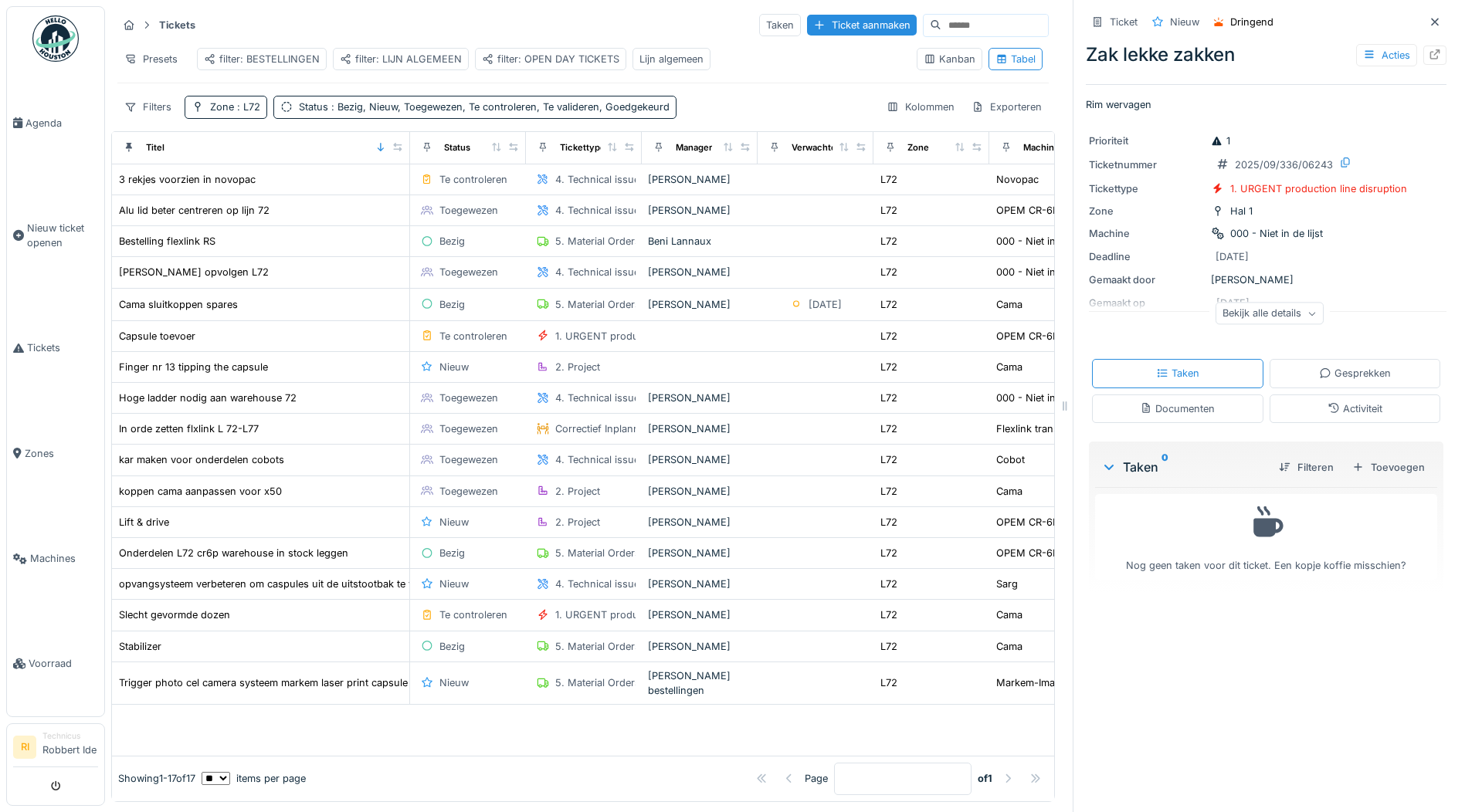
click at [932, 60] on div "Kanban" at bounding box center [950, 59] width 52 height 15
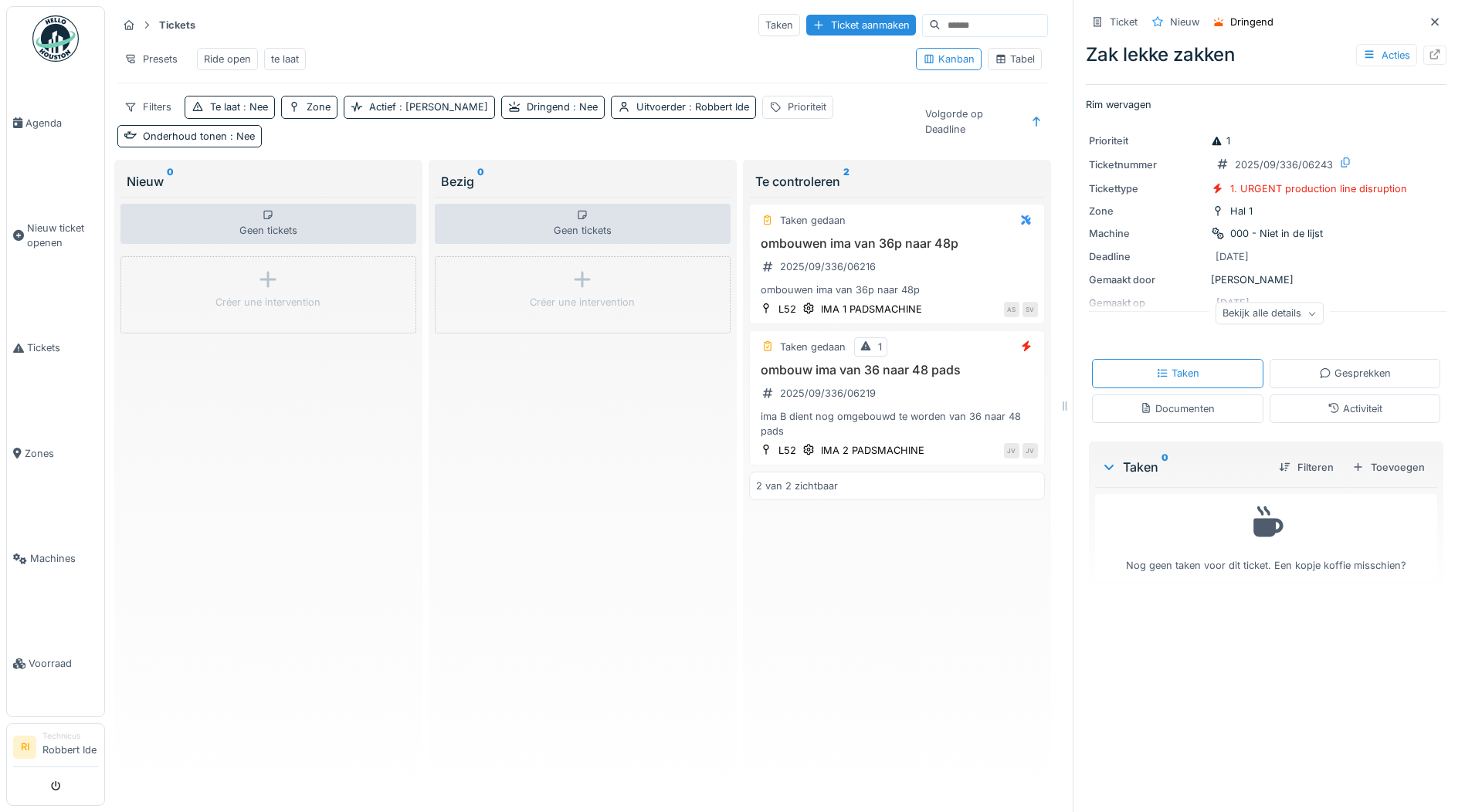
click at [1000, 52] on div "Tabel" at bounding box center [1014, 59] width 40 height 15
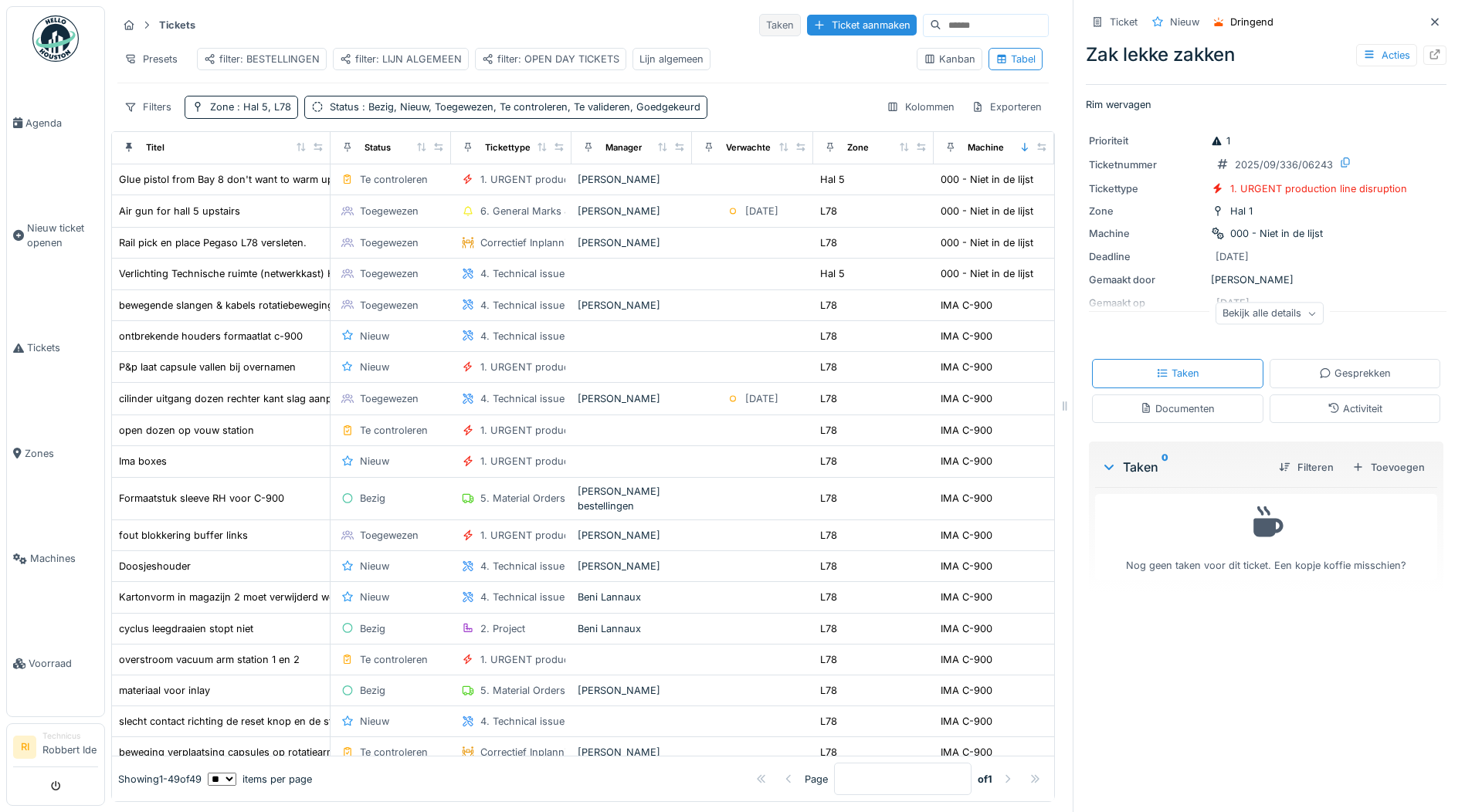
click at [760, 16] on div "Taken" at bounding box center [780, 25] width 42 height 23
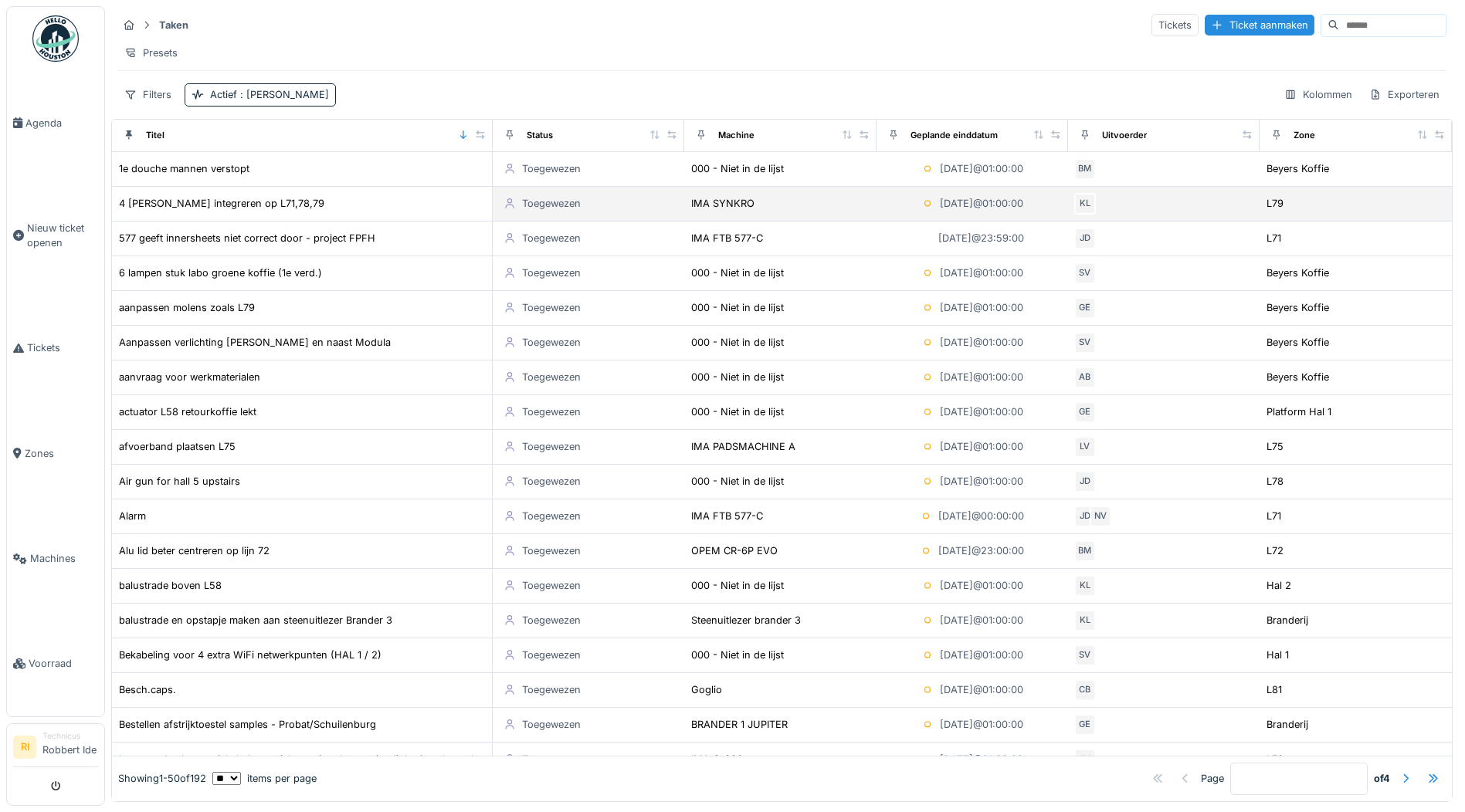
drag, startPoint x: 1147, startPoint y: 225, endPoint x: 1380, endPoint y: 217, distance: 233.1
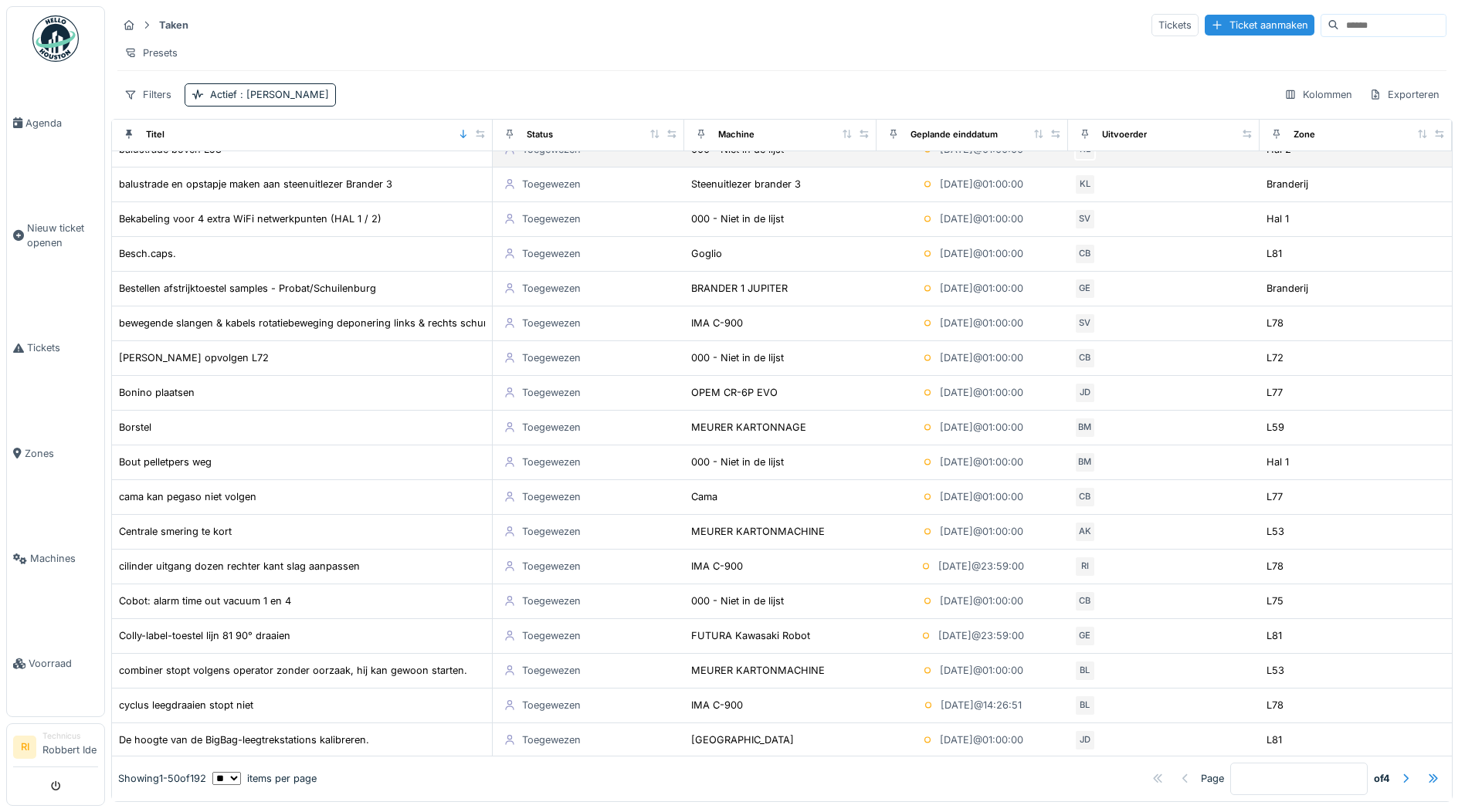
scroll to position [463, 0]
